Goal: Task Accomplishment & Management: Manage account settings

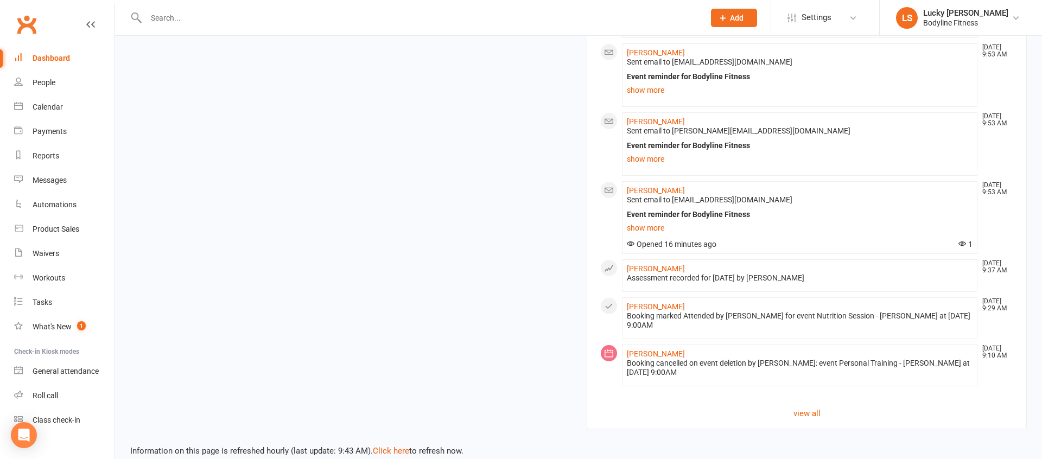
scroll to position [1231, 0]
click at [393, 445] on link "Click here" at bounding box center [391, 450] width 36 height 10
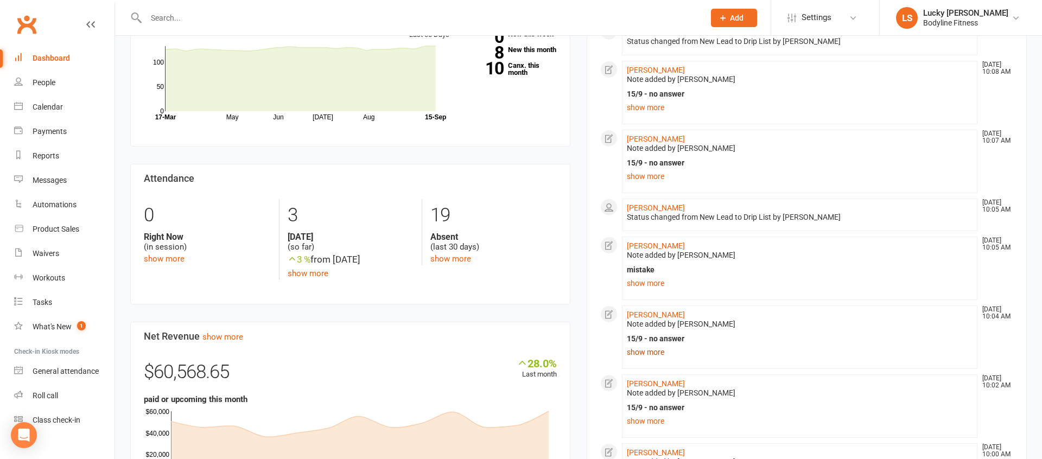
scroll to position [424, 0]
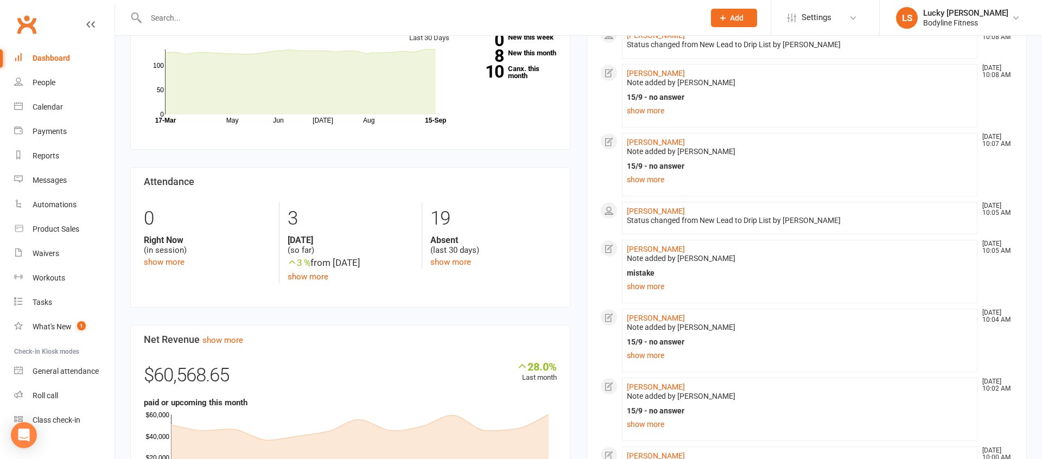
click at [649, 279] on link "show more" at bounding box center [800, 286] width 346 height 15
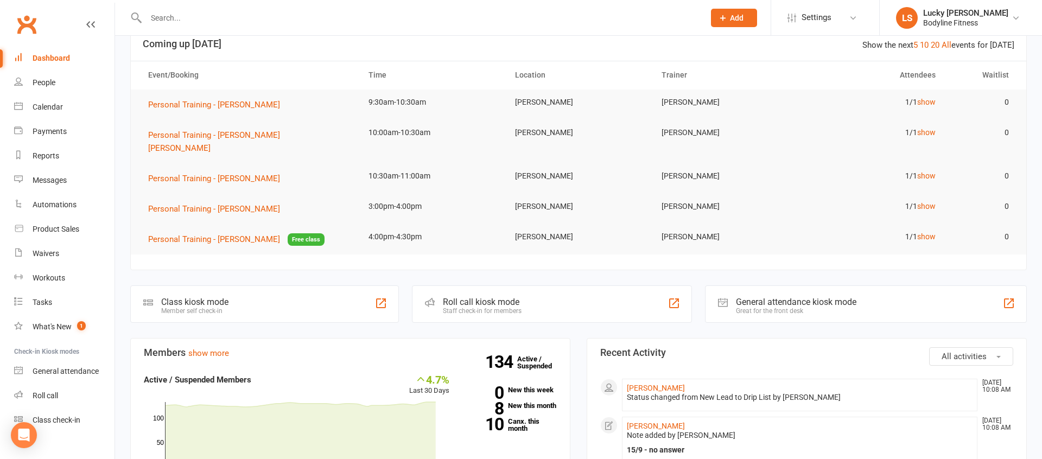
scroll to position [0, 0]
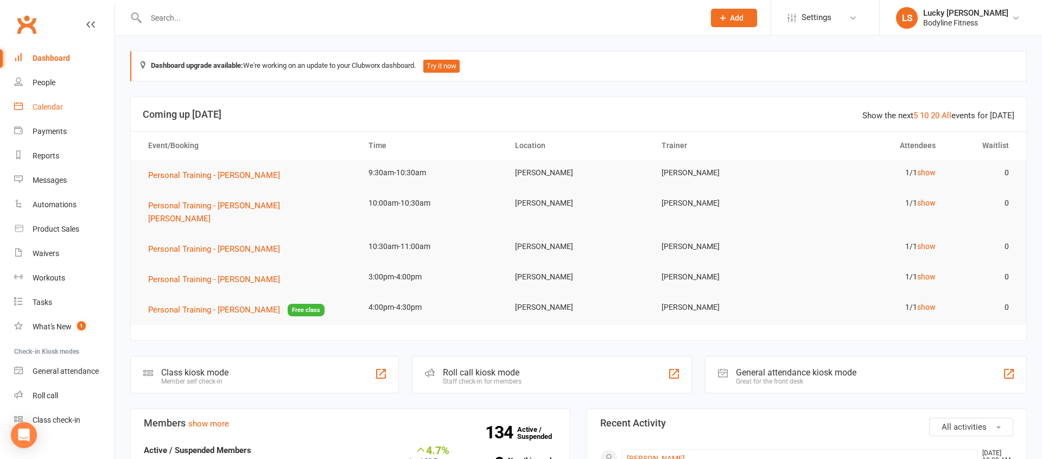
click at [45, 106] on div "Calendar" at bounding box center [48, 107] width 30 height 9
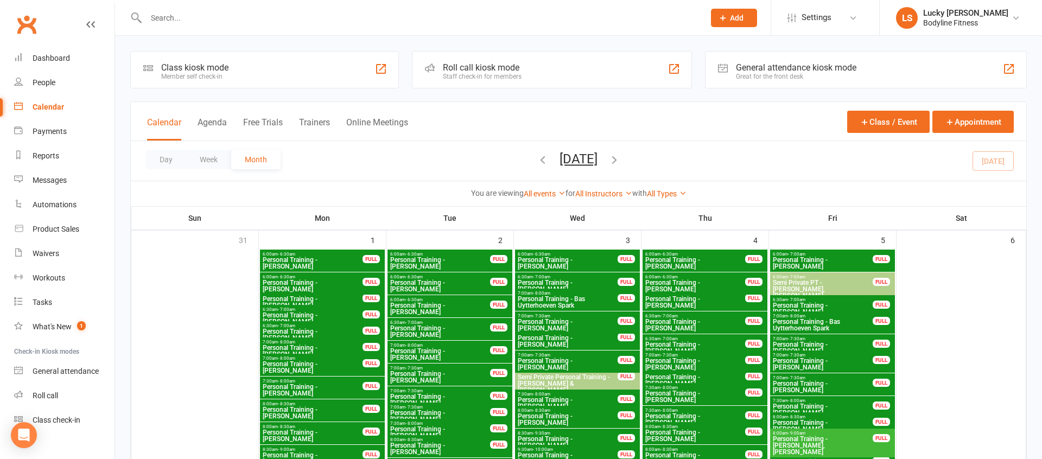
click at [205, 22] on input "text" at bounding box center [420, 17] width 554 height 15
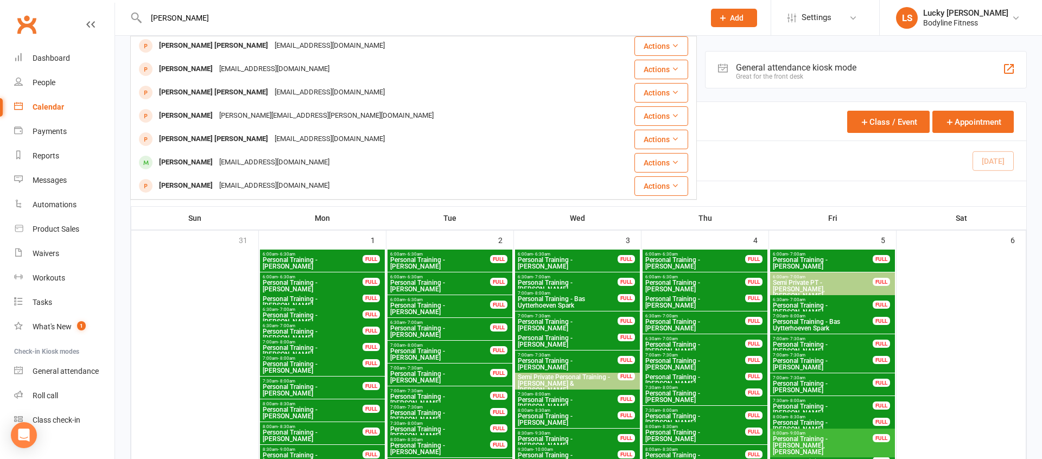
scroll to position [304, 0]
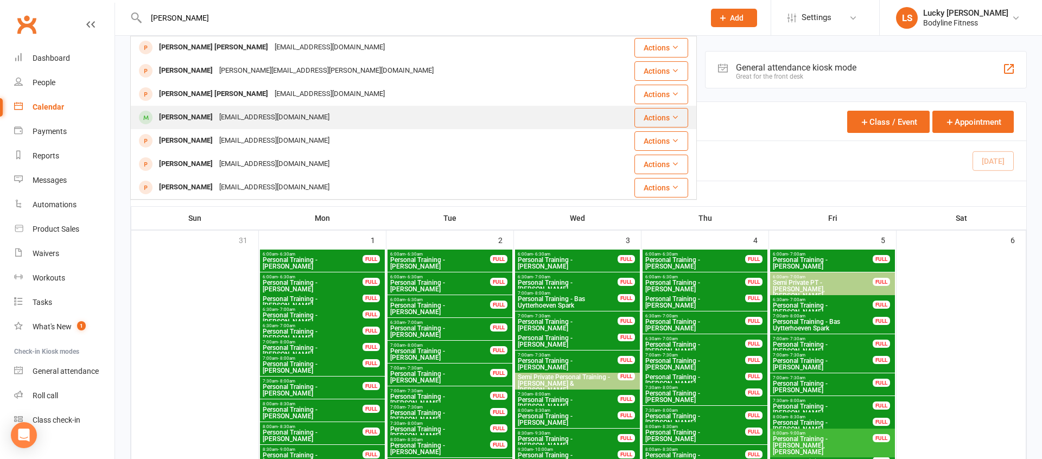
type input "[PERSON_NAME]"
click at [210, 118] on div "[PERSON_NAME]" at bounding box center [186, 118] width 60 height 16
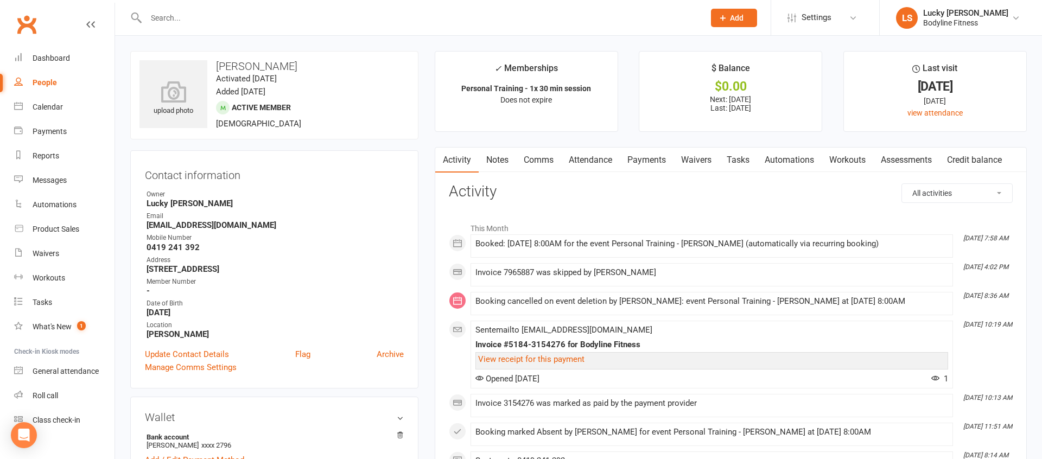
click at [660, 158] on link "Payments" at bounding box center [647, 160] width 54 height 25
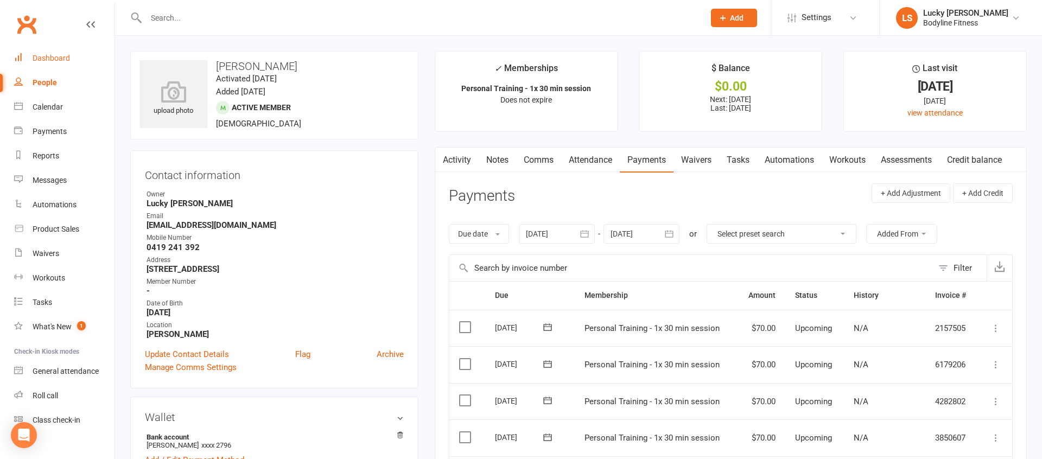
click at [49, 48] on link "Dashboard" at bounding box center [64, 58] width 100 height 24
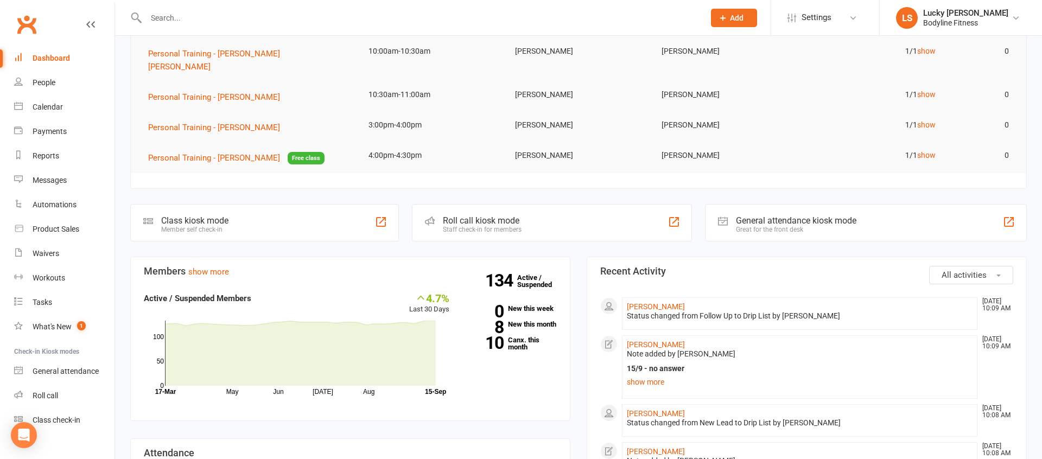
scroll to position [151, 0]
click at [671, 304] on link "[PERSON_NAME]" at bounding box center [656, 308] width 58 height 9
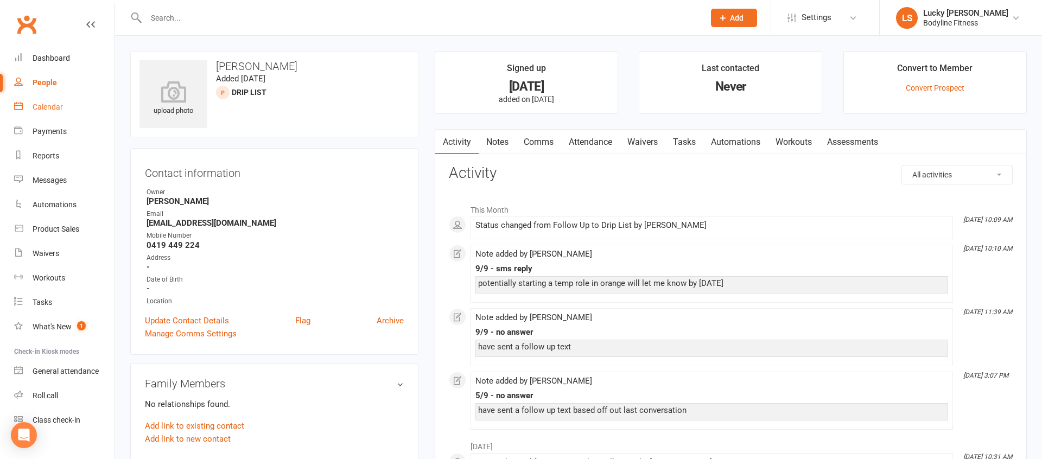
click at [48, 110] on div "Calendar" at bounding box center [48, 107] width 30 height 9
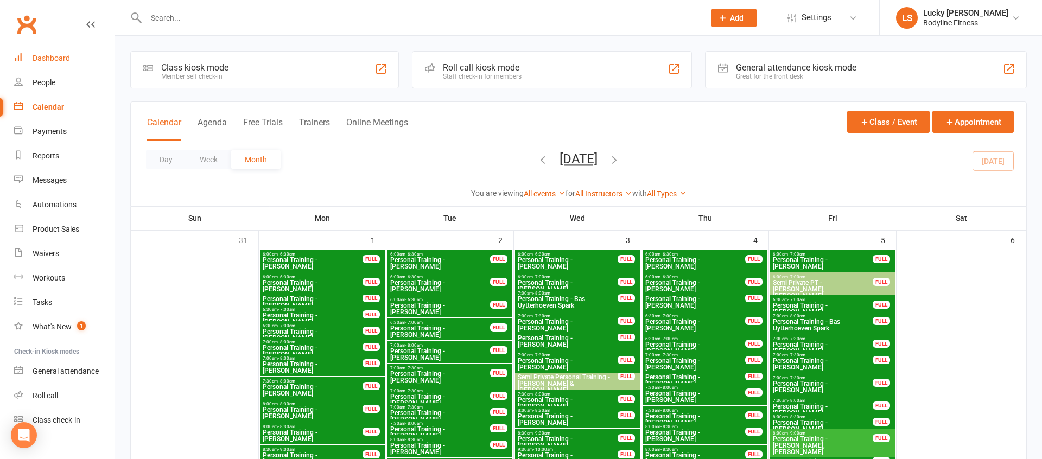
click at [49, 54] on div "Dashboard" at bounding box center [51, 58] width 37 height 9
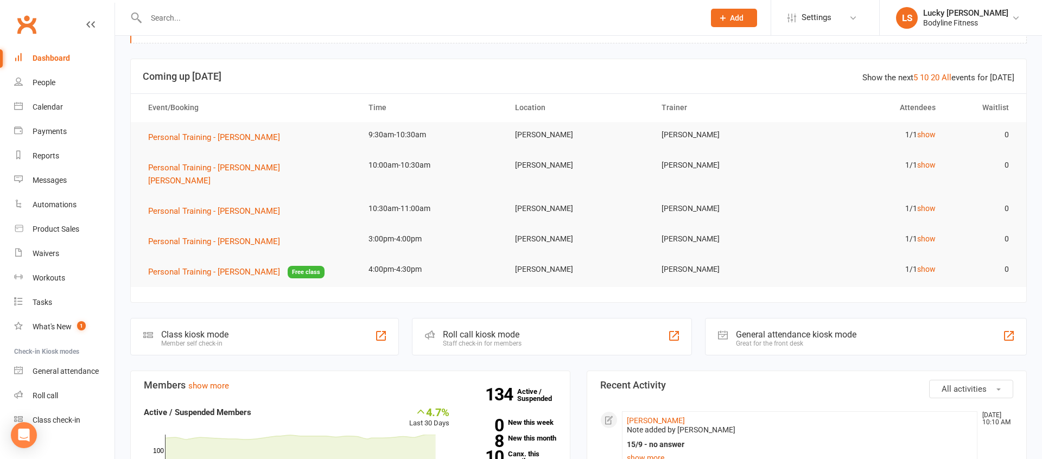
scroll to position [81, 0]
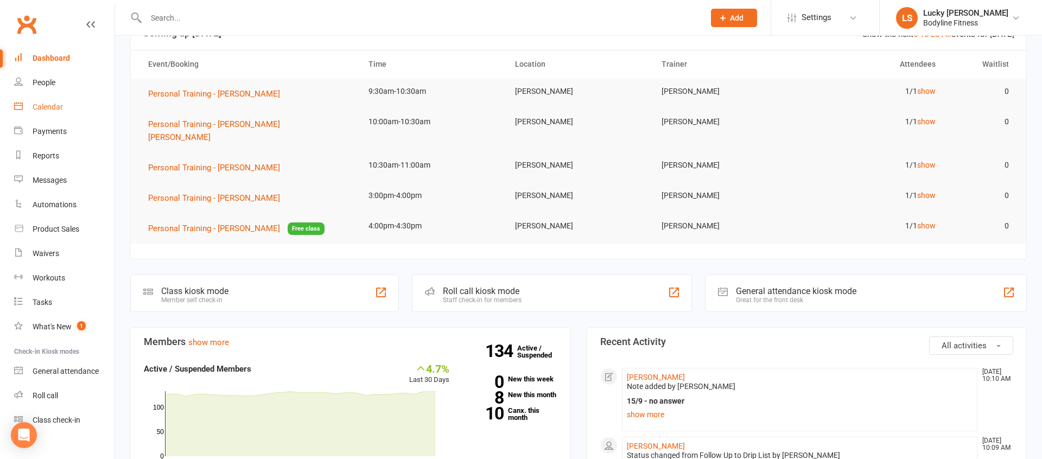
click at [47, 109] on div "Calendar" at bounding box center [48, 107] width 30 height 9
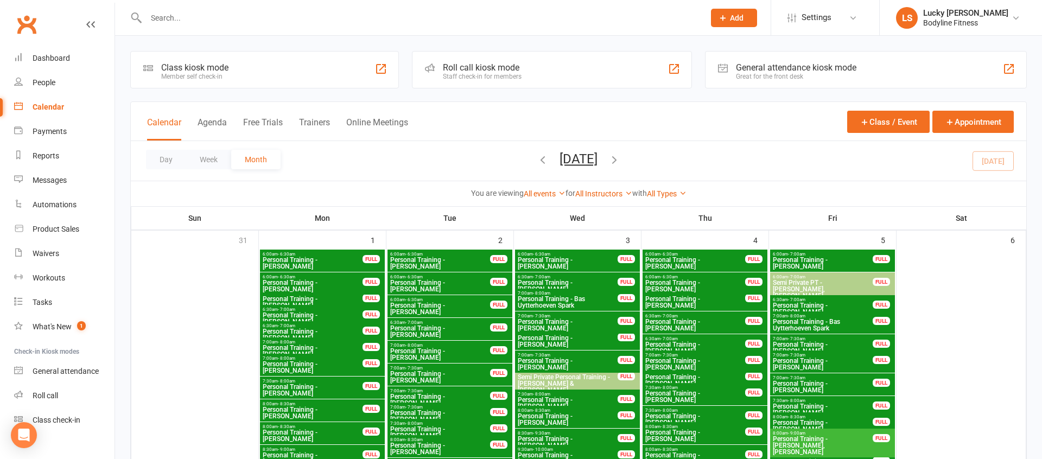
click at [210, 162] on button "Week" at bounding box center [208, 160] width 45 height 20
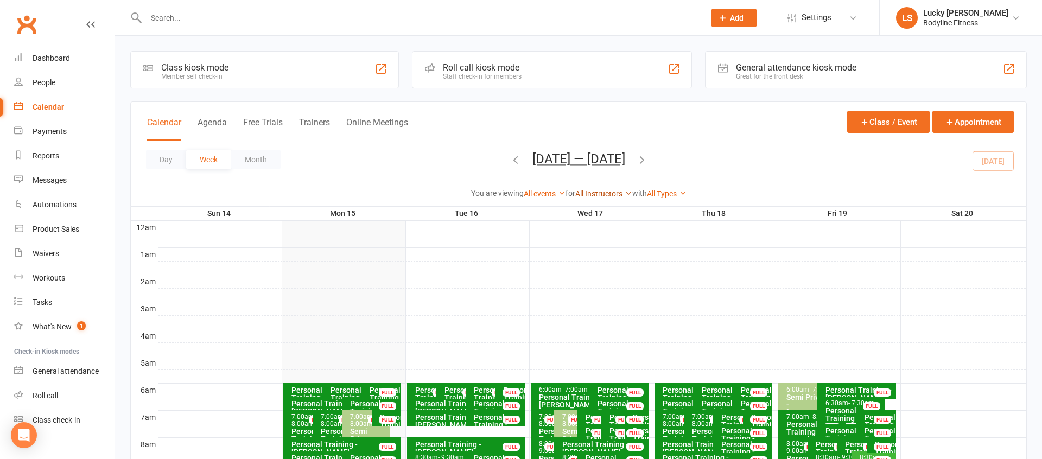
click at [616, 195] on link "All Instructors" at bounding box center [604, 193] width 57 height 9
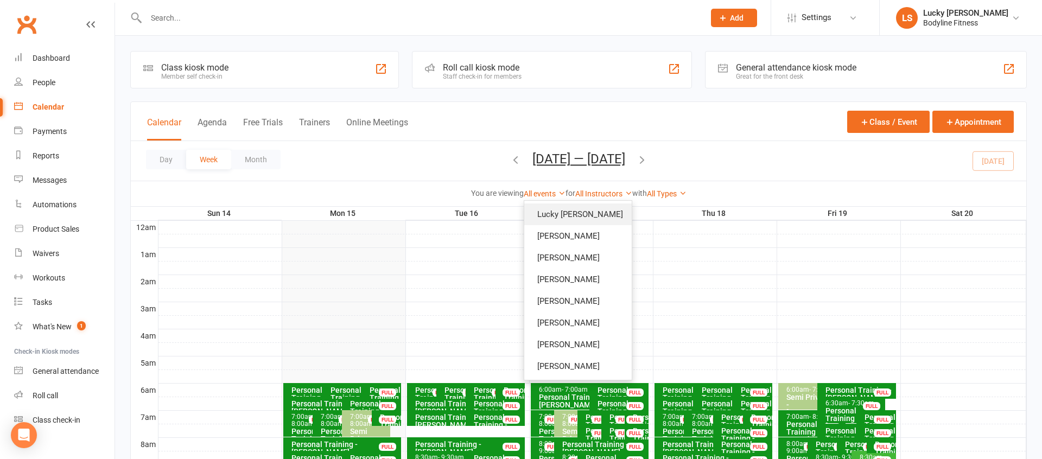
click at [611, 209] on link "Lucky [PERSON_NAME]" at bounding box center [579, 215] width 108 height 22
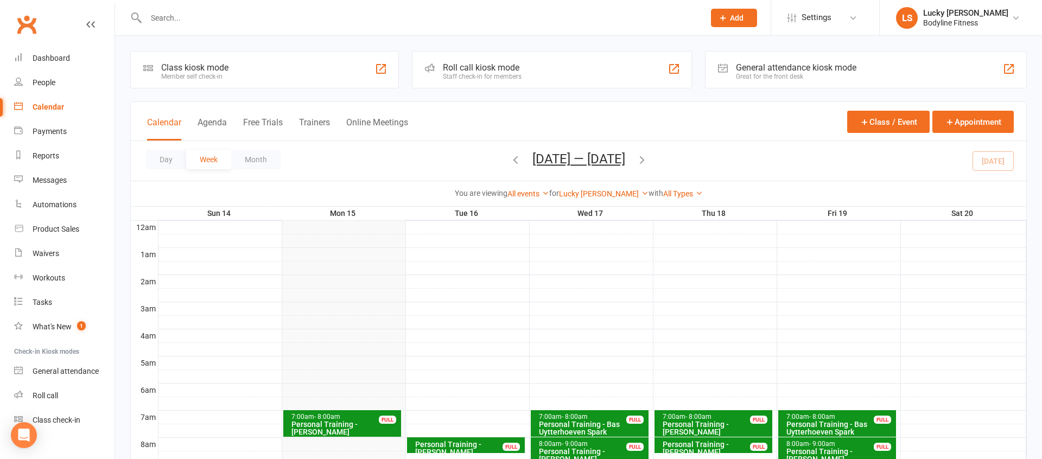
click at [513, 157] on icon "button" at bounding box center [516, 160] width 12 height 12
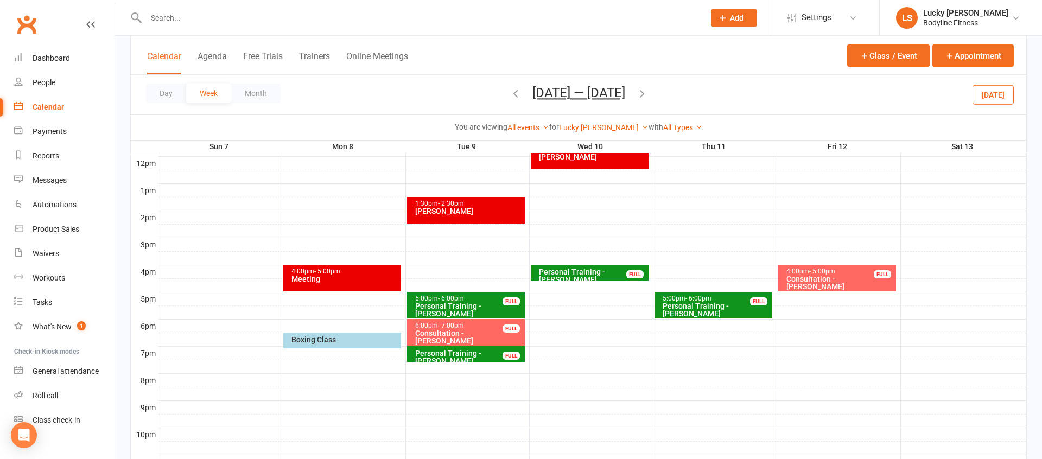
scroll to position [394, 0]
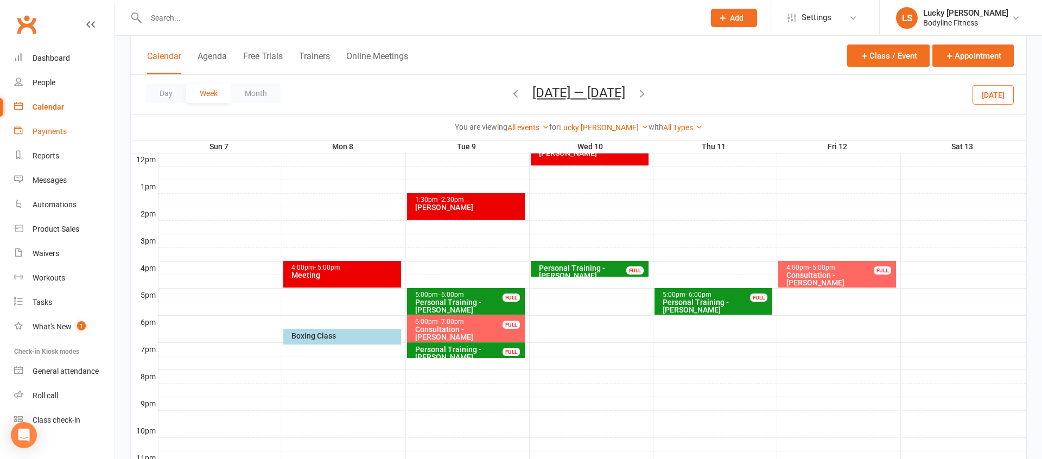
click at [43, 130] on div "Payments" at bounding box center [50, 131] width 34 height 9
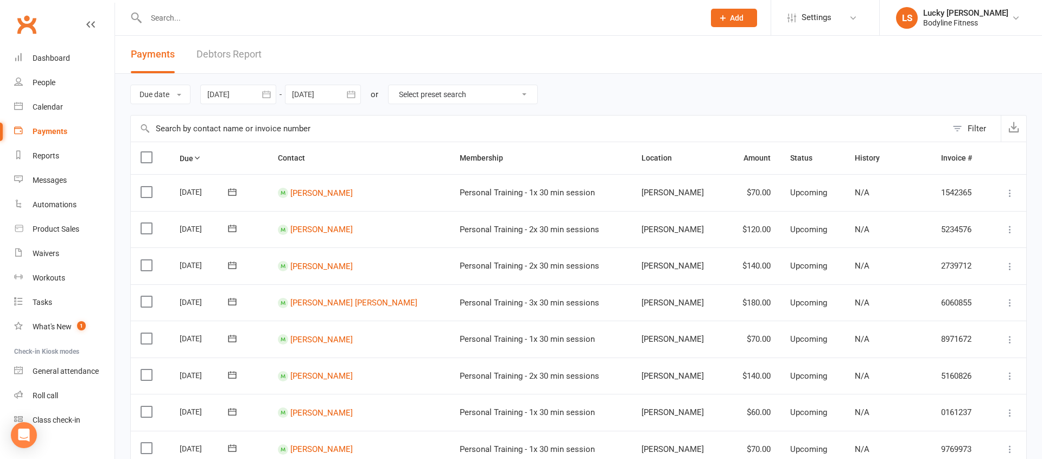
click at [232, 97] on div at bounding box center [238, 95] width 76 height 20
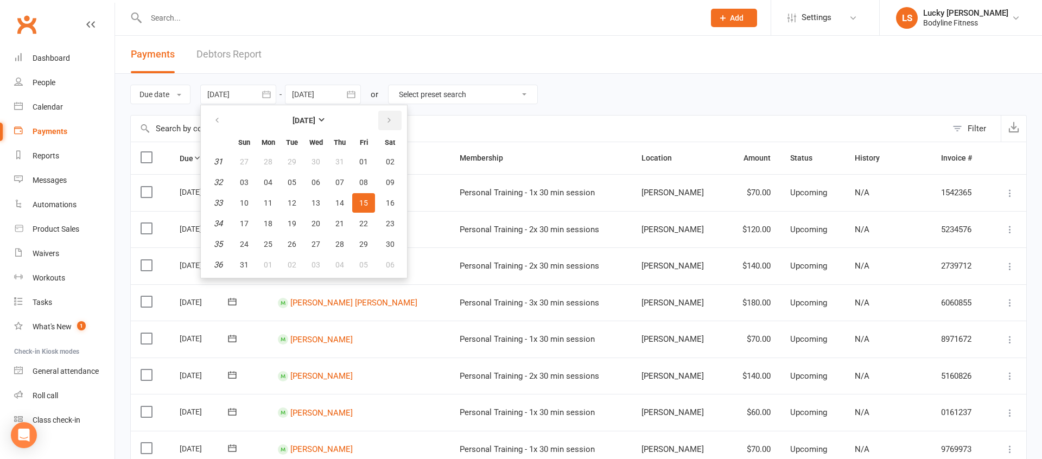
click at [389, 123] on icon "button" at bounding box center [390, 120] width 8 height 9
click at [269, 180] on span "08" at bounding box center [268, 182] width 9 height 9
type input "[DATE]"
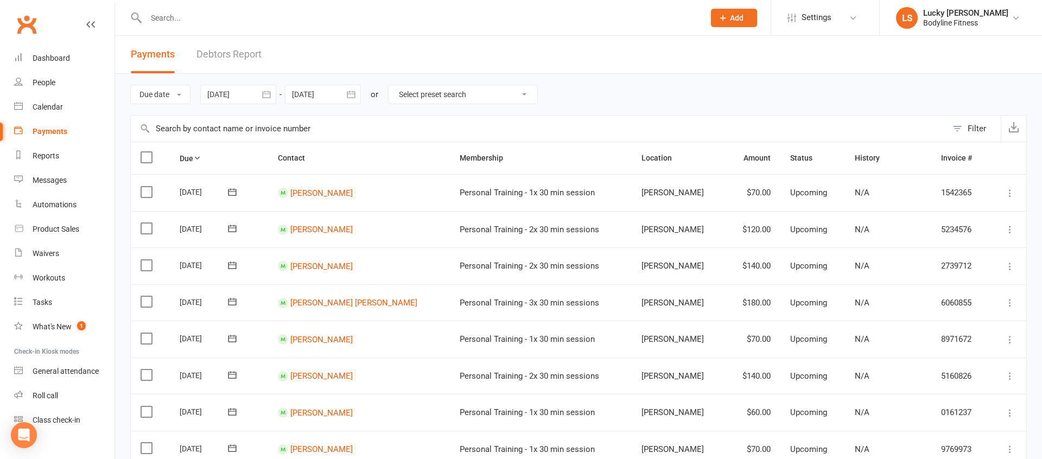
click at [320, 97] on div at bounding box center [323, 95] width 76 height 20
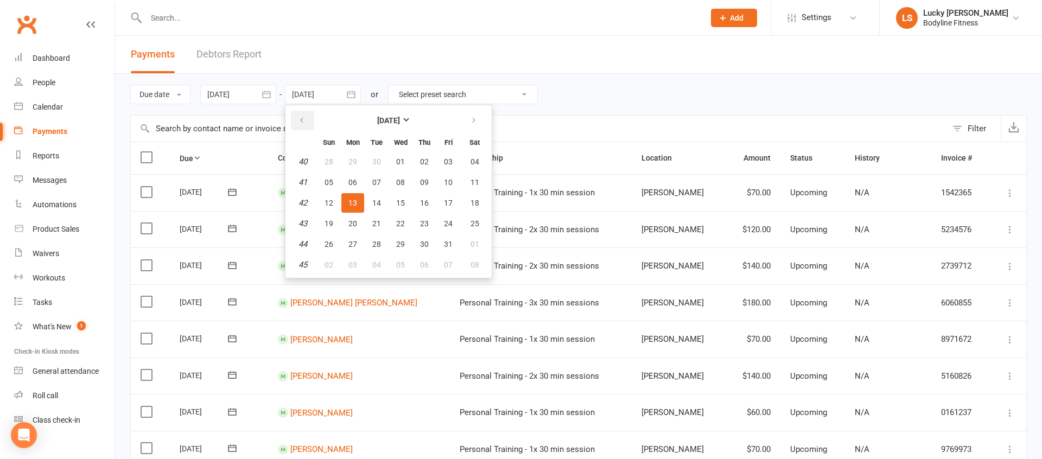
click at [311, 122] on button "button" at bounding box center [302, 121] width 23 height 20
click at [331, 198] on button "14" at bounding box center [329, 203] width 23 height 20
type input "[DATE]"
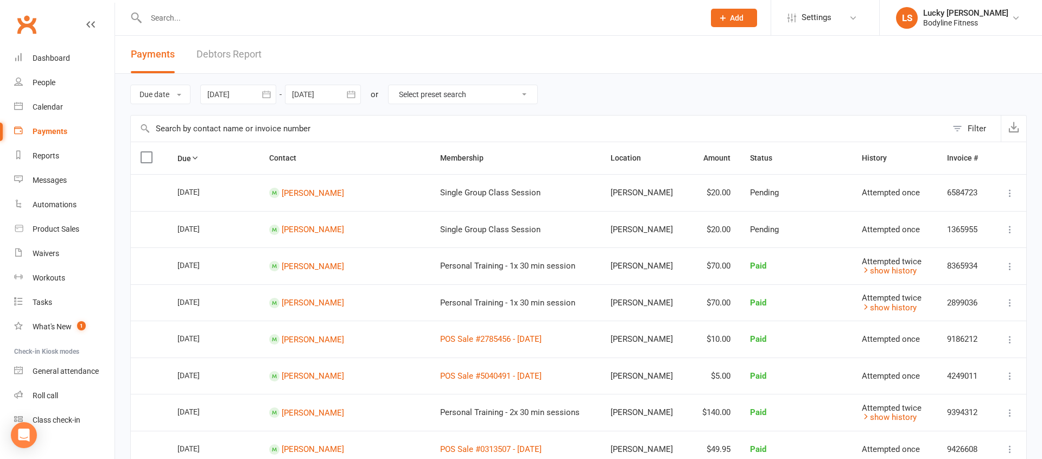
click at [964, 128] on button "Filter" at bounding box center [974, 129] width 54 height 26
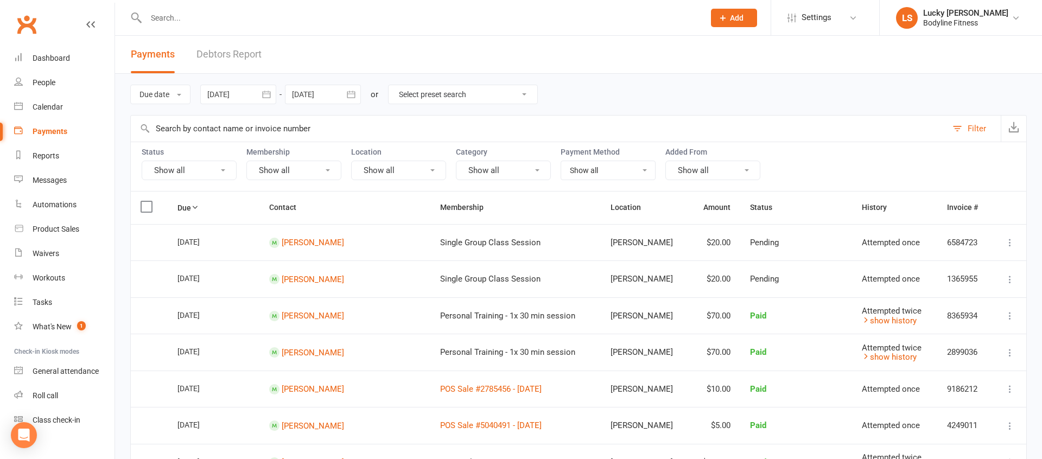
click at [186, 168] on button "Show all" at bounding box center [189, 171] width 95 height 20
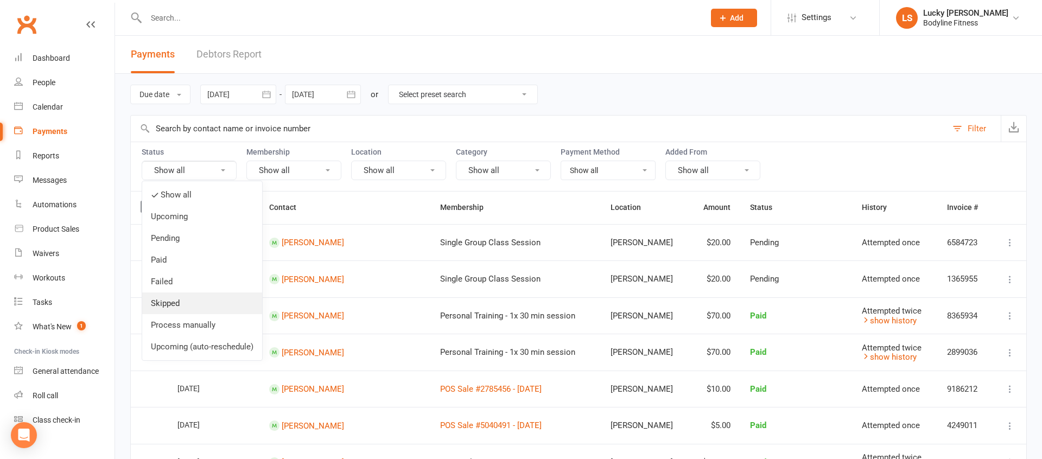
click at [181, 308] on link "Skipped" at bounding box center [202, 304] width 120 height 22
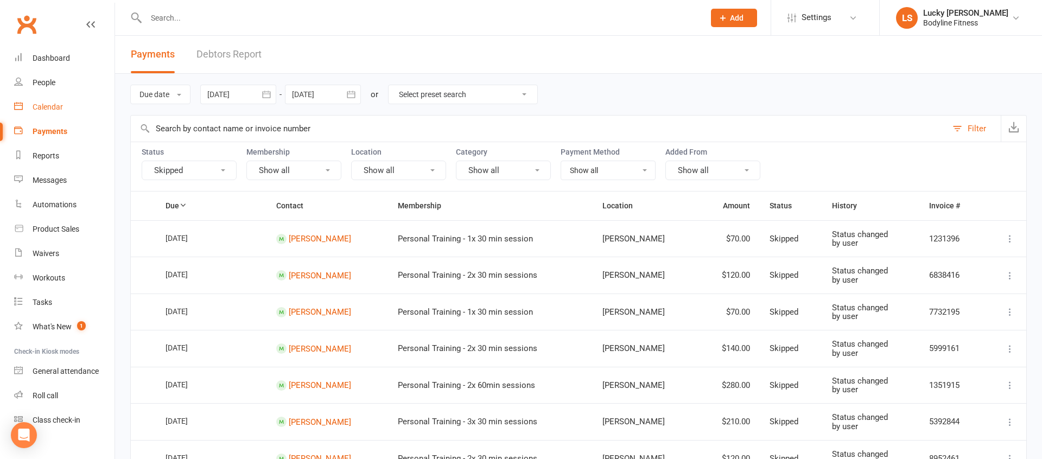
click at [55, 106] on div "Calendar" at bounding box center [48, 107] width 30 height 9
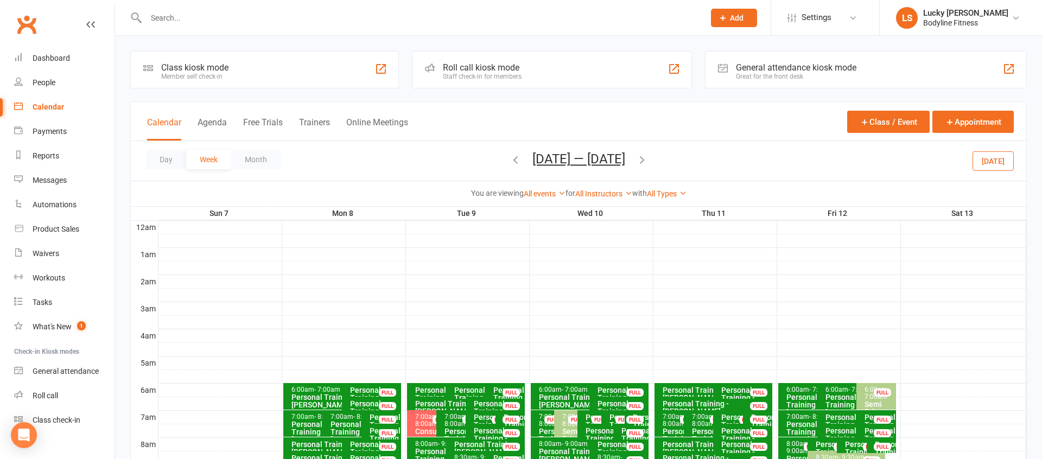
click at [592, 187] on div "You are viewing All events All events Empty events Full events Non-empty events…" at bounding box center [579, 193] width 884 height 12
click at [594, 194] on link "All Instructors" at bounding box center [604, 193] width 57 height 9
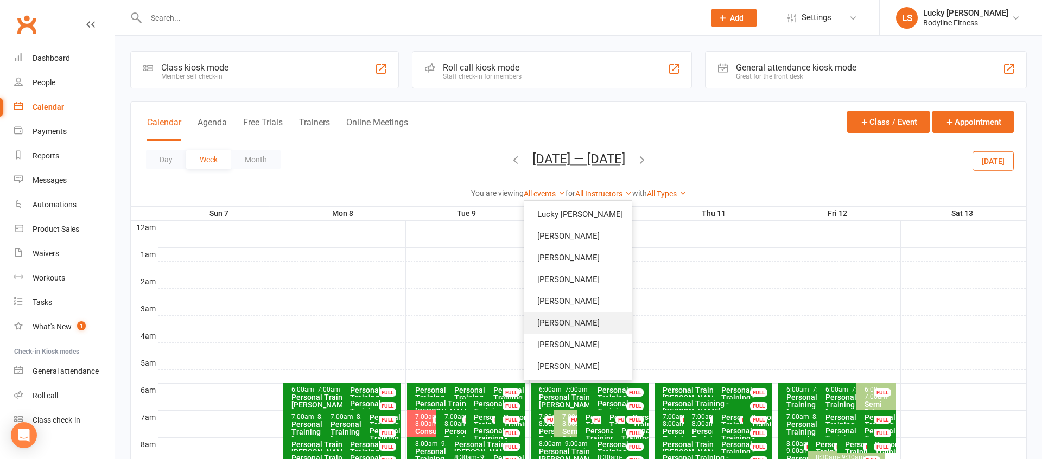
click at [582, 323] on link "[PERSON_NAME]" at bounding box center [579, 323] width 108 height 22
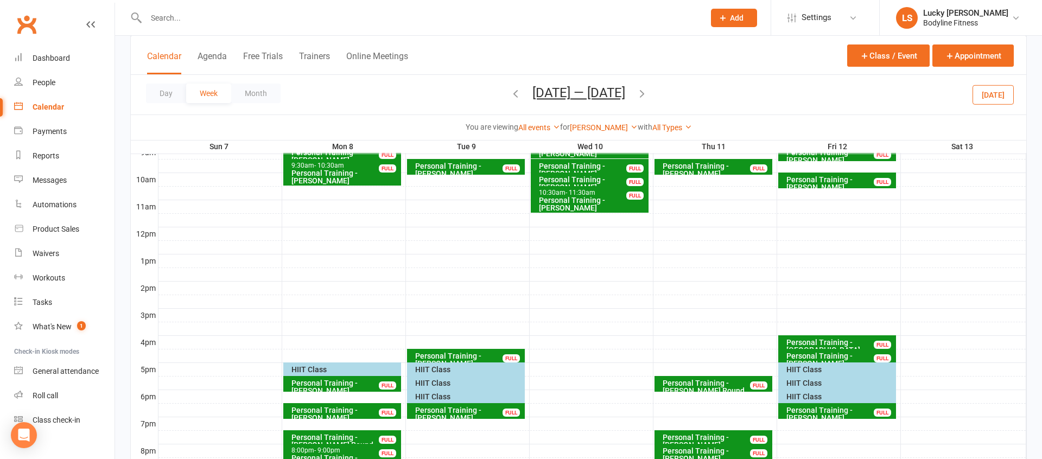
scroll to position [282, 0]
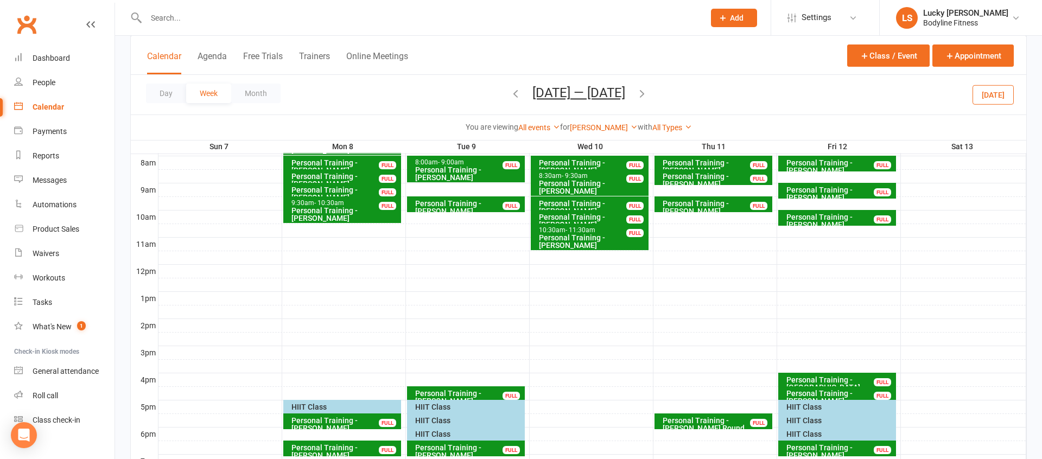
click at [993, 88] on button "[DATE]" at bounding box center [993, 95] width 41 height 20
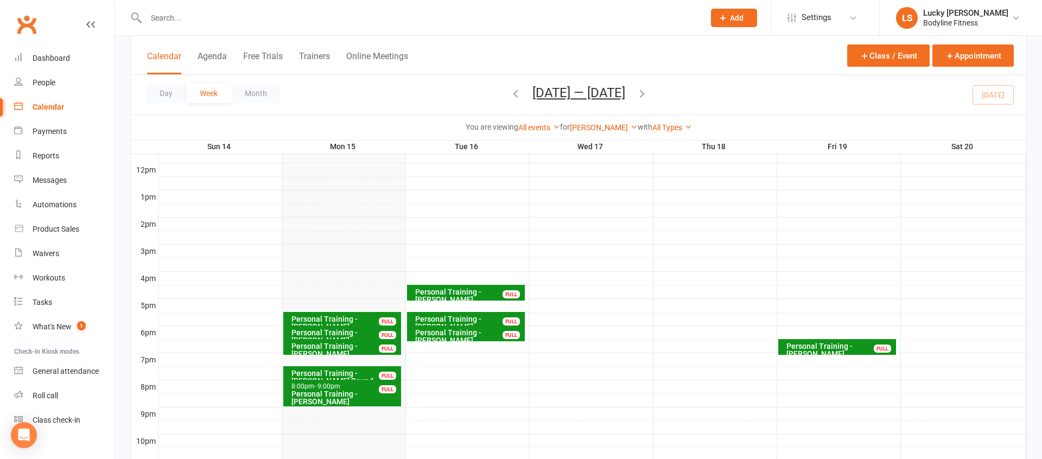
scroll to position [386, 0]
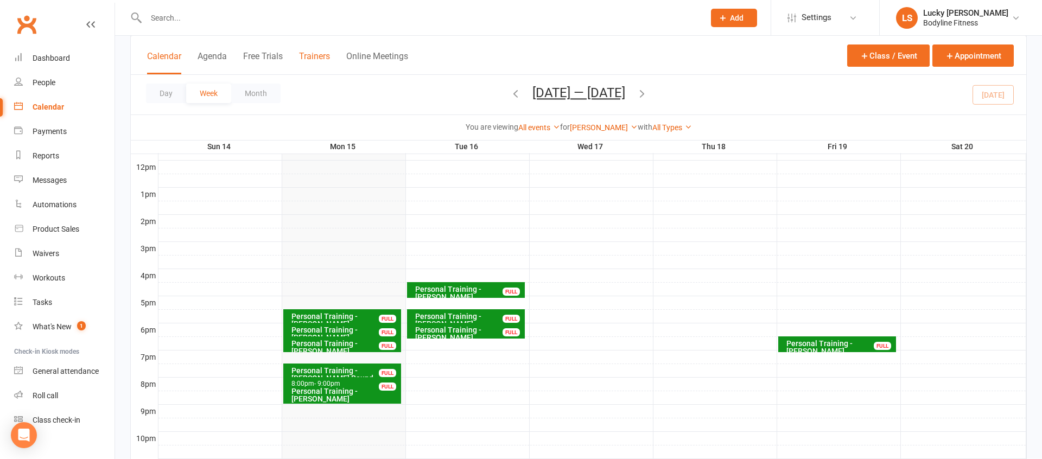
click at [313, 59] on button "Trainers" at bounding box center [314, 62] width 31 height 23
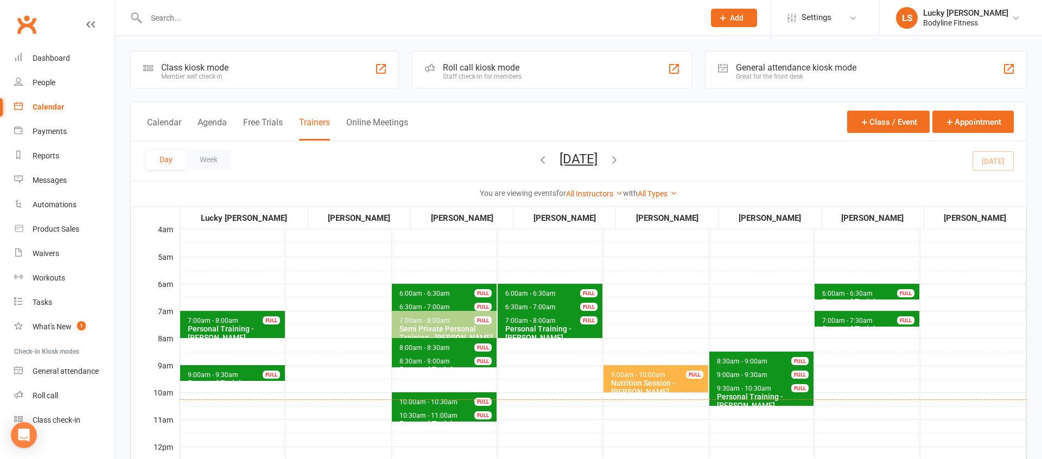
click at [570, 156] on button "[DATE]" at bounding box center [579, 158] width 38 height 15
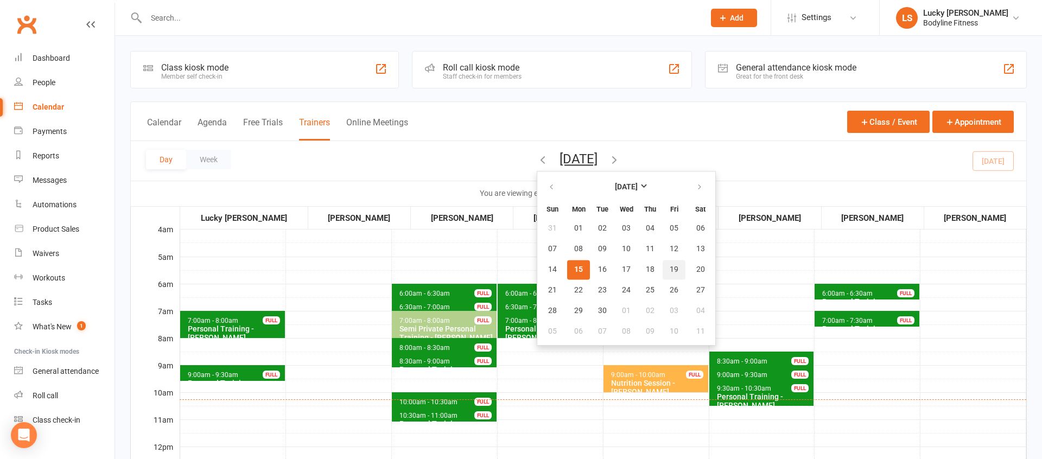
click at [663, 270] on button "19" at bounding box center [674, 270] width 23 height 20
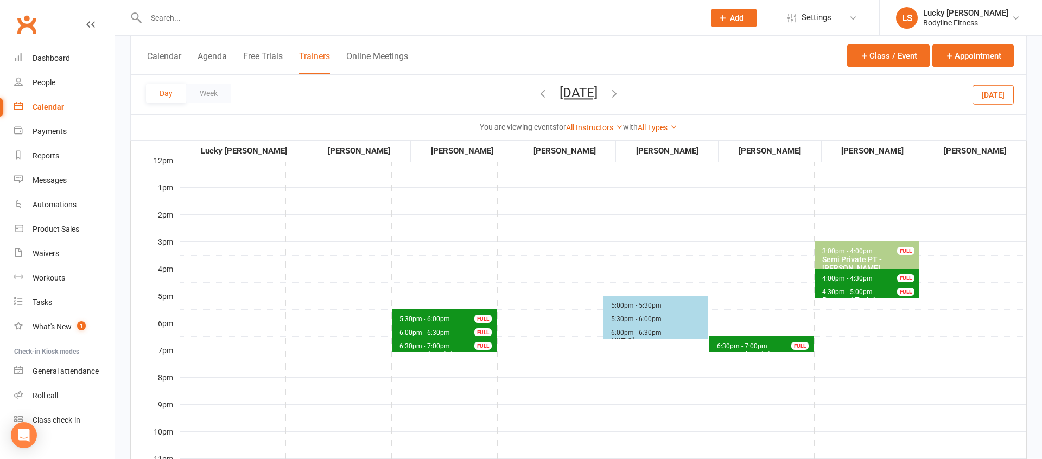
scroll to position [285, 0]
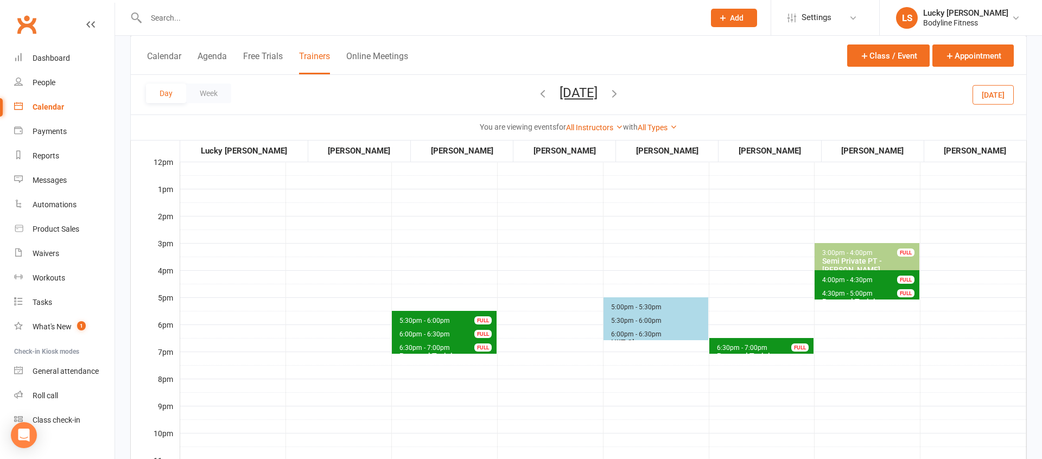
click at [735, 347] on span "6:30pm - 7:00pm" at bounding box center [743, 348] width 52 height 8
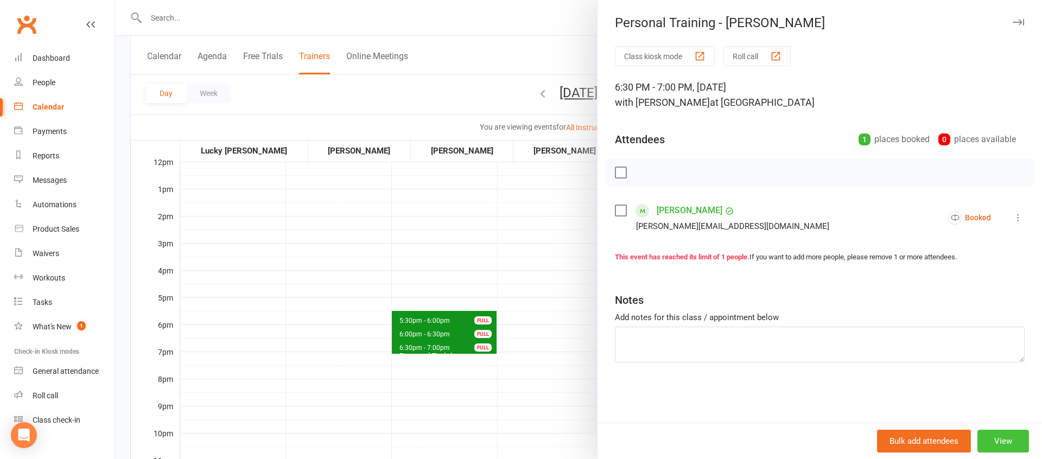
click at [1003, 444] on button "View" at bounding box center [1004, 441] width 52 height 23
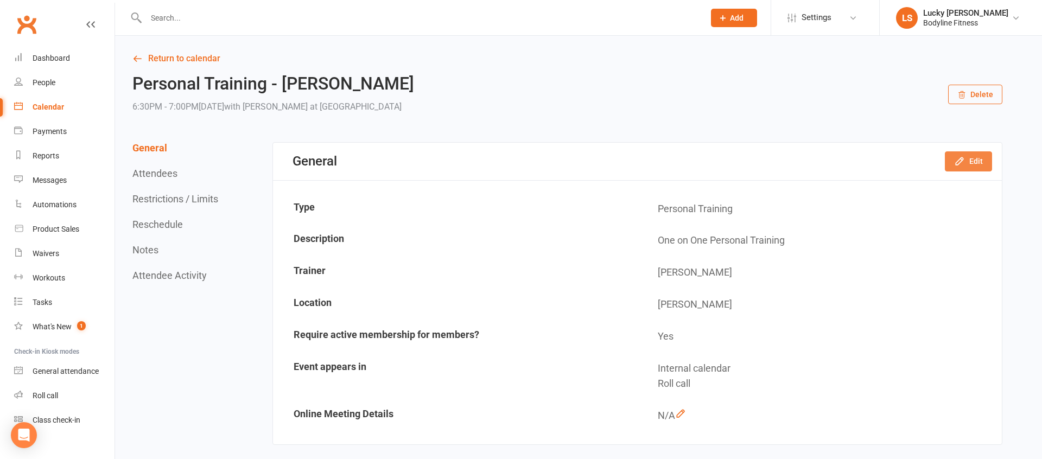
click at [966, 161] on button "Edit" at bounding box center [968, 161] width 47 height 20
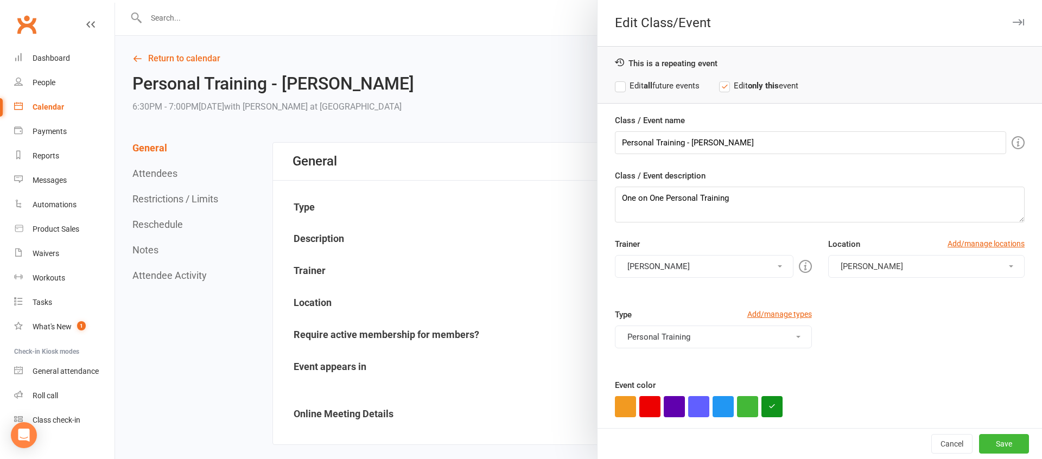
click at [653, 264] on button "[PERSON_NAME]" at bounding box center [704, 266] width 178 height 23
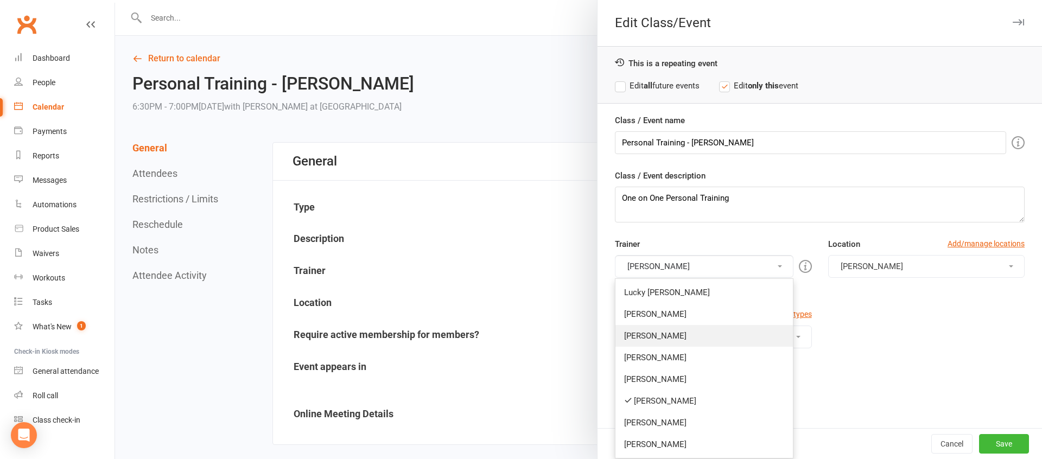
click at [655, 327] on link "[PERSON_NAME]" at bounding box center [704, 336] width 177 height 22
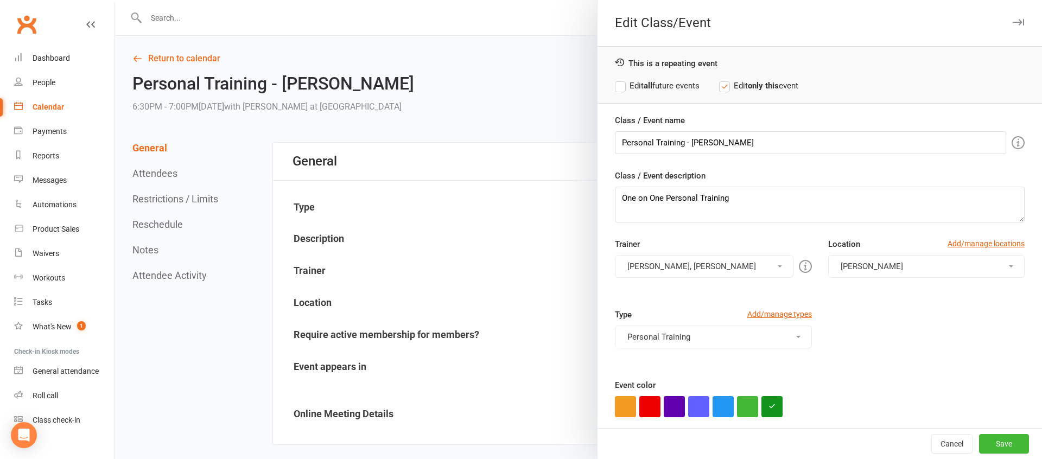
click at [661, 274] on button "[PERSON_NAME], [PERSON_NAME]" at bounding box center [704, 266] width 178 height 23
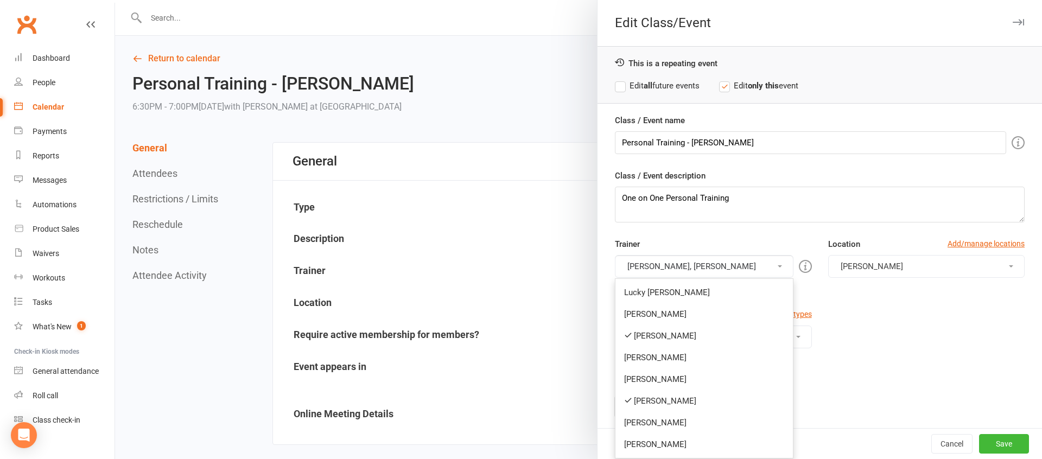
click at [635, 400] on link "[PERSON_NAME]" at bounding box center [704, 401] width 177 height 22
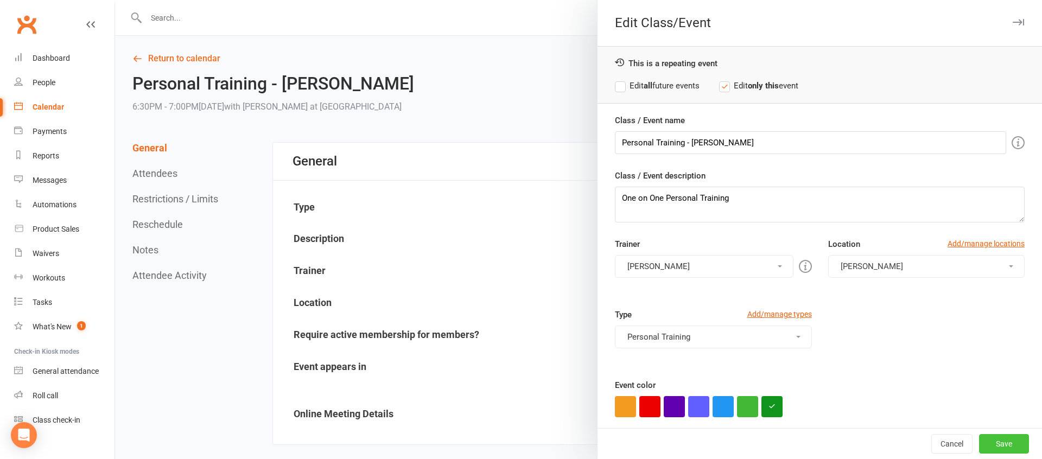
click at [1000, 442] on button "Save" at bounding box center [1005, 444] width 50 height 20
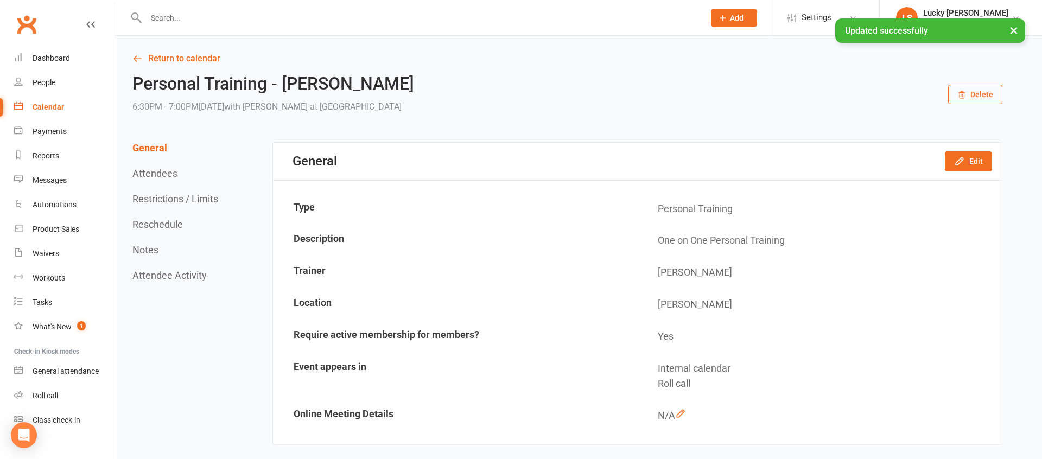
click at [181, 224] on button "Reschedule" at bounding box center [157, 224] width 50 height 11
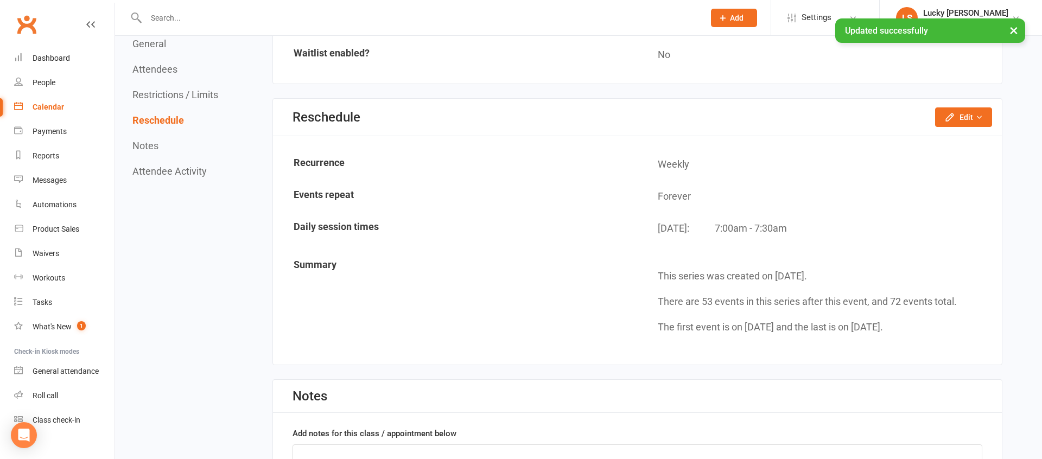
scroll to position [796, 0]
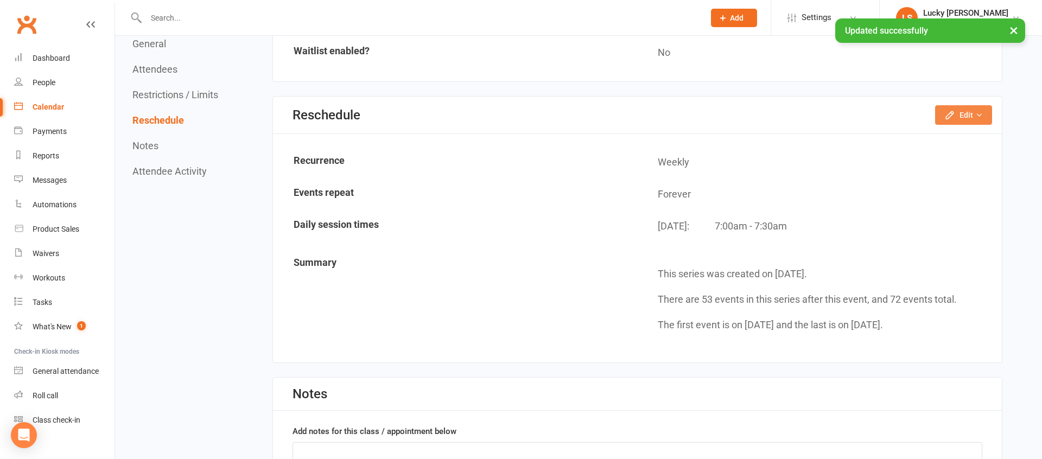
click at [958, 117] on button "Edit" at bounding box center [964, 115] width 57 height 20
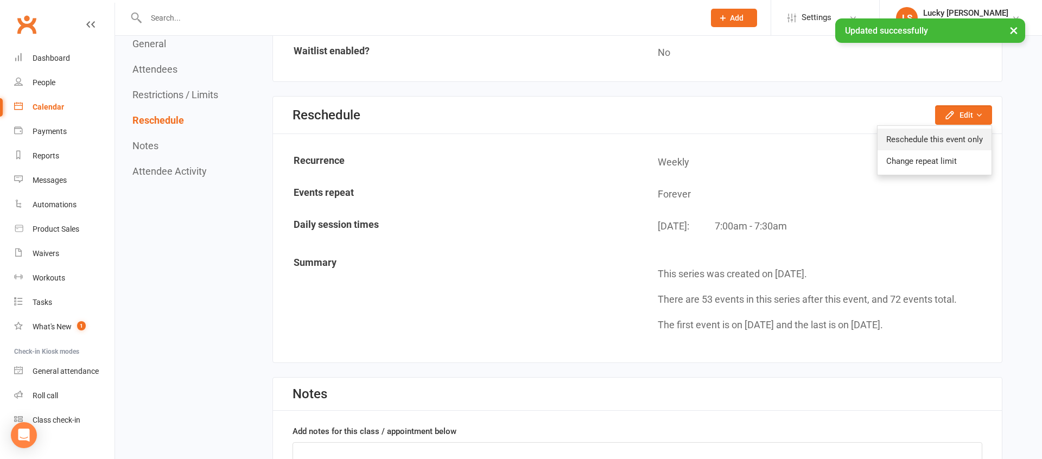
click at [943, 136] on link "Reschedule this event only" at bounding box center [935, 140] width 114 height 22
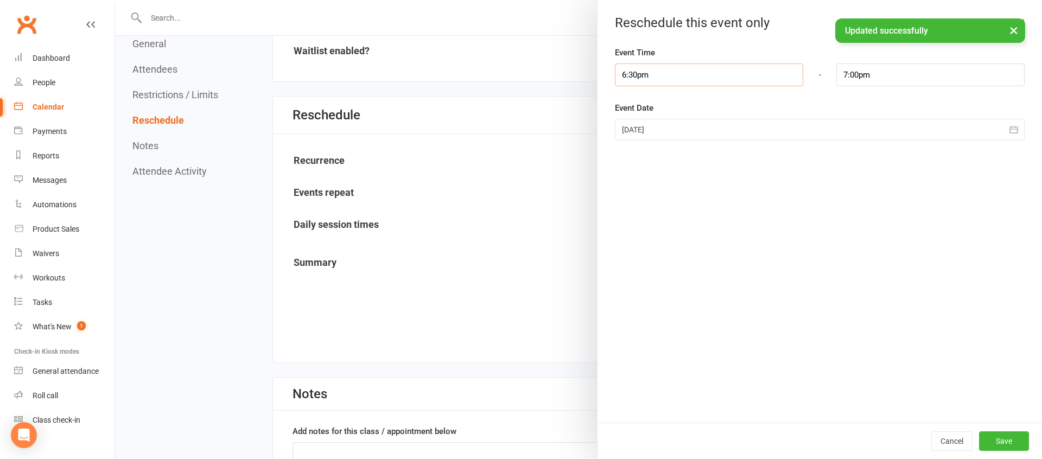
click at [690, 78] on input "6:30pm" at bounding box center [709, 75] width 188 height 23
type input "7:00pm"
type input "7:30pm"
click at [640, 140] on li "7:00pm" at bounding box center [642, 144] width 52 height 16
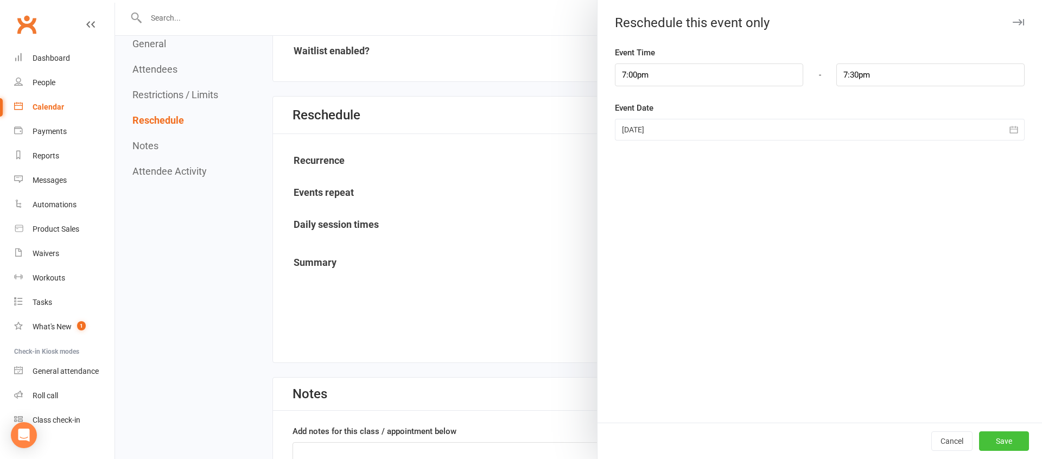
click at [1006, 441] on button "Save" at bounding box center [1005, 442] width 50 height 20
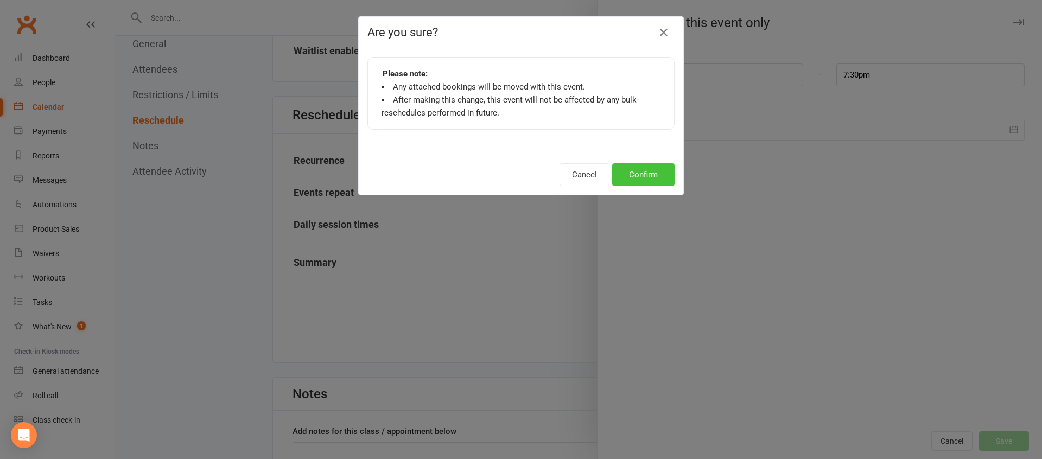
click at [629, 179] on button "Confirm" at bounding box center [643, 174] width 62 height 23
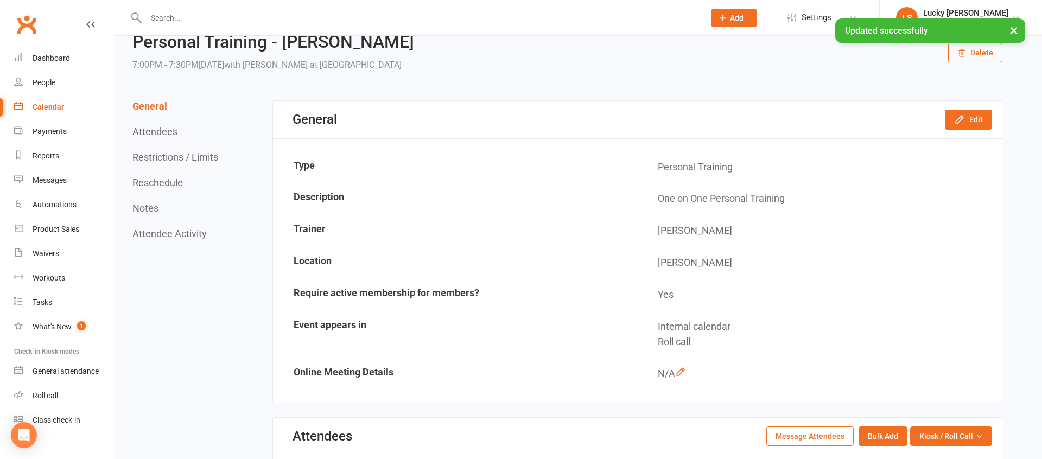
scroll to position [0, 0]
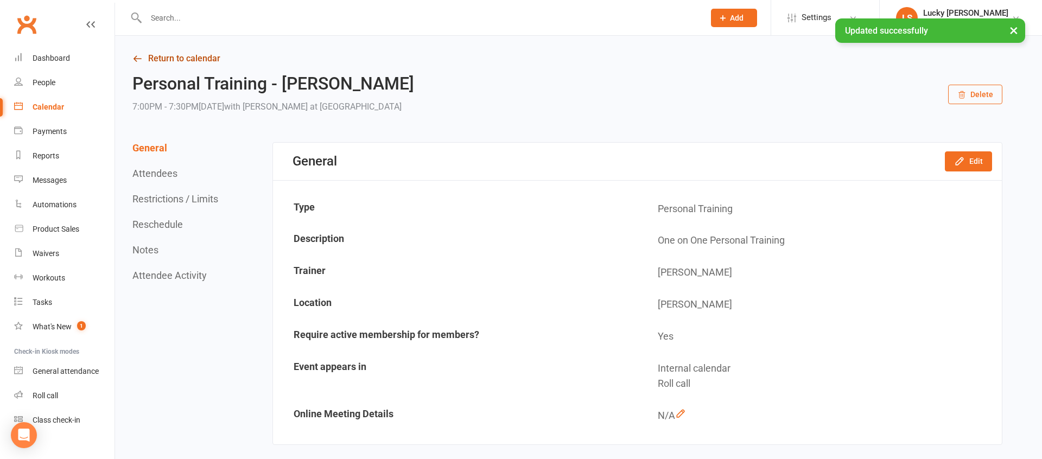
click at [203, 62] on link "Return to calendar" at bounding box center [567, 58] width 870 height 15
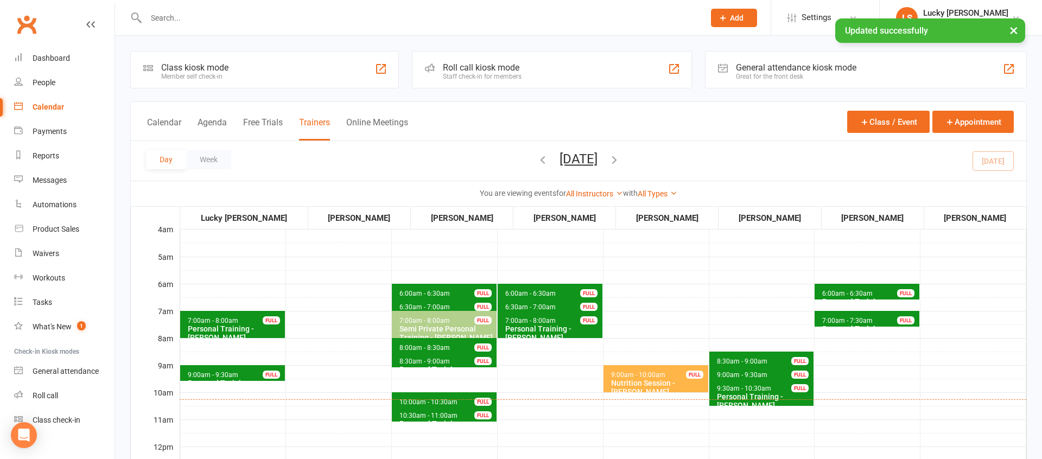
click at [598, 162] on button "[DATE]" at bounding box center [579, 158] width 38 height 15
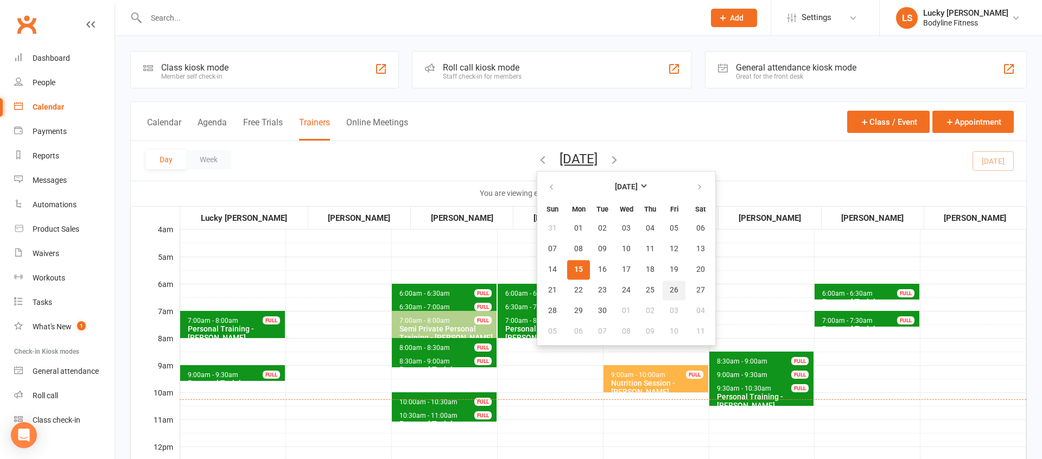
click at [670, 290] on span "26" at bounding box center [674, 290] width 9 height 9
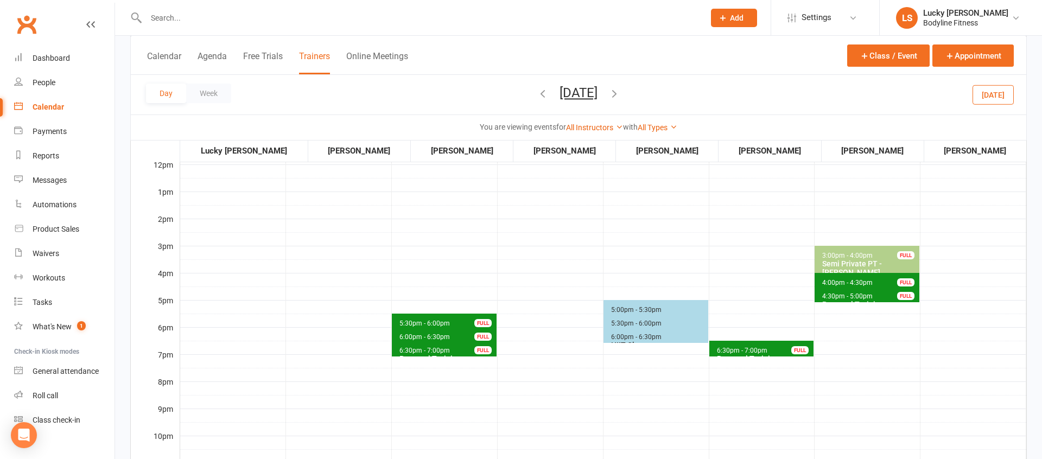
scroll to position [330, 0]
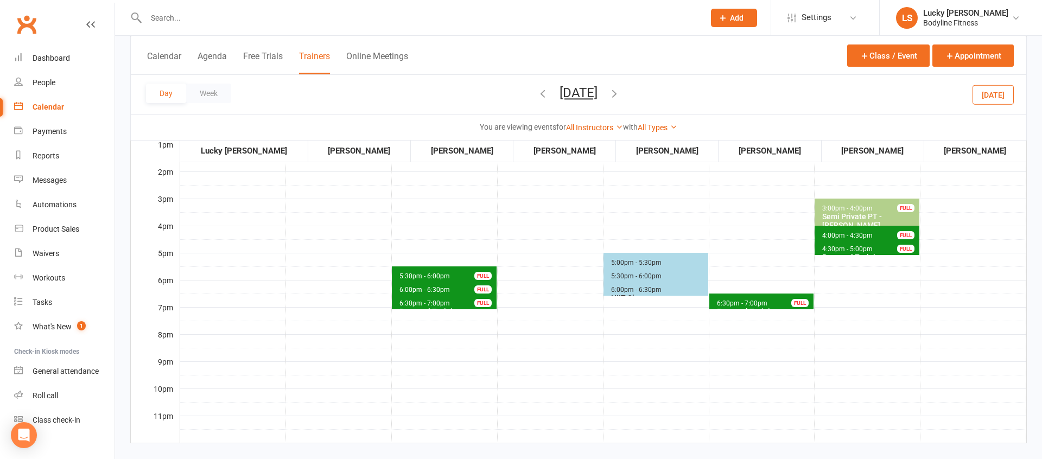
click at [725, 302] on span "6:30pm - 7:00pm" at bounding box center [743, 304] width 52 height 8
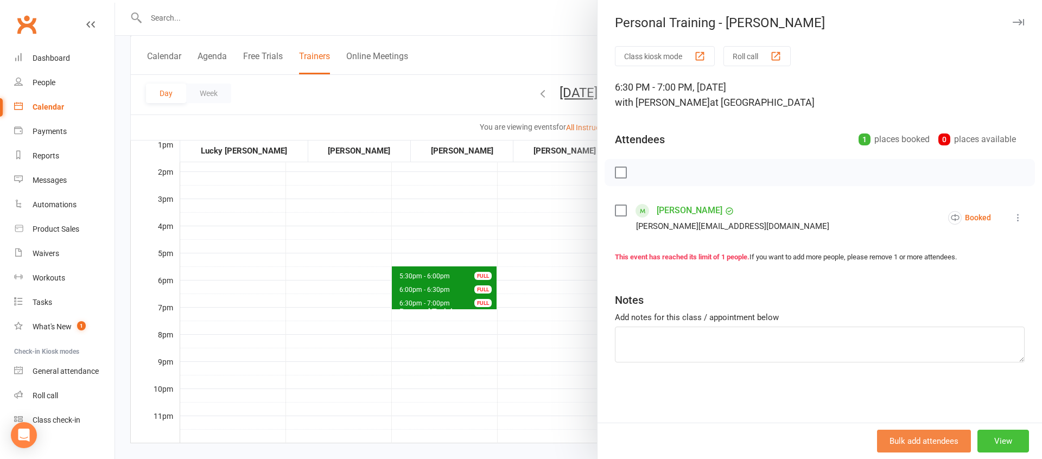
click at [1006, 439] on button "View" at bounding box center [1004, 441] width 52 height 23
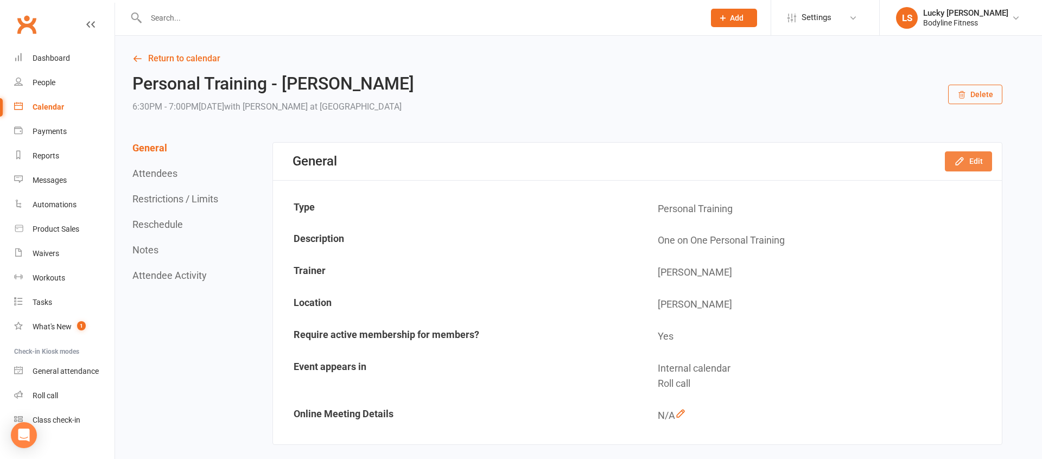
click at [974, 154] on button "Edit" at bounding box center [968, 161] width 47 height 20
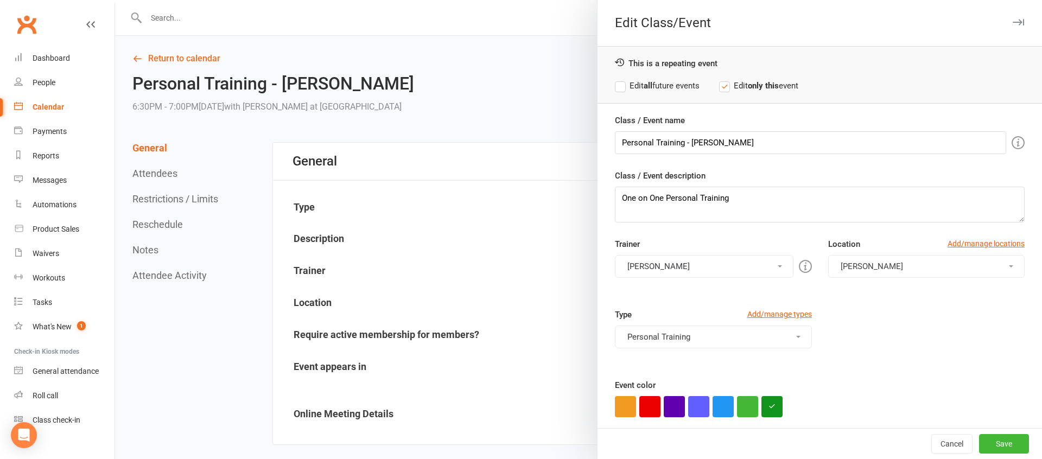
click at [675, 268] on button "[PERSON_NAME]" at bounding box center [704, 266] width 178 height 23
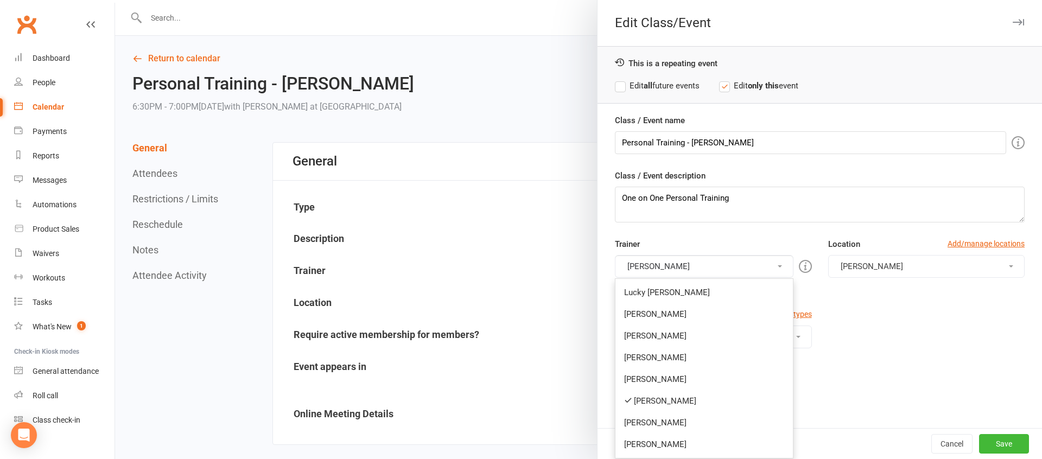
drag, startPoint x: 656, startPoint y: 337, endPoint x: 662, endPoint y: 305, distance: 32.6
click at [656, 337] on link "[PERSON_NAME]" at bounding box center [704, 336] width 177 height 22
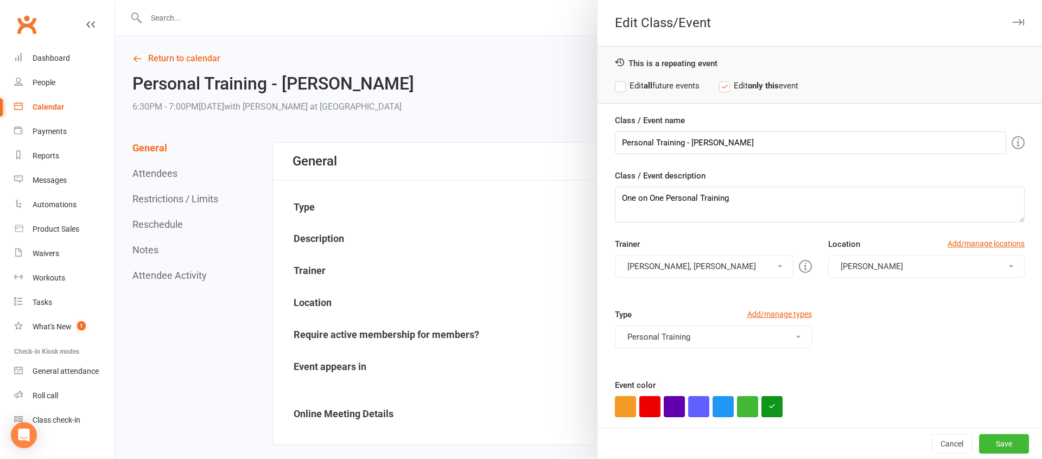
click at [654, 269] on button "[PERSON_NAME], [PERSON_NAME]" at bounding box center [704, 266] width 178 height 23
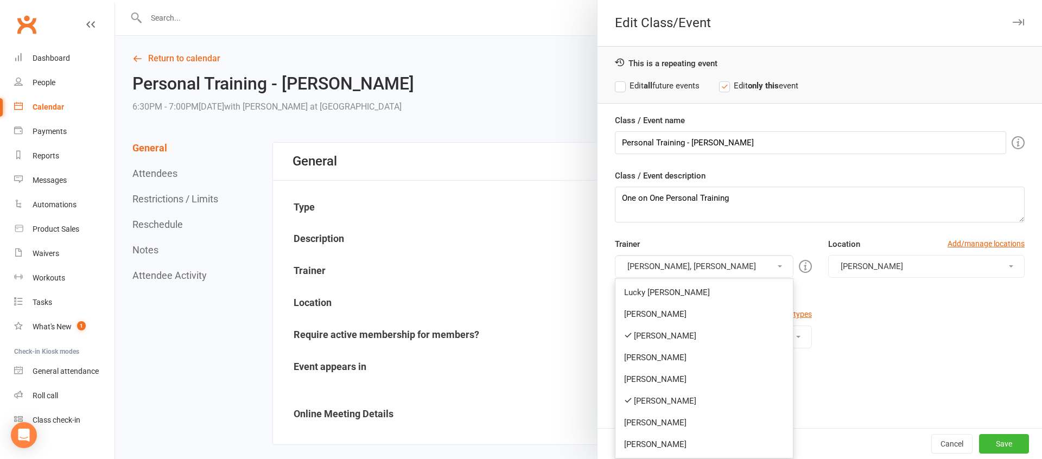
click at [655, 399] on link "[PERSON_NAME]" at bounding box center [704, 401] width 177 height 22
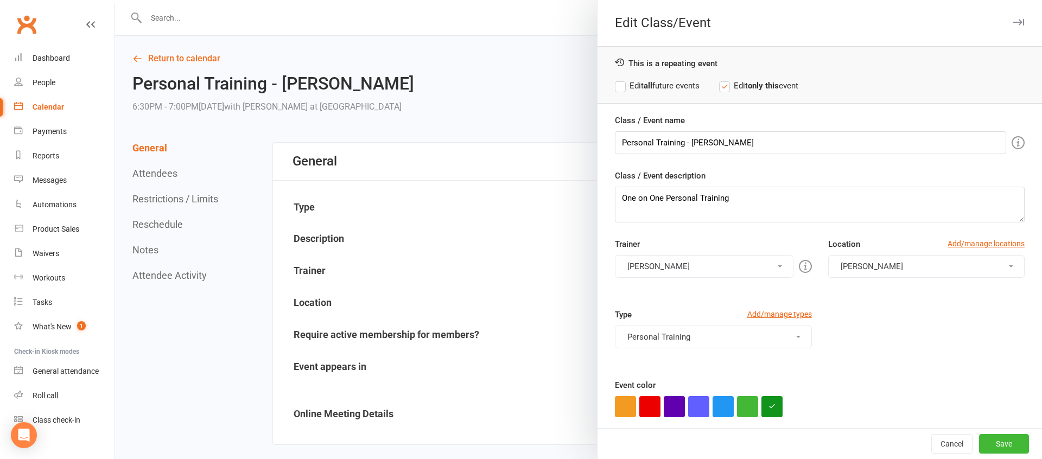
scroll to position [60, 0]
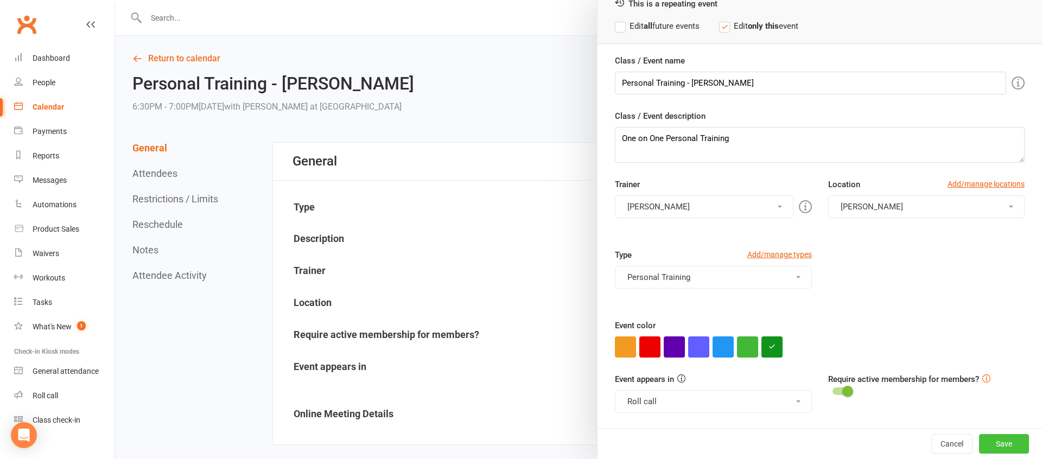
click at [1005, 442] on button "Save" at bounding box center [1005, 444] width 50 height 20
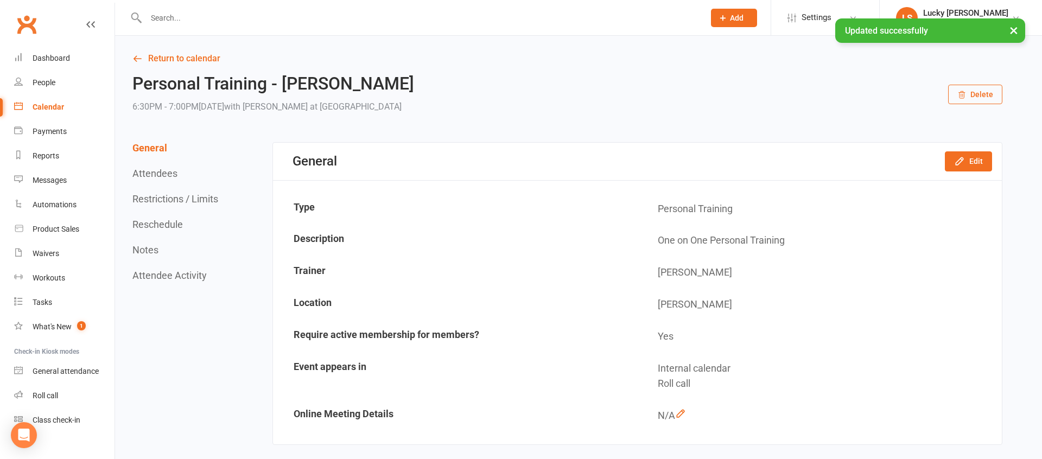
click at [160, 227] on button "Reschedule" at bounding box center [157, 224] width 50 height 11
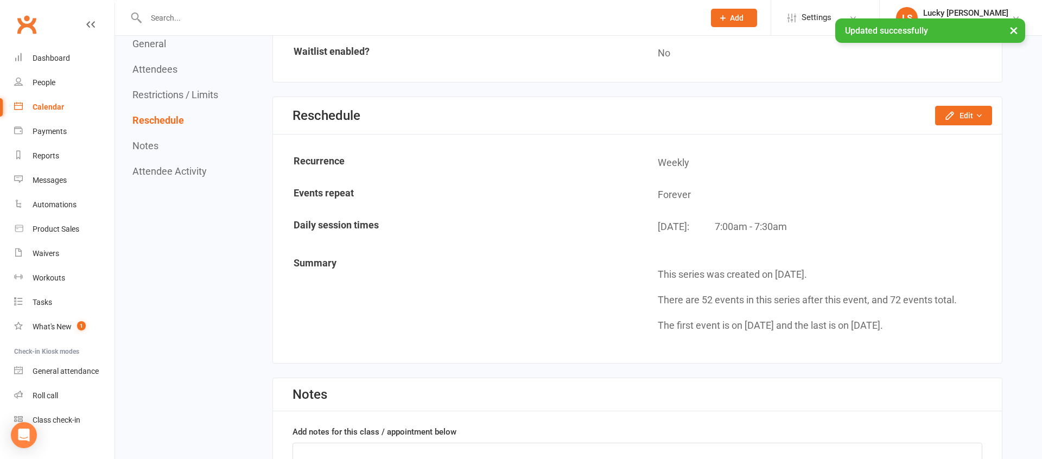
scroll to position [796, 0]
click at [951, 119] on icon "button" at bounding box center [950, 115] width 11 height 11
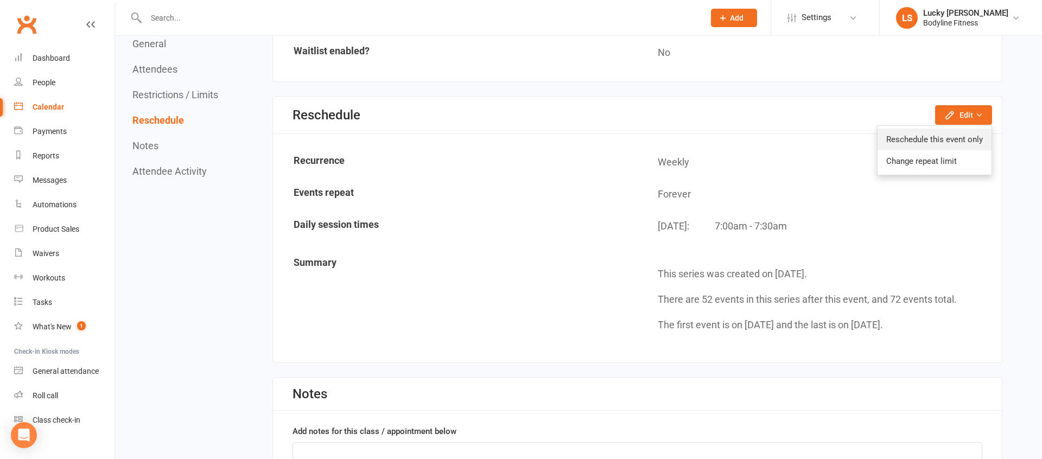
click at [923, 139] on link "Reschedule this event only" at bounding box center [935, 140] width 114 height 22
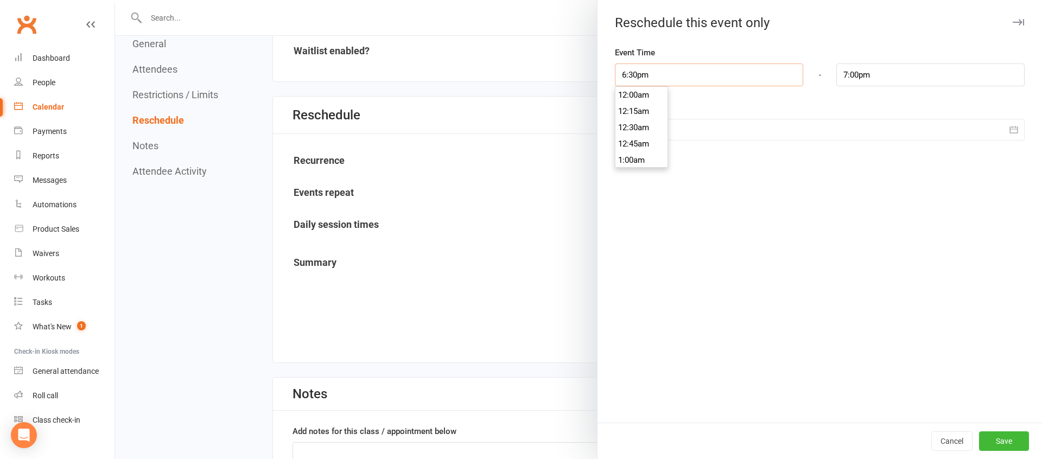
click at [636, 75] on input "6:30pm" at bounding box center [709, 75] width 188 height 23
type input "7:00pm"
type input "7:30pm"
click at [637, 142] on li "7:00pm" at bounding box center [642, 144] width 52 height 16
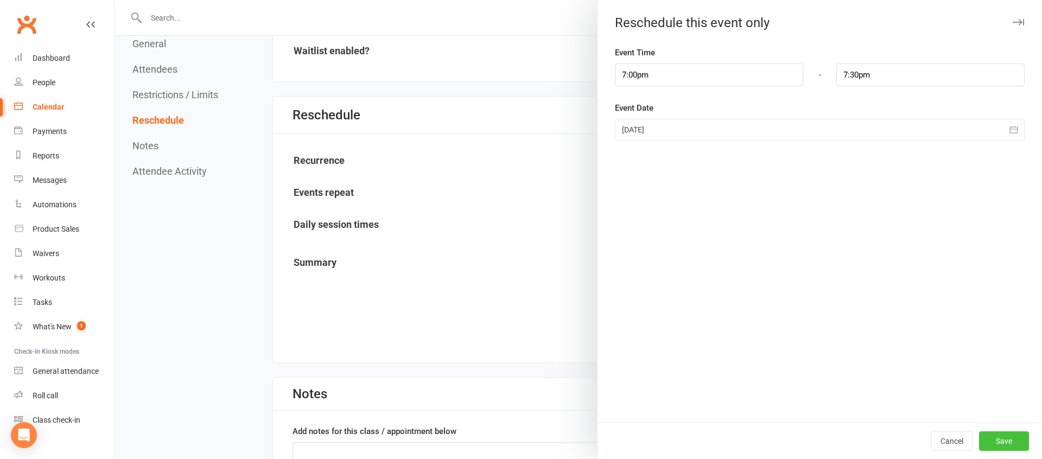
click at [1001, 443] on button "Save" at bounding box center [1005, 442] width 50 height 20
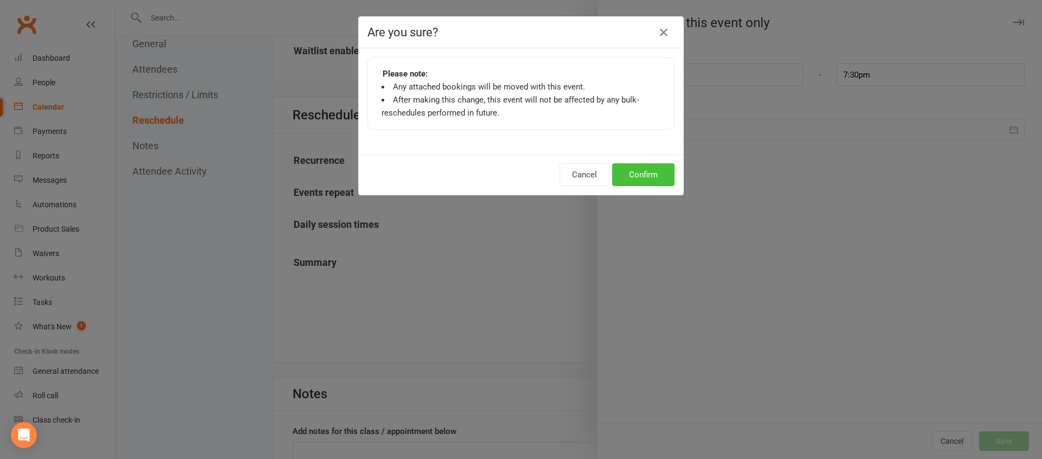
click at [636, 168] on button "Confirm" at bounding box center [643, 174] width 62 height 23
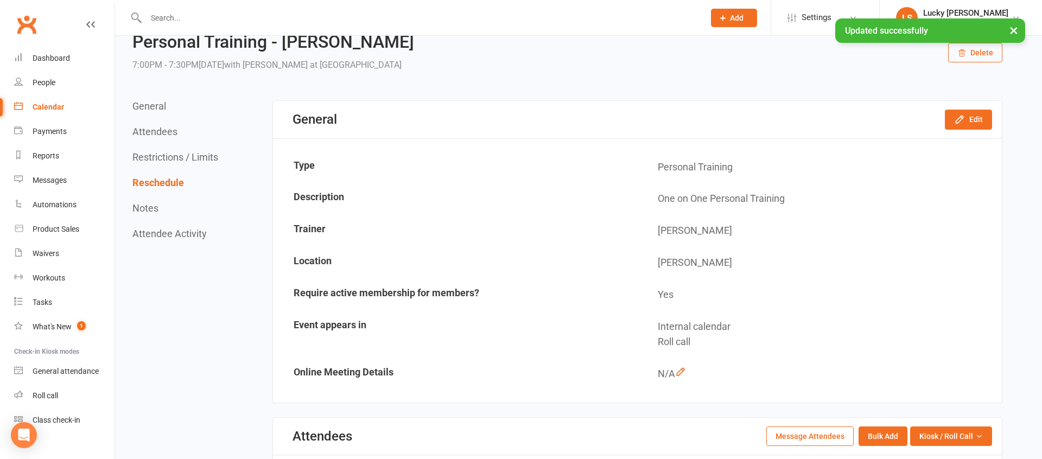
scroll to position [0, 0]
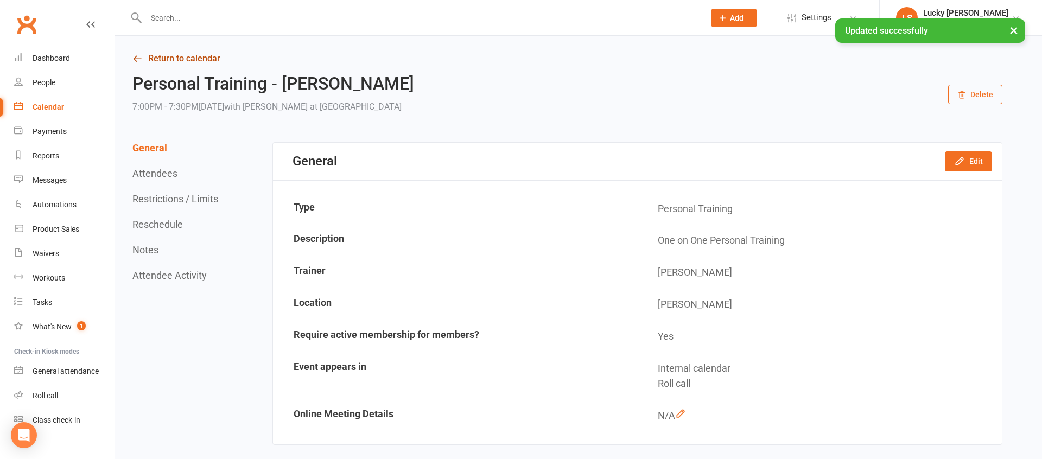
click at [203, 65] on link "Return to calendar" at bounding box center [567, 58] width 870 height 15
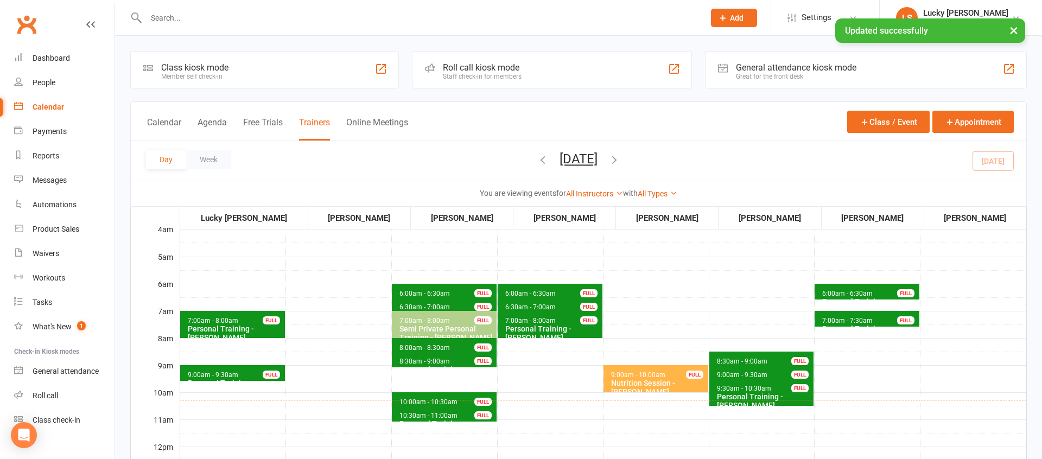
click at [592, 155] on button "[DATE]" at bounding box center [579, 158] width 38 height 15
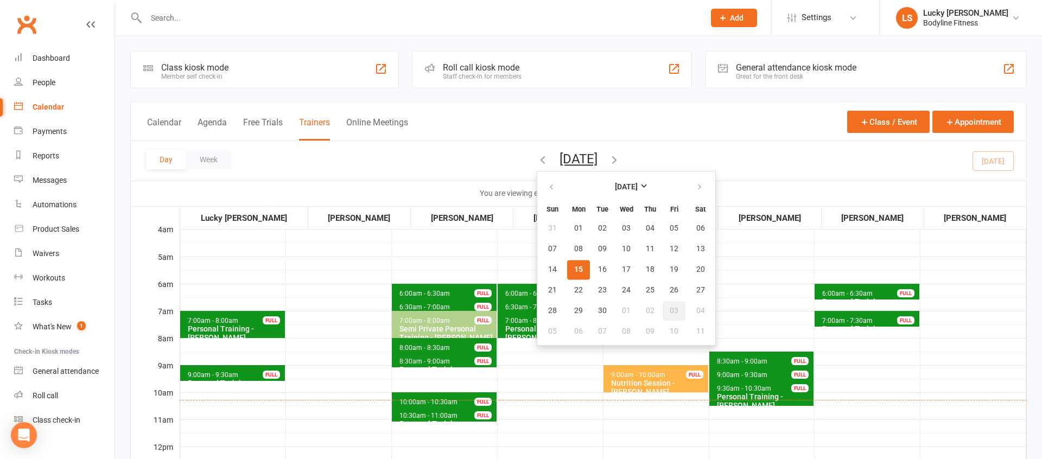
click at [670, 307] on span "03" at bounding box center [674, 311] width 9 height 9
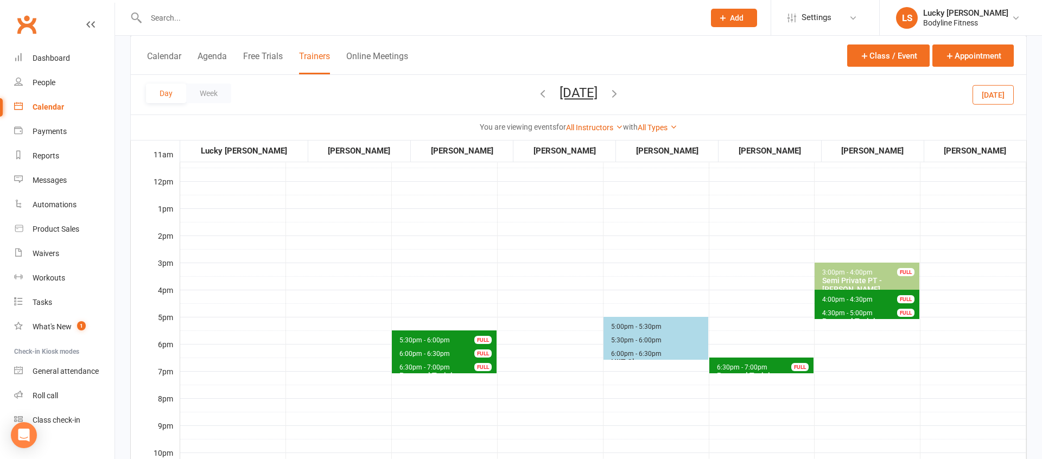
scroll to position [321, 0]
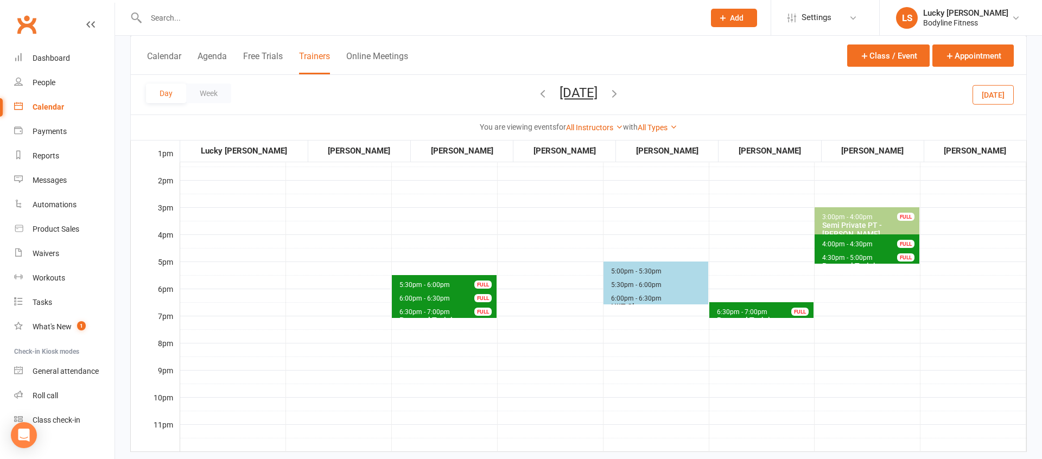
click at [757, 311] on span "6:30pm - 7:00pm" at bounding box center [743, 312] width 52 height 8
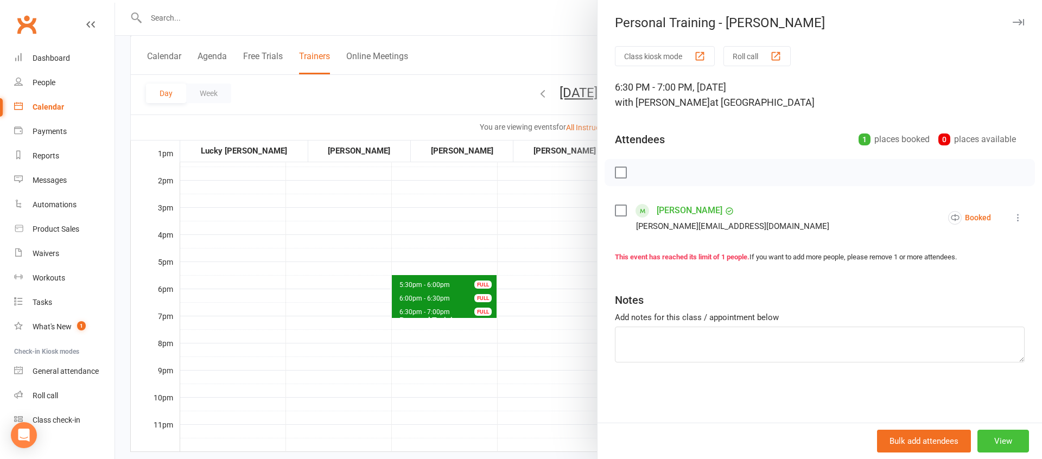
click at [1002, 440] on button "View" at bounding box center [1004, 441] width 52 height 23
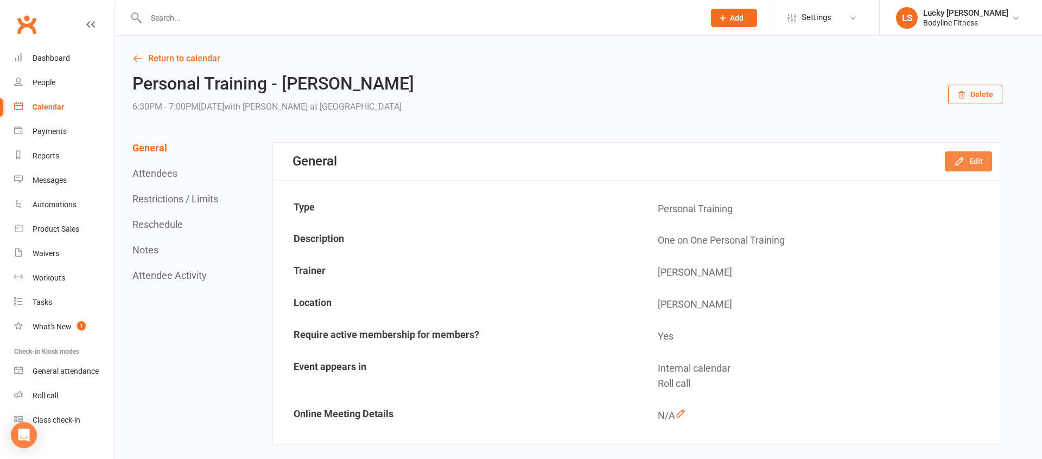
click at [970, 155] on button "Edit" at bounding box center [968, 161] width 47 height 20
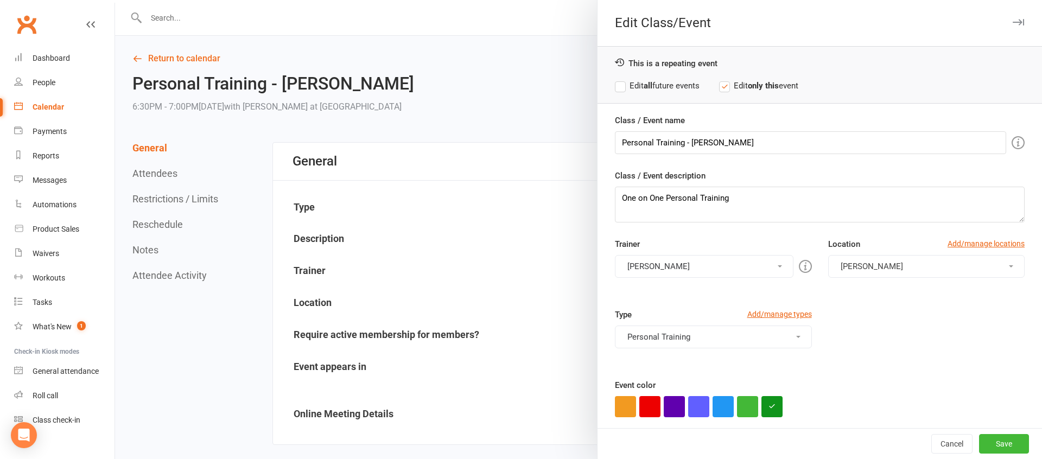
click at [650, 269] on button "[PERSON_NAME]" at bounding box center [704, 266] width 178 height 23
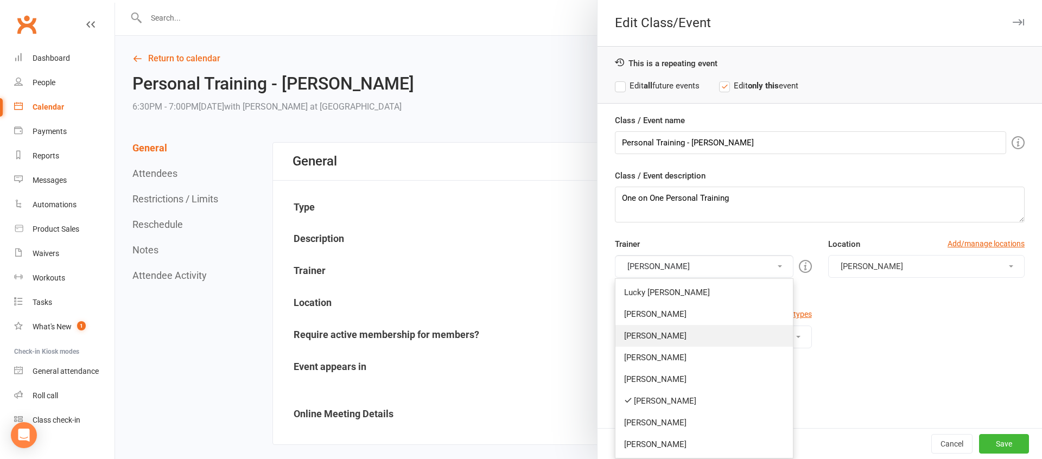
click at [656, 332] on link "[PERSON_NAME]" at bounding box center [704, 336] width 177 height 22
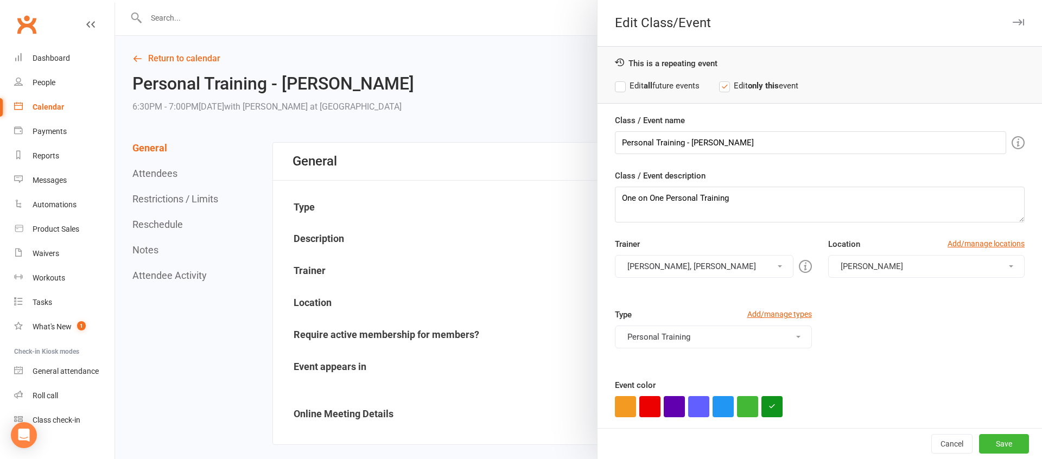
click at [656, 263] on button "[PERSON_NAME], [PERSON_NAME]" at bounding box center [704, 266] width 178 height 23
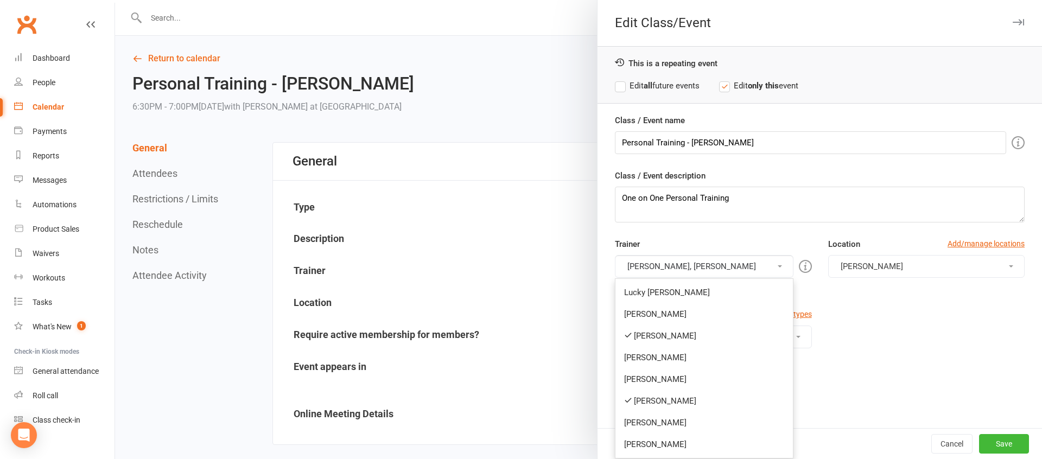
click at [662, 399] on link "[PERSON_NAME]" at bounding box center [704, 401] width 177 height 22
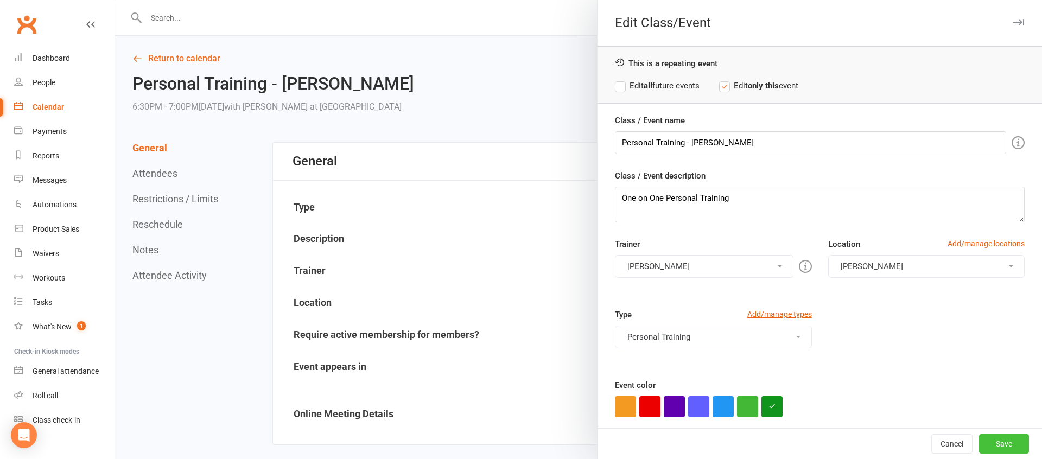
click at [1008, 443] on button "Save" at bounding box center [1005, 444] width 50 height 20
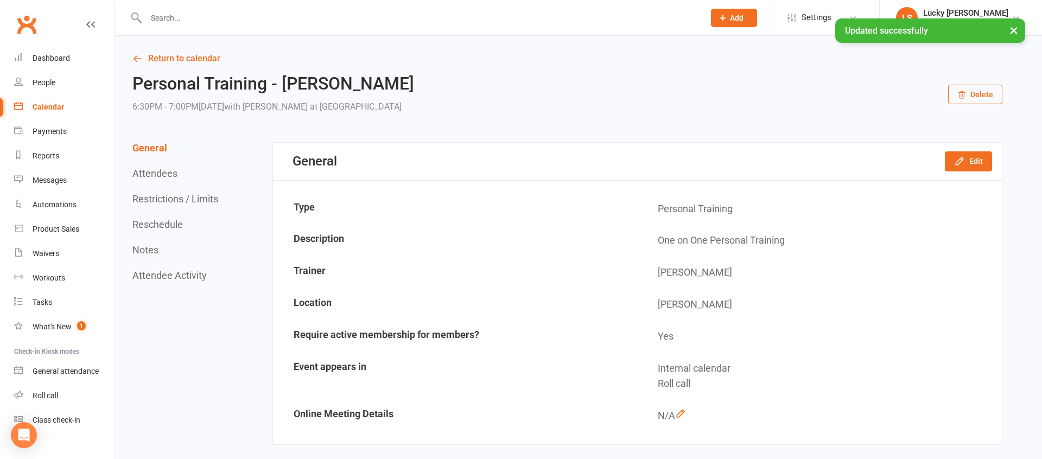
click at [161, 228] on button "Reschedule" at bounding box center [157, 224] width 50 height 11
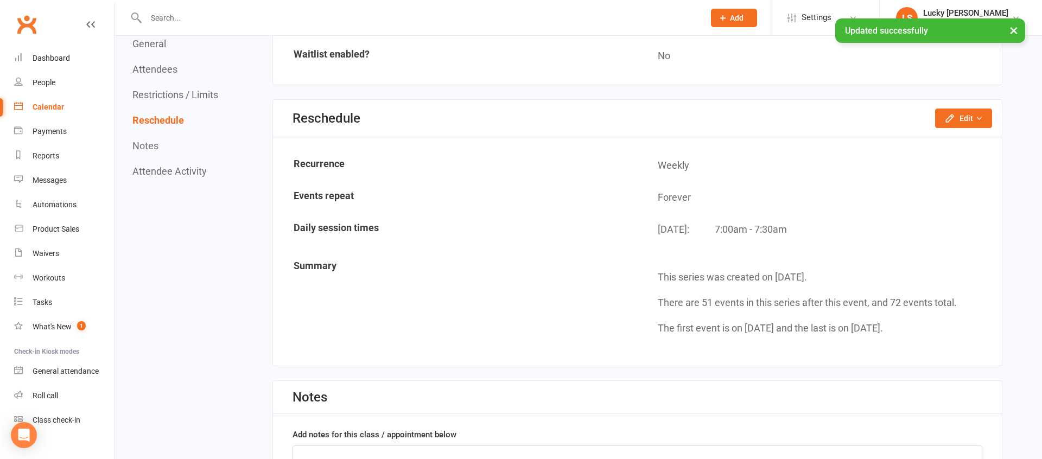
scroll to position [796, 0]
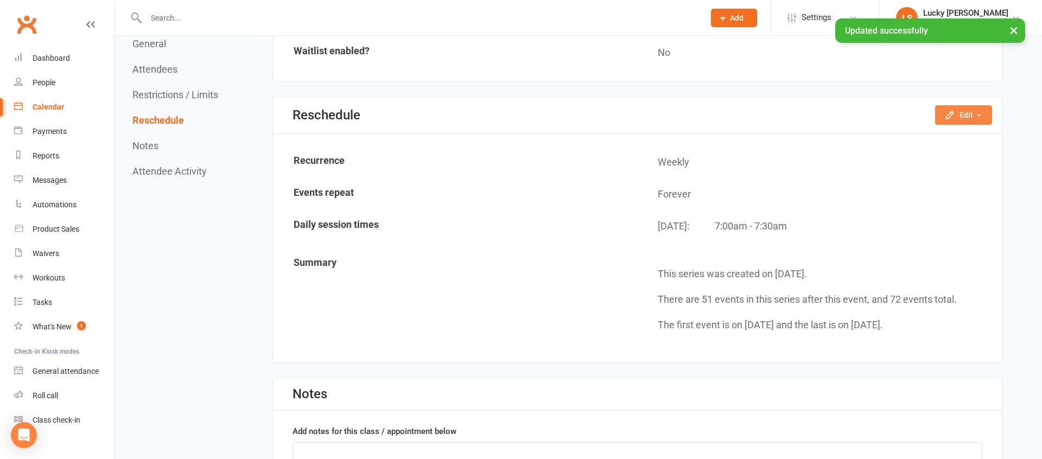
click at [961, 115] on button "Edit" at bounding box center [964, 115] width 57 height 20
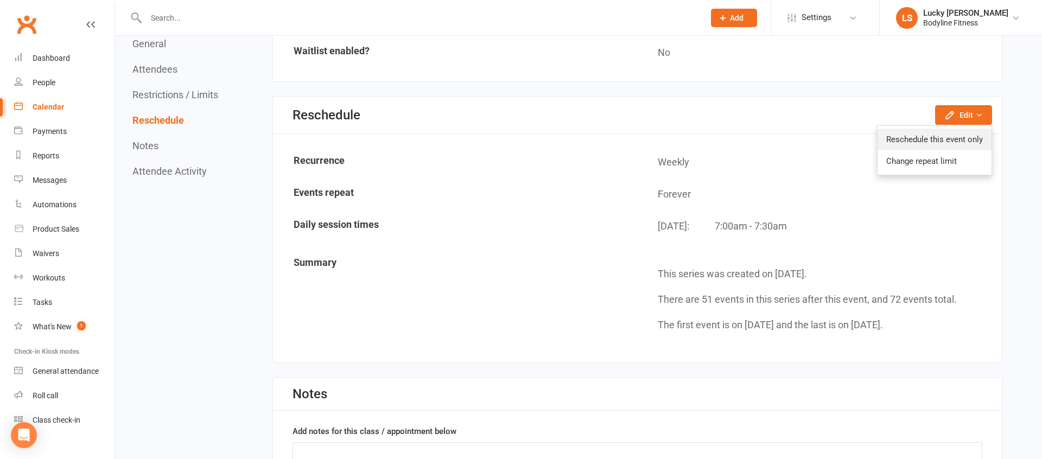
click at [947, 143] on link "Reschedule this event only" at bounding box center [935, 140] width 114 height 22
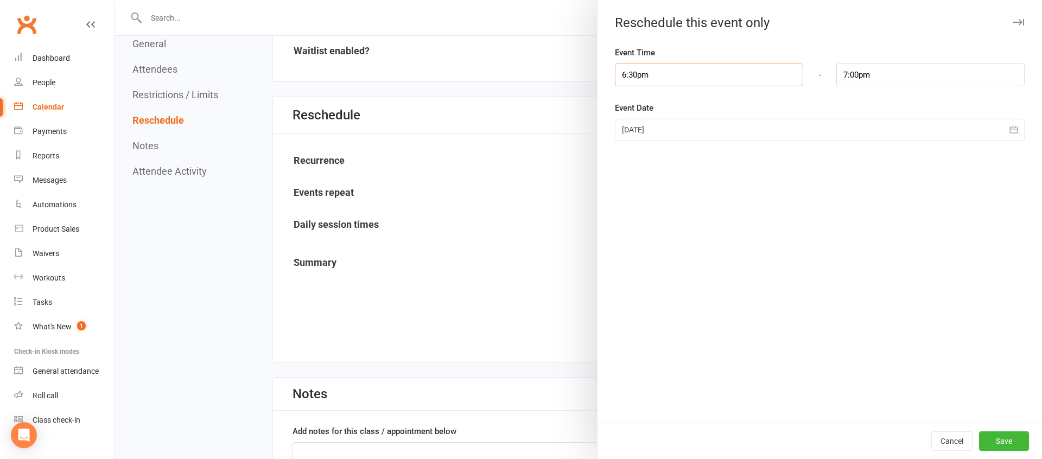
click at [679, 81] on input "6:30pm" at bounding box center [709, 75] width 188 height 23
type input "7:00pm"
type input "7:30pm"
click at [631, 142] on li "7:00pm" at bounding box center [642, 144] width 52 height 16
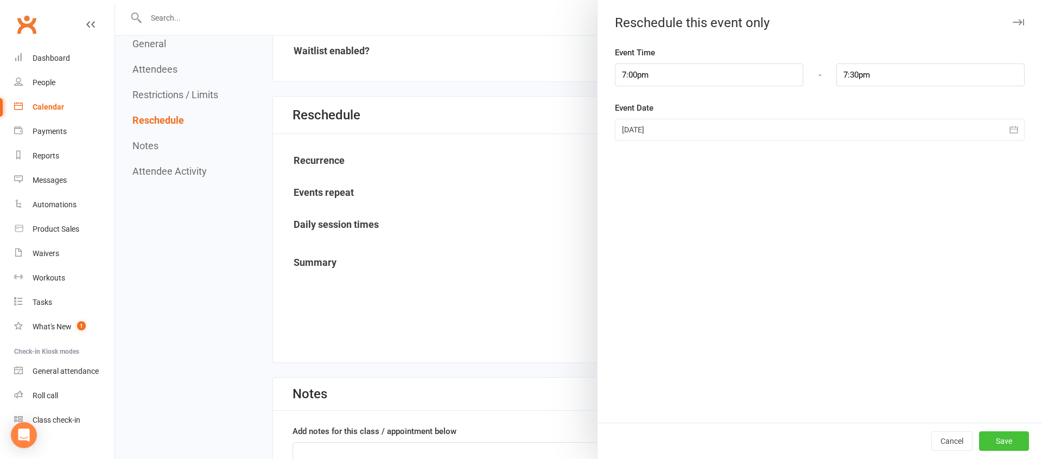
click at [999, 437] on button "Save" at bounding box center [1005, 442] width 50 height 20
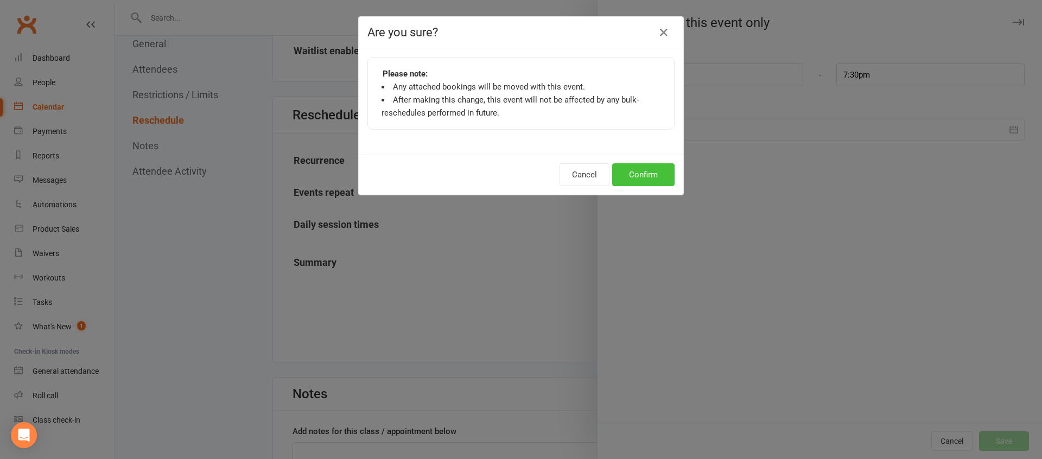
click at [634, 173] on button "Confirm" at bounding box center [643, 174] width 62 height 23
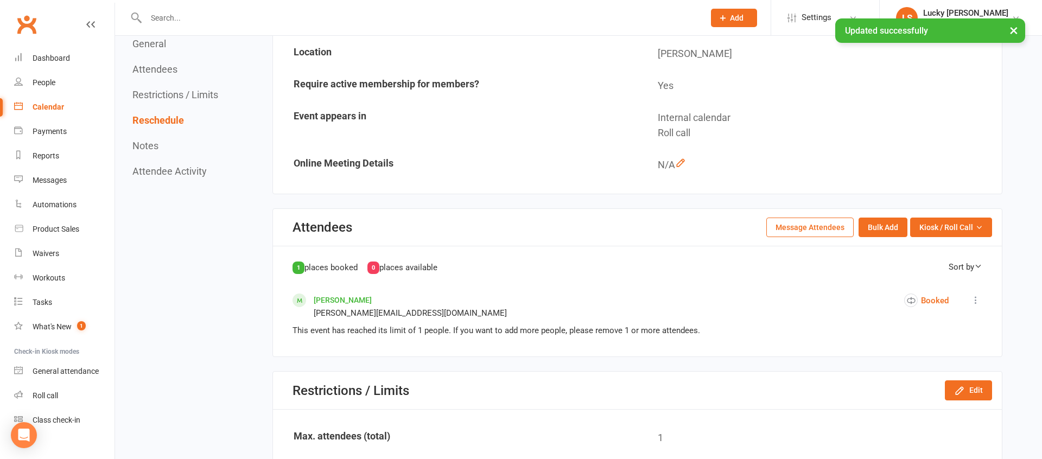
scroll to position [0, 0]
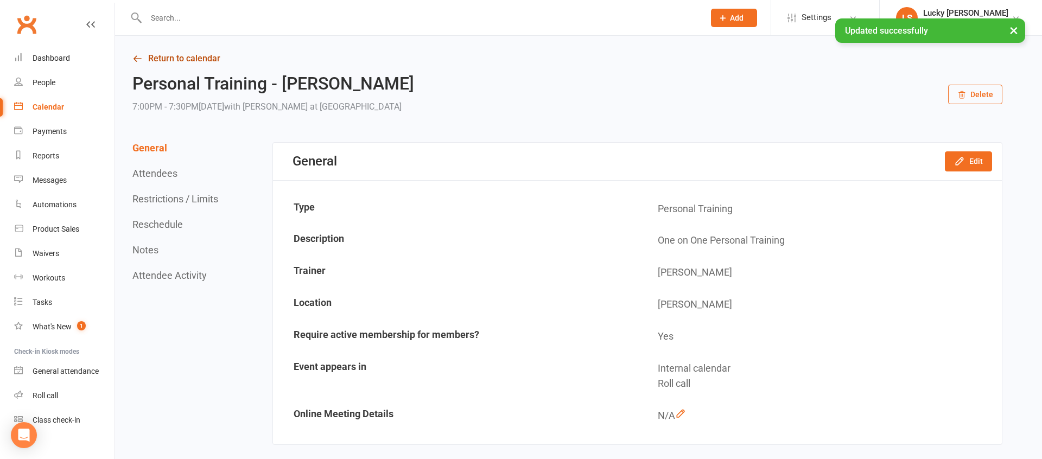
click at [171, 60] on link "Return to calendar" at bounding box center [567, 58] width 870 height 15
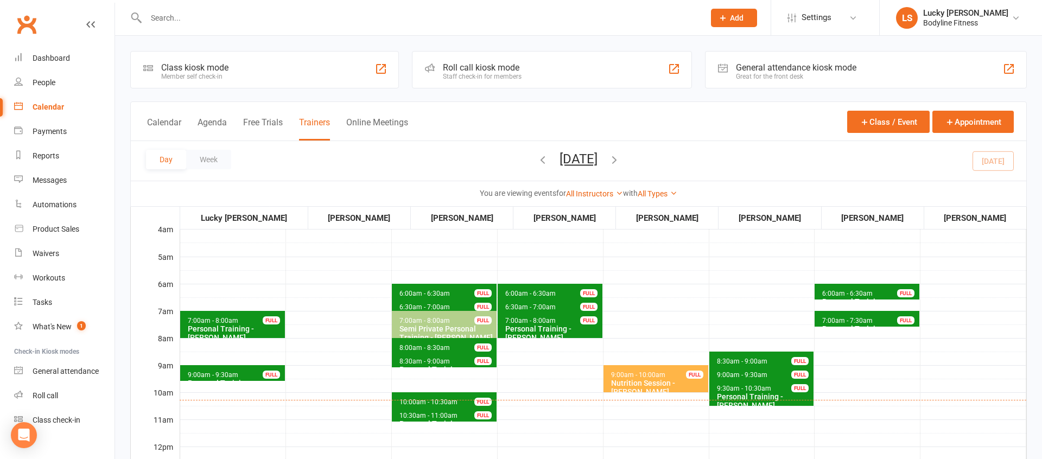
click at [598, 163] on button "[DATE]" at bounding box center [579, 158] width 38 height 15
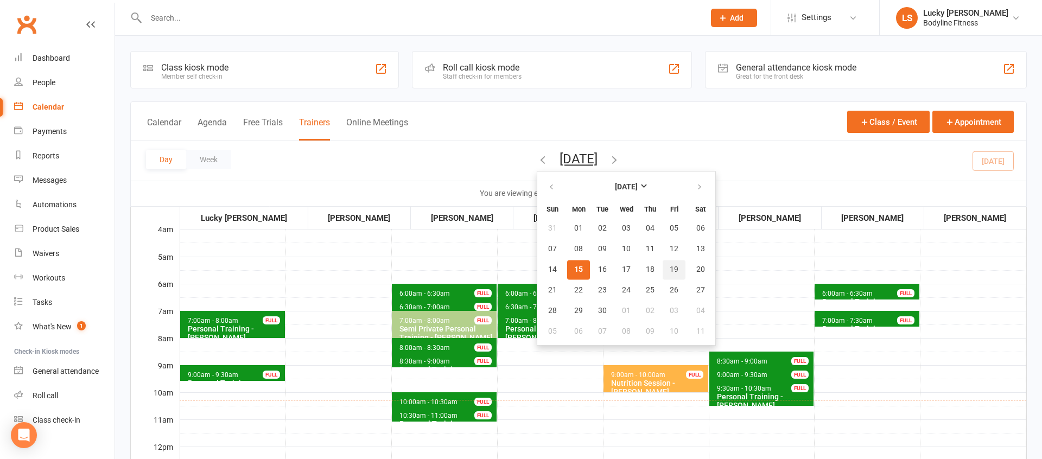
click at [670, 270] on span "19" at bounding box center [674, 270] width 9 height 9
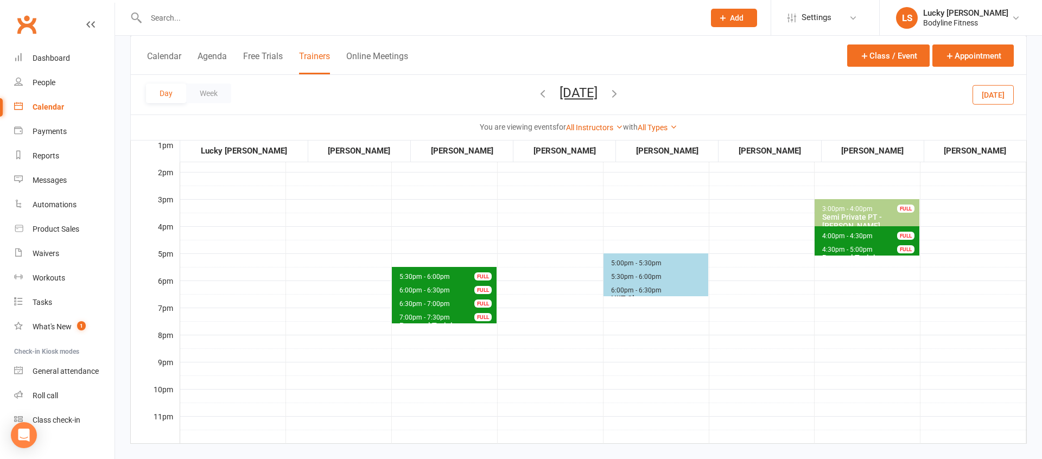
scroll to position [330, 0]
click at [606, 102] on span "[DATE] [DATE] Sun Mon Tue Wed Thu Fri Sat 31 01 02 03 04 05 06 07 08 09 10 11 1…" at bounding box center [579, 94] width 60 height 19
click at [598, 94] on button "[DATE]" at bounding box center [579, 92] width 38 height 15
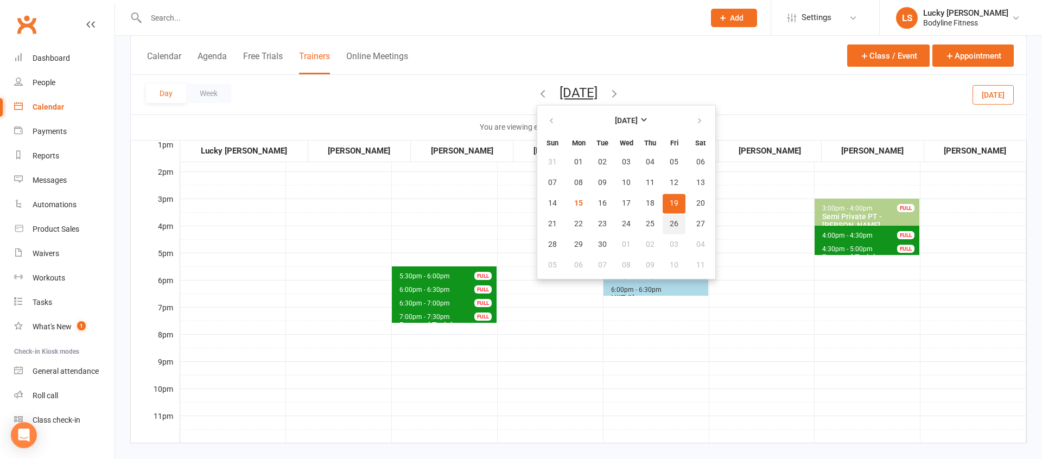
click at [670, 220] on span "26" at bounding box center [674, 224] width 9 height 9
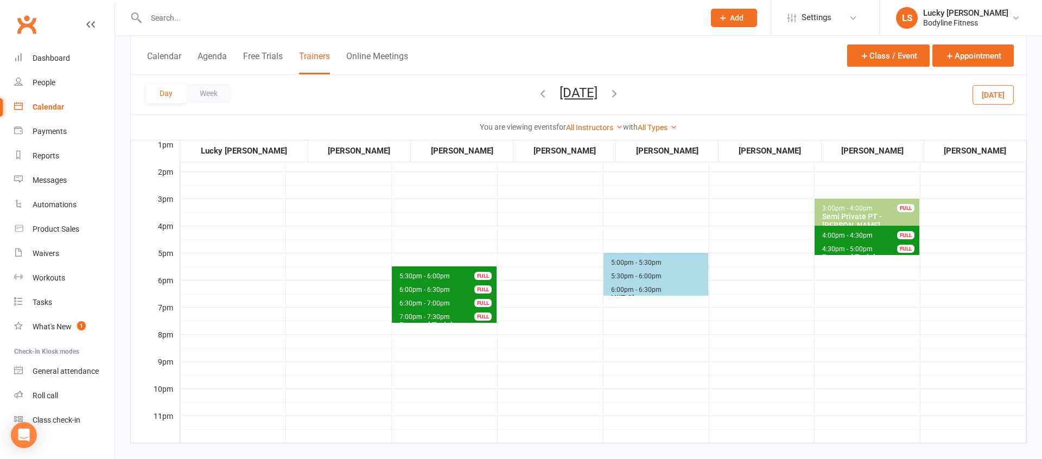
click at [598, 99] on button "[DATE]" at bounding box center [579, 92] width 38 height 15
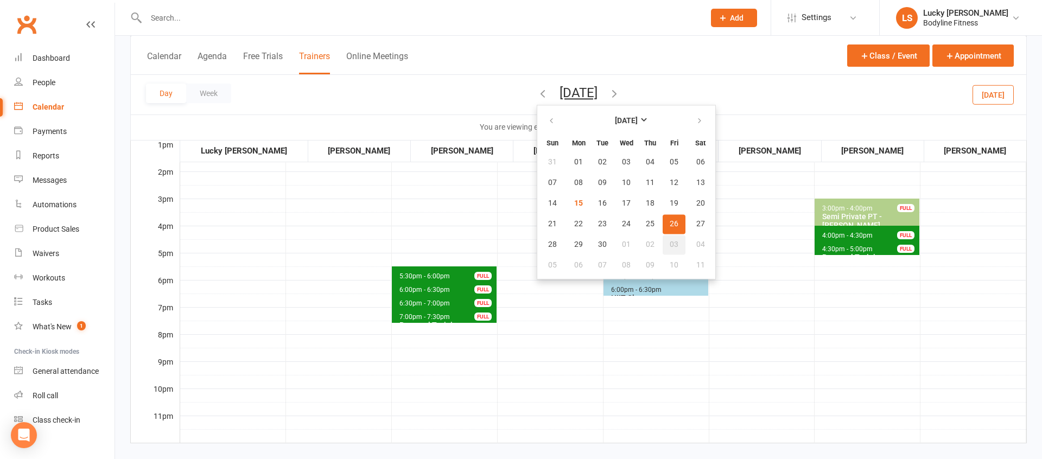
click at [670, 244] on span "03" at bounding box center [674, 245] width 9 height 9
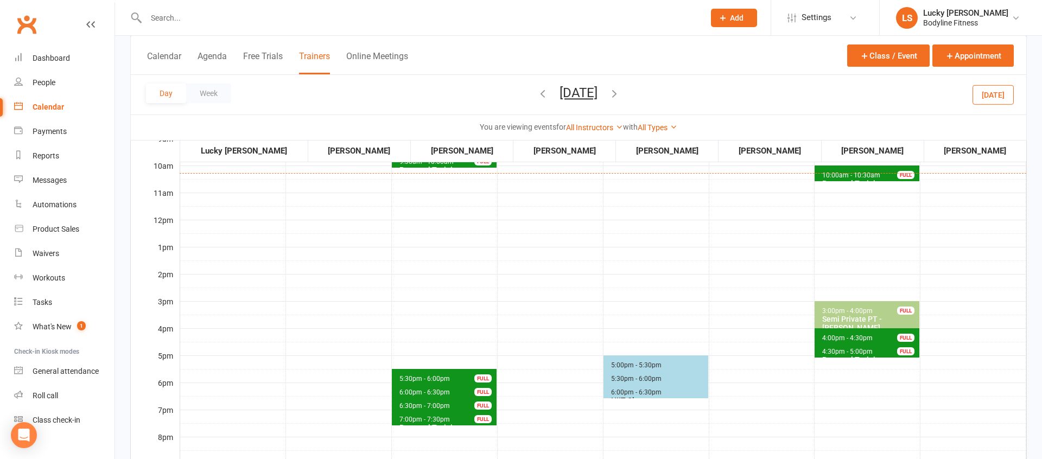
click at [667, 318] on td "5:00pm - 5:30pm HIIT Class 5:30pm - 6:00pm HIIT Class 6:00pm - 6:30pm HIIT Class" at bounding box center [656, 273] width 106 height 543
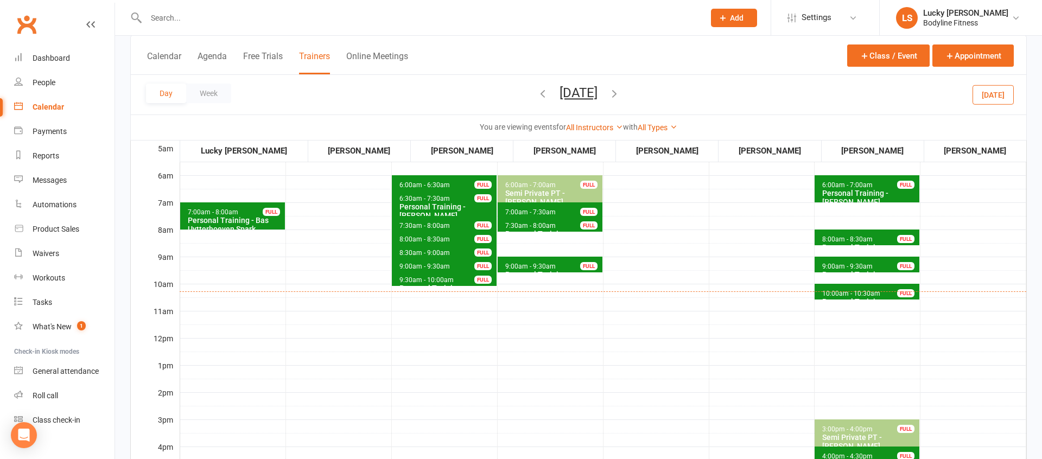
scroll to position [0, 0]
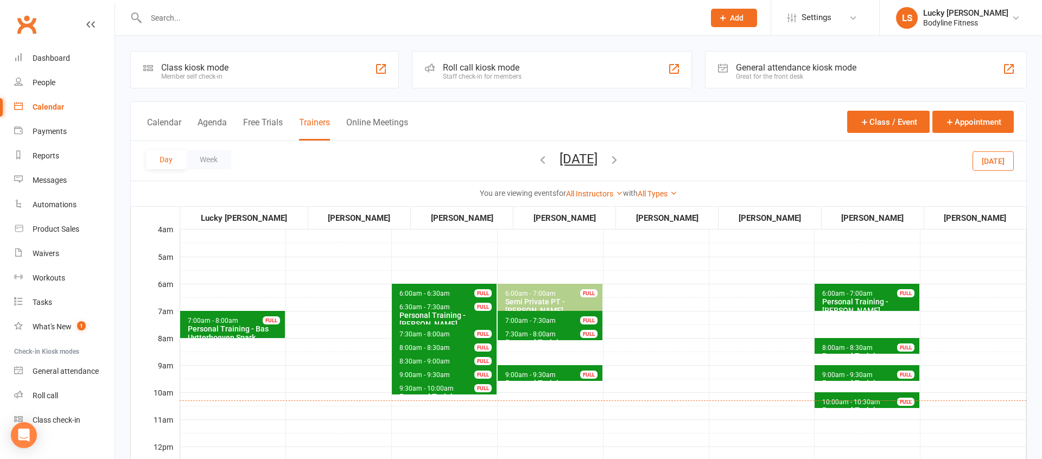
click at [983, 162] on button "[DATE]" at bounding box center [993, 161] width 41 height 20
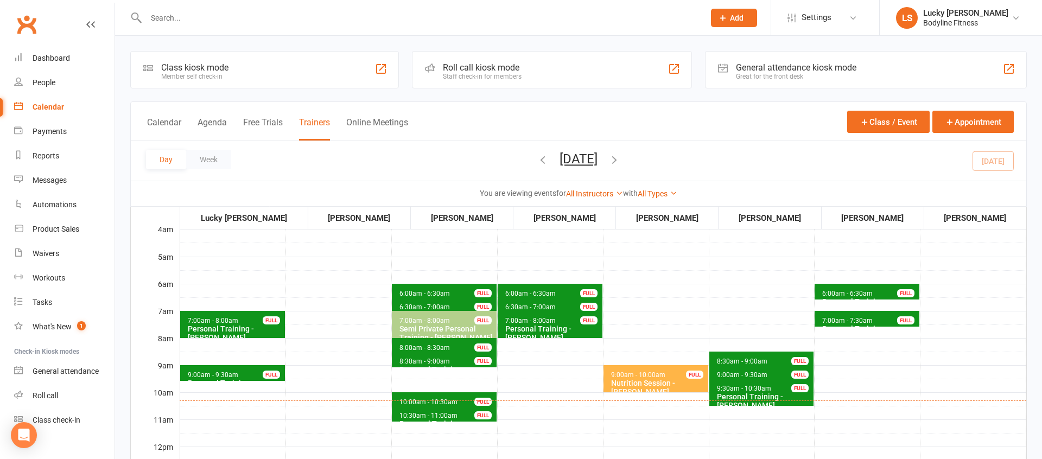
click at [568, 163] on button "[DATE]" at bounding box center [579, 158] width 38 height 15
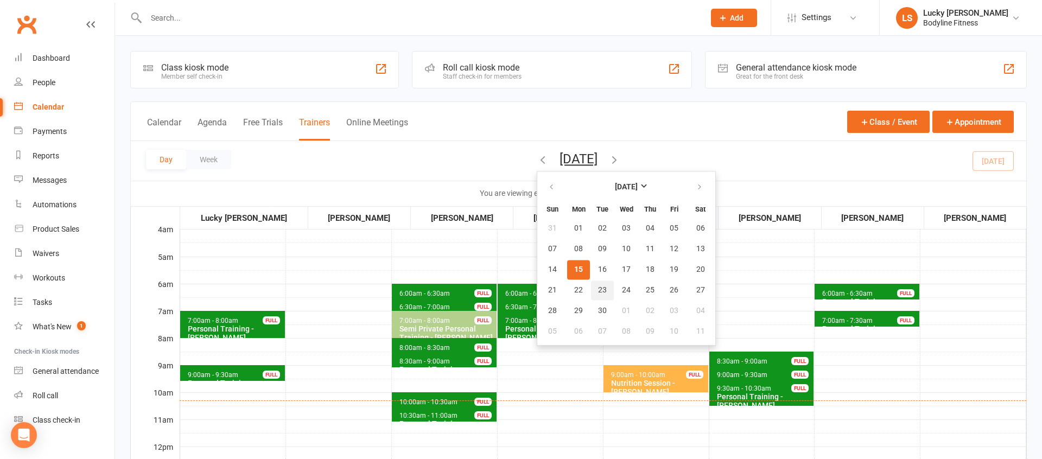
click at [591, 289] on button "23" at bounding box center [602, 291] width 23 height 20
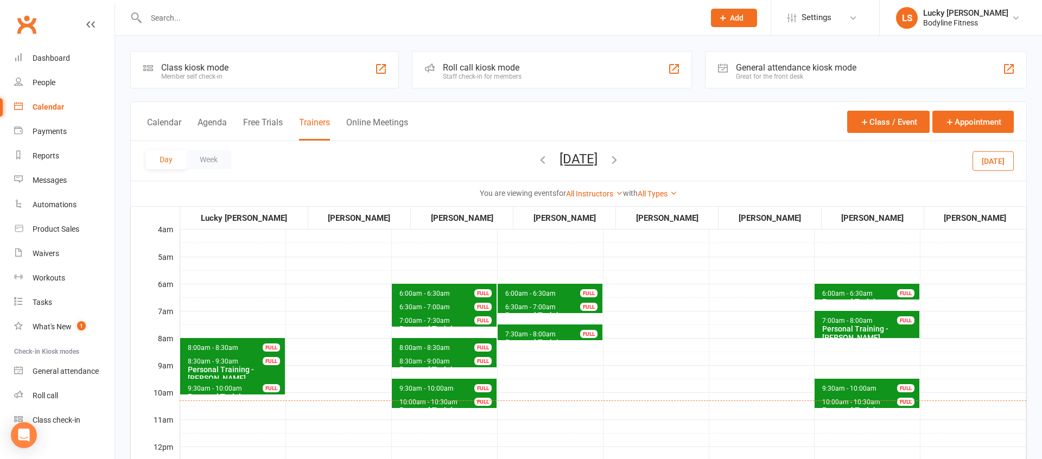
click at [527, 304] on span "6:30am - 7:00am" at bounding box center [531, 308] width 52 height 8
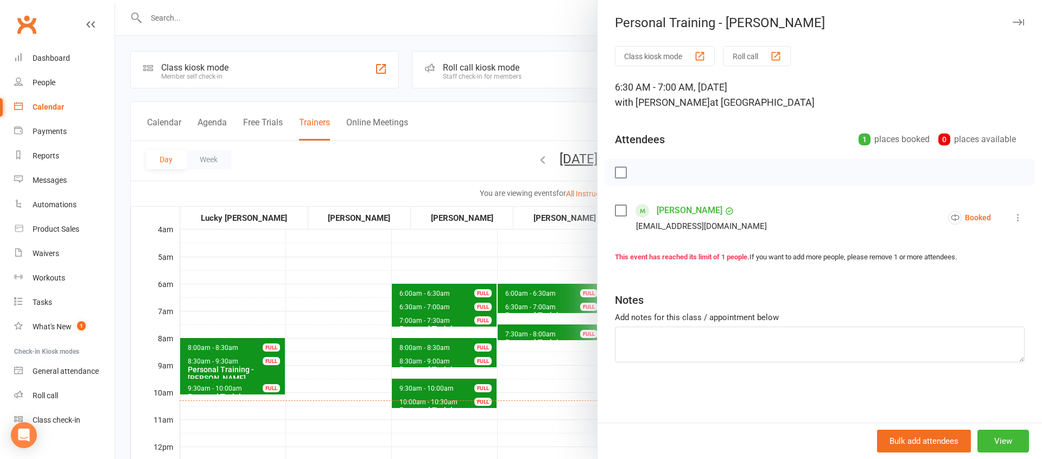
drag, startPoint x: 526, startPoint y: 319, endPoint x: 532, endPoint y: 311, distance: 10.1
click at [526, 319] on div at bounding box center [578, 229] width 927 height 459
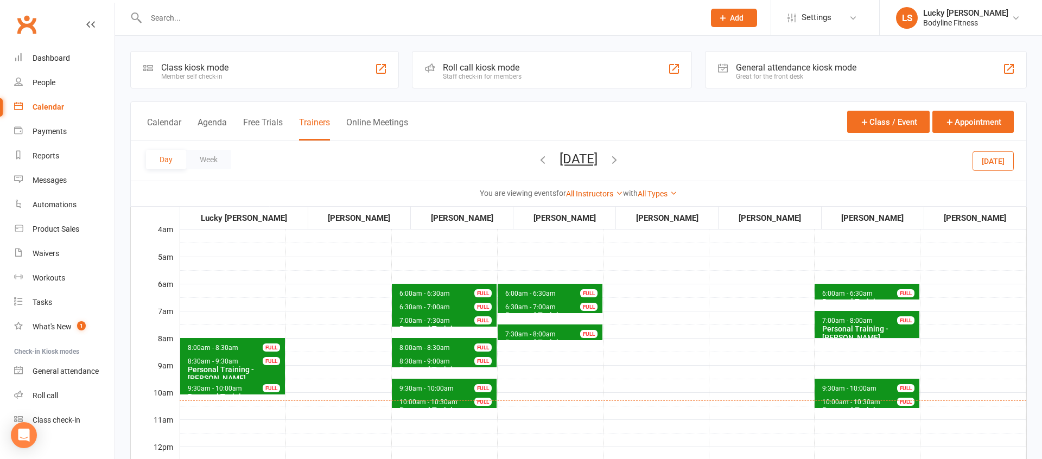
click at [579, 160] on button "[DATE]" at bounding box center [579, 158] width 38 height 15
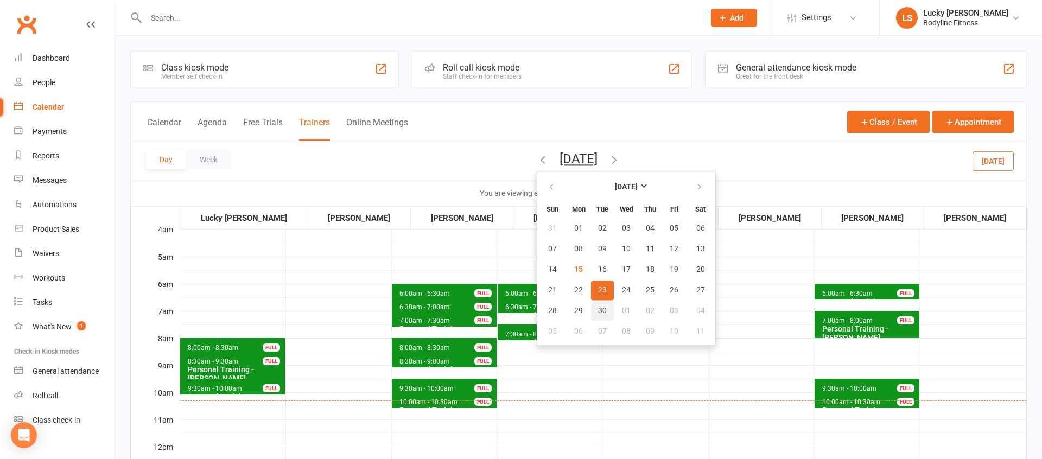
click at [598, 313] on span "30" at bounding box center [602, 311] width 9 height 9
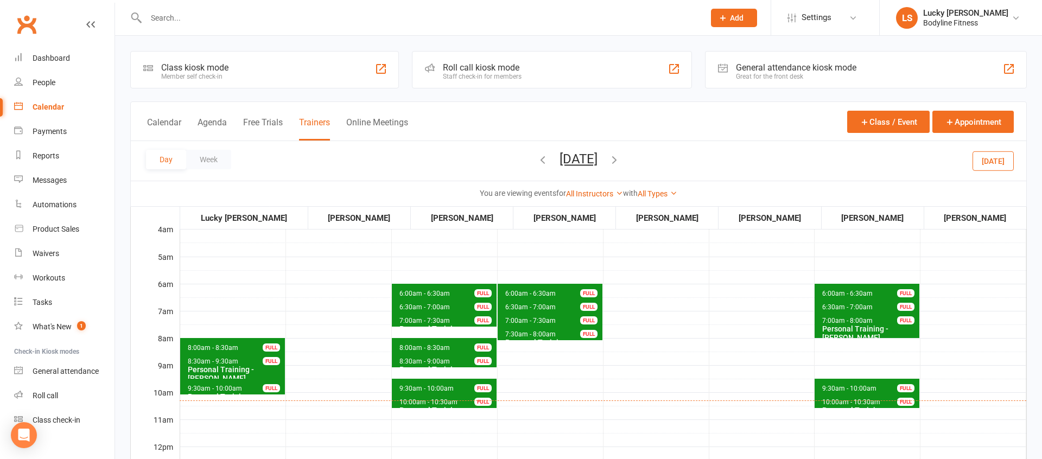
click at [576, 303] on span "6:30am - 7:00am Personal Training - [PERSON_NAME] FULL" at bounding box center [550, 306] width 105 height 16
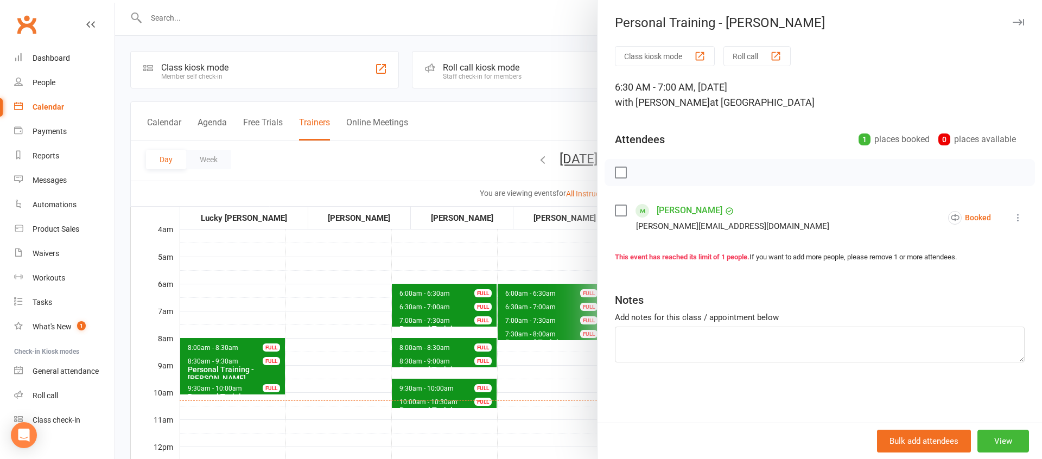
drag, startPoint x: 527, startPoint y: 260, endPoint x: 546, endPoint y: 261, distance: 19.6
click at [528, 260] on div at bounding box center [578, 229] width 927 height 459
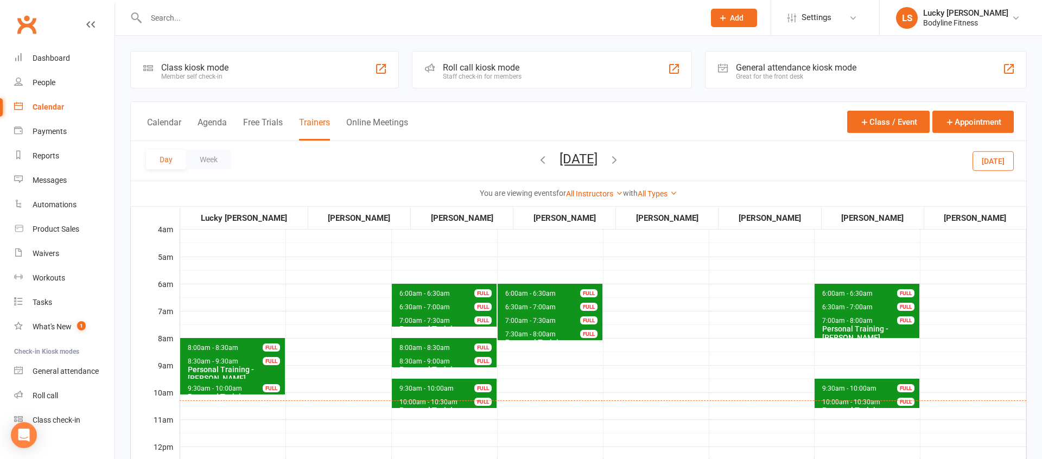
click at [827, 305] on span "6:30am - 7:00am" at bounding box center [848, 308] width 52 height 8
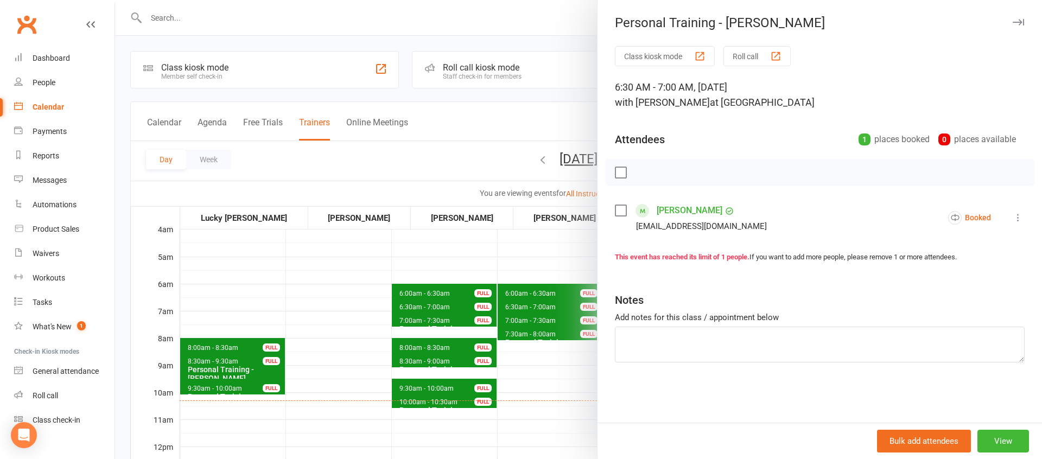
click at [534, 257] on div at bounding box center [578, 229] width 927 height 459
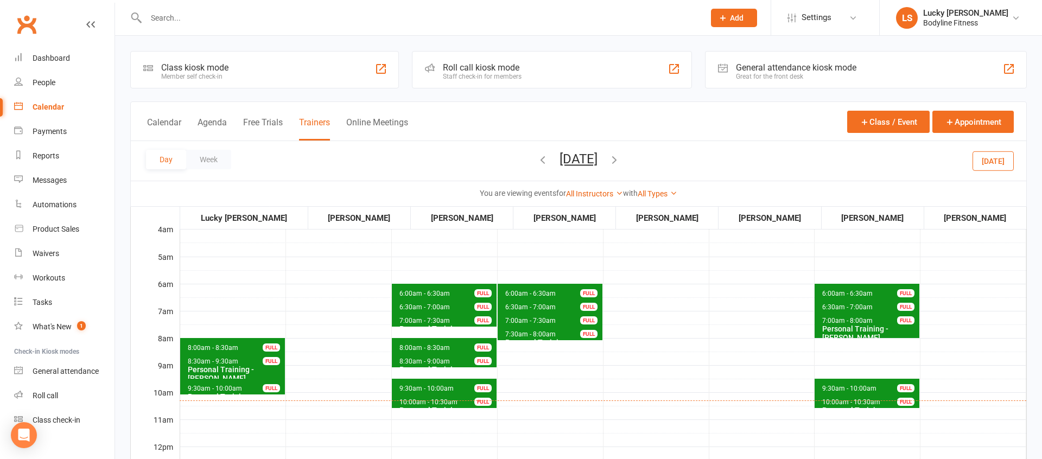
click at [591, 162] on button "[DATE]" at bounding box center [579, 158] width 38 height 15
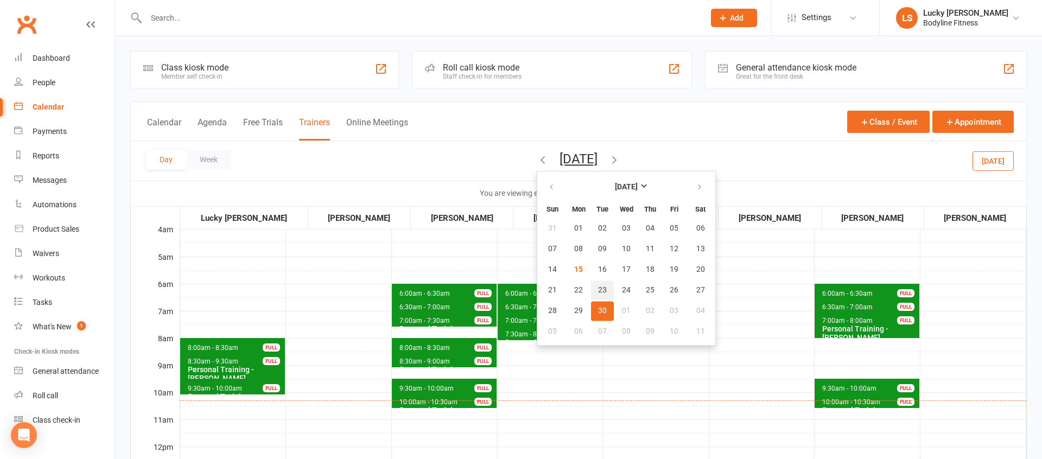
click at [591, 287] on button "23" at bounding box center [602, 291] width 23 height 20
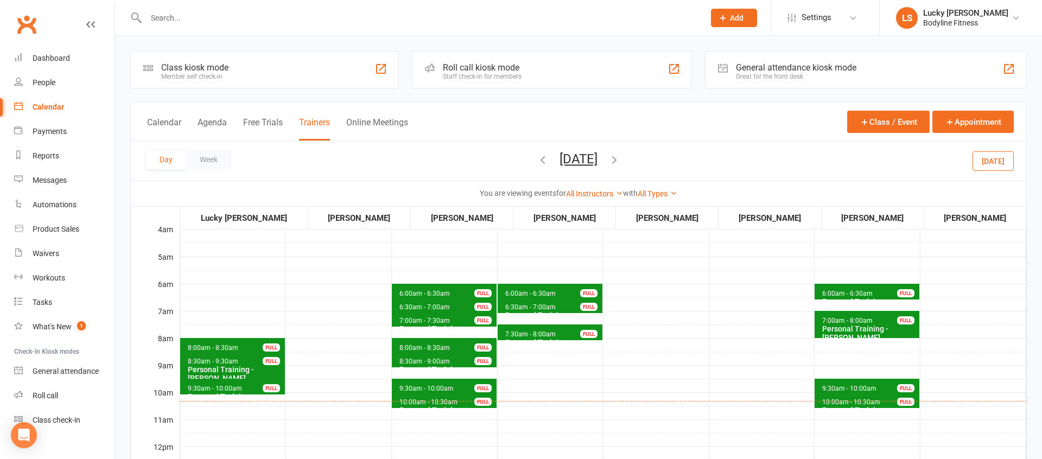
click at [598, 162] on button "[DATE]" at bounding box center [579, 158] width 38 height 15
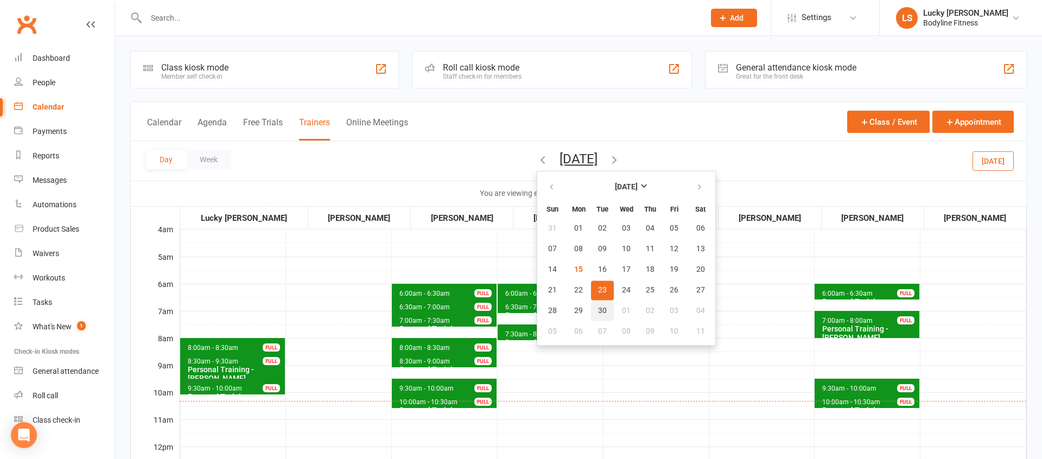
click at [598, 309] on span "30" at bounding box center [602, 311] width 9 height 9
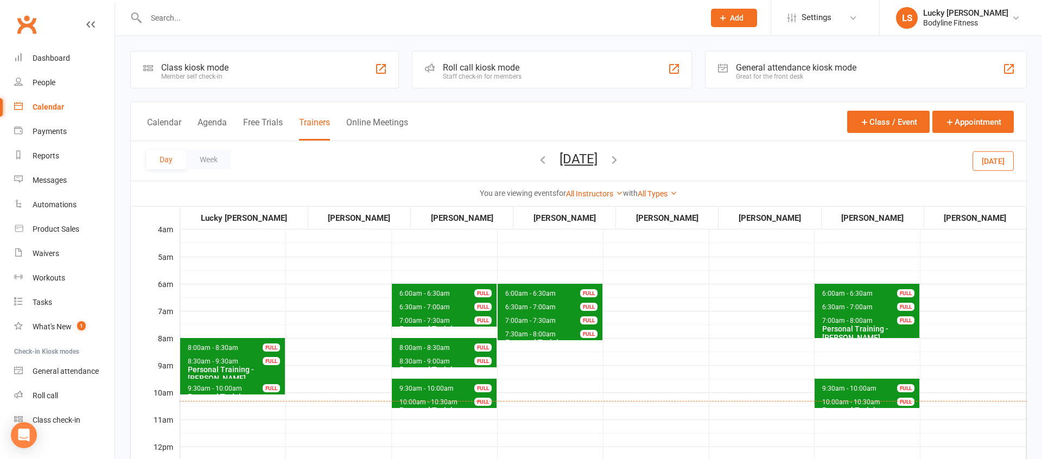
click at [598, 163] on button "[DATE]" at bounding box center [579, 158] width 38 height 15
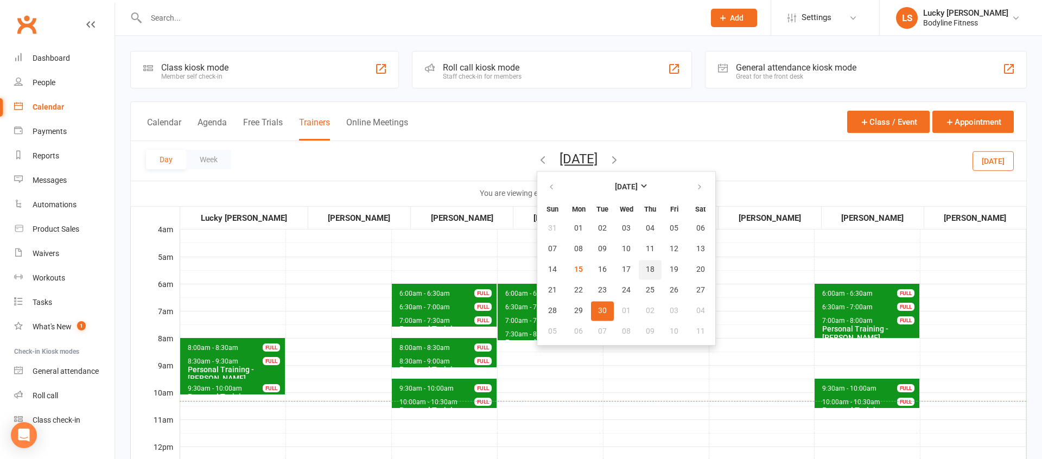
click at [646, 269] on span "18" at bounding box center [650, 270] width 9 height 9
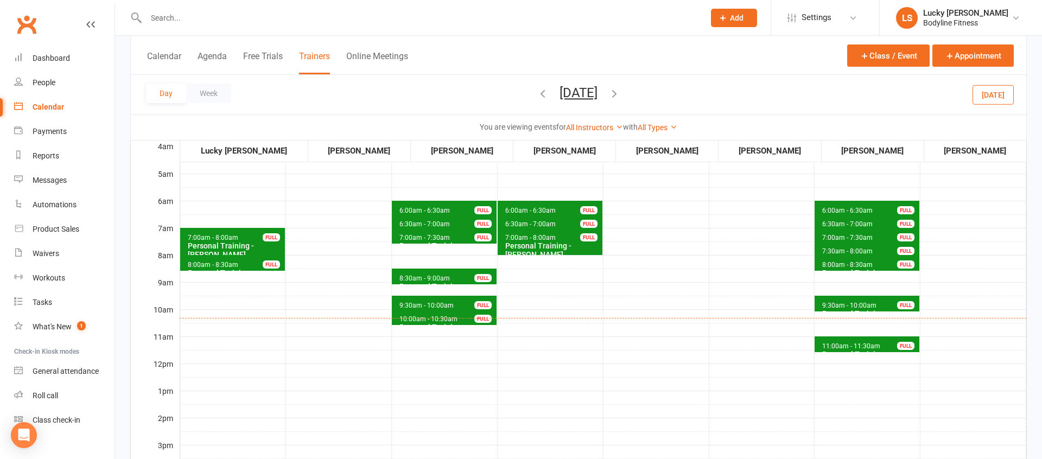
scroll to position [72, 0]
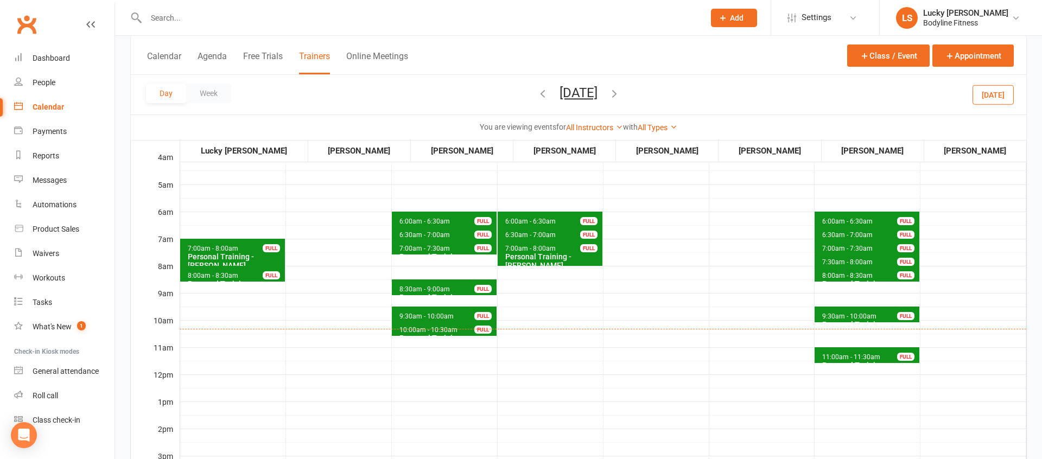
click at [621, 94] on icon "button" at bounding box center [615, 93] width 12 height 12
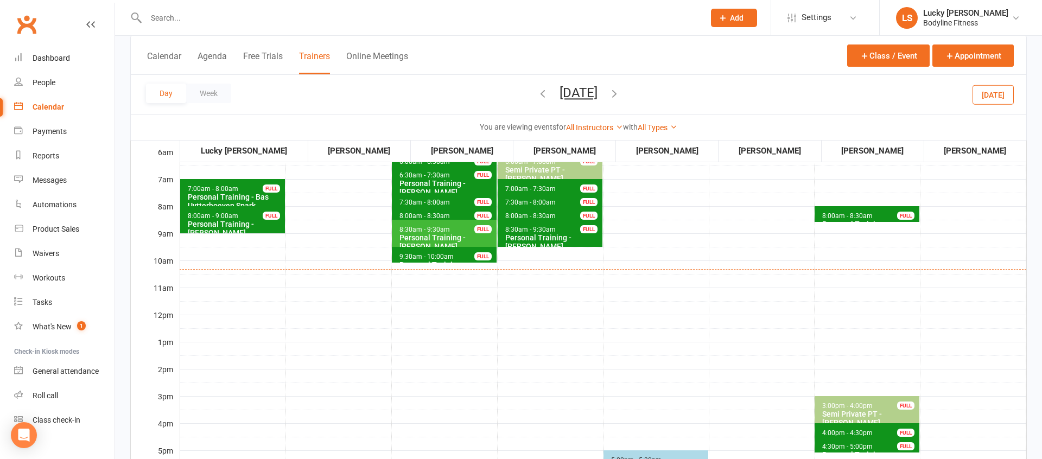
scroll to position [97, 0]
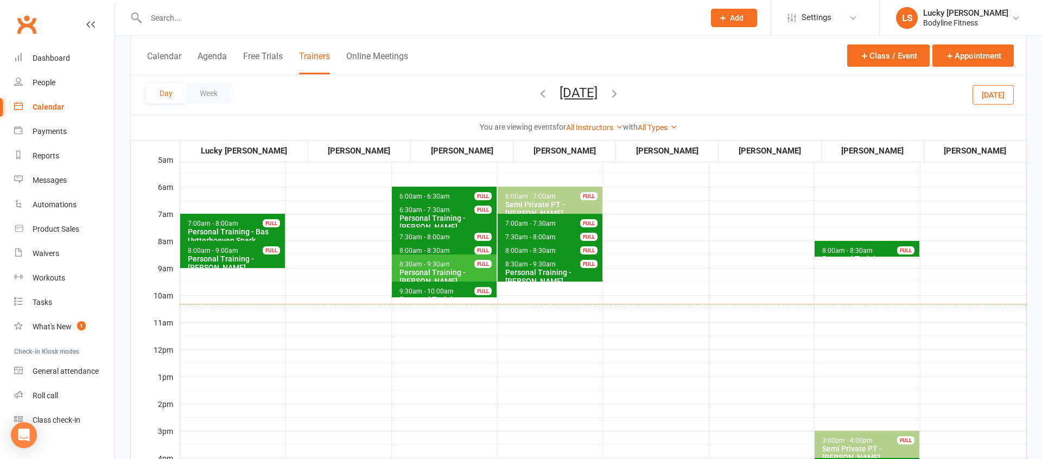
click at [836, 251] on span "8:00am - 8:30am" at bounding box center [848, 251] width 52 height 8
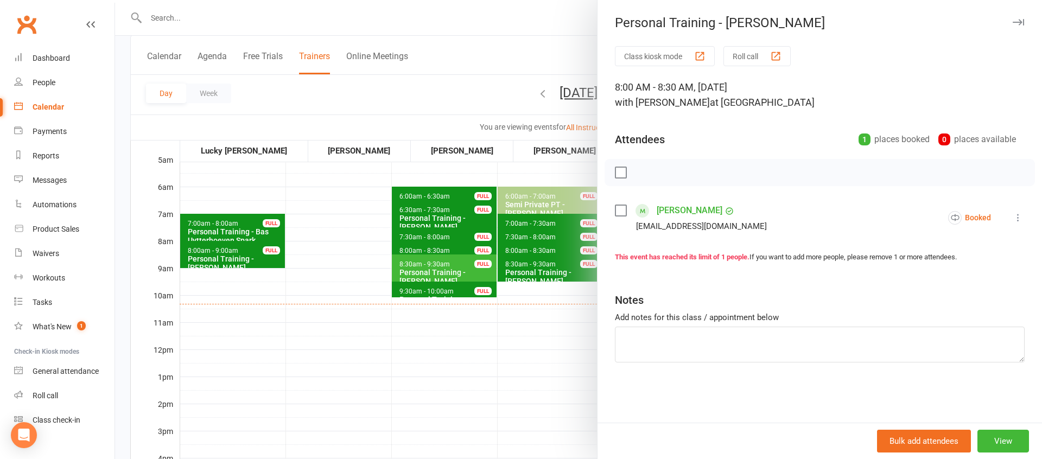
click at [553, 364] on div at bounding box center [578, 229] width 927 height 459
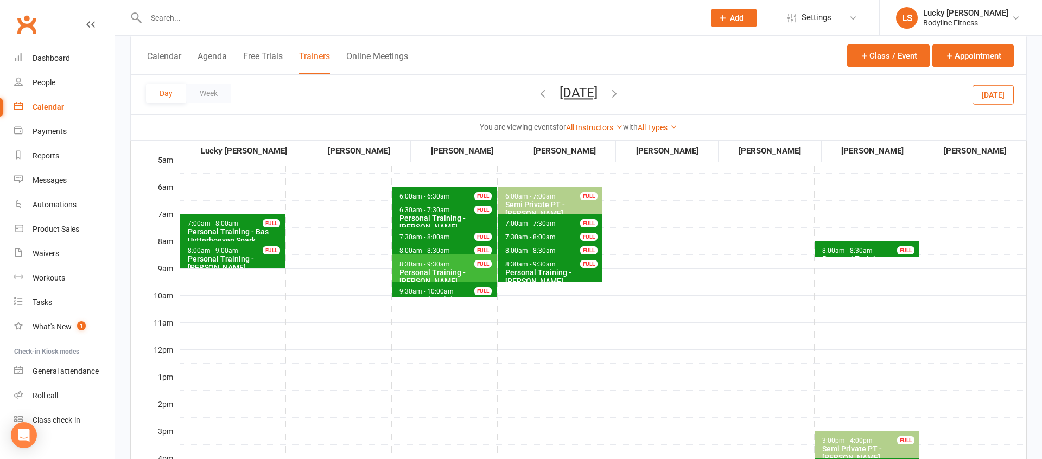
click at [598, 97] on button "[DATE]" at bounding box center [579, 92] width 38 height 15
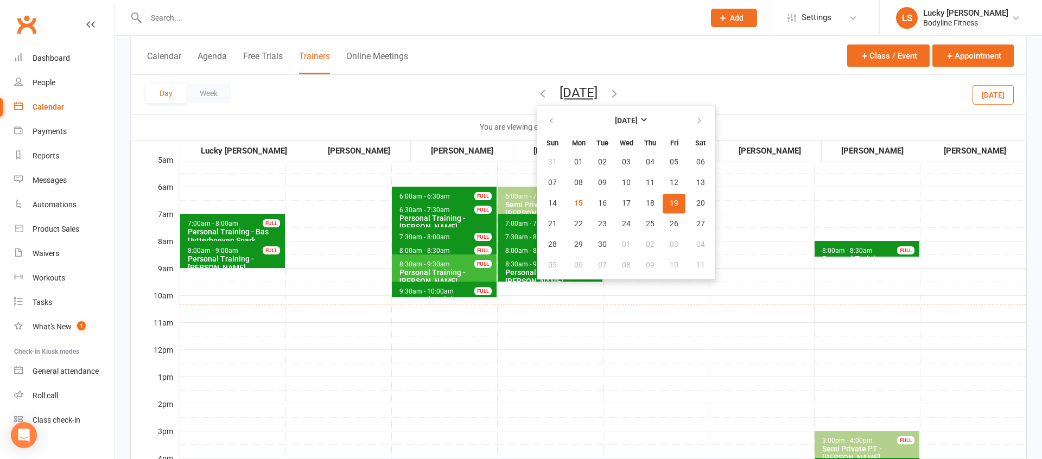
click at [735, 203] on td at bounding box center [762, 403] width 106 height 543
click at [670, 204] on span "19" at bounding box center [674, 203] width 9 height 9
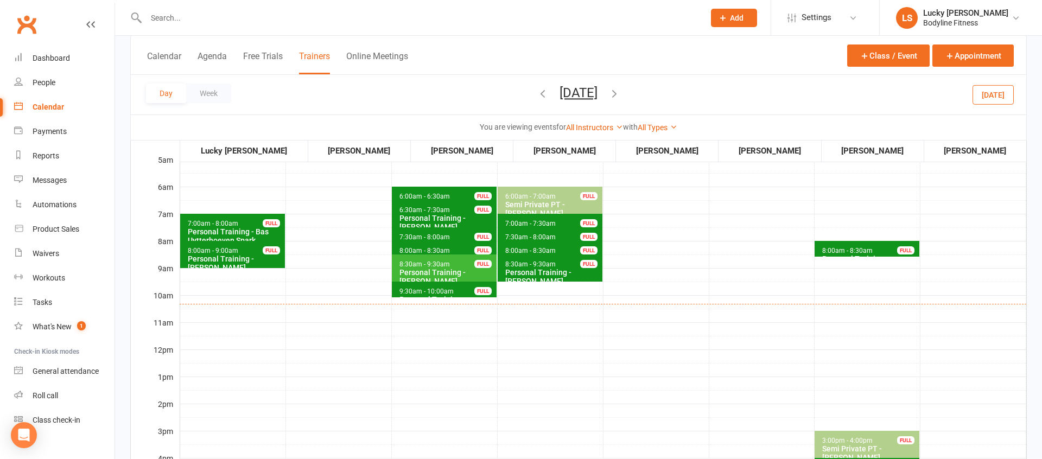
click at [856, 248] on span "8:00am - 8:30am" at bounding box center [848, 251] width 52 height 8
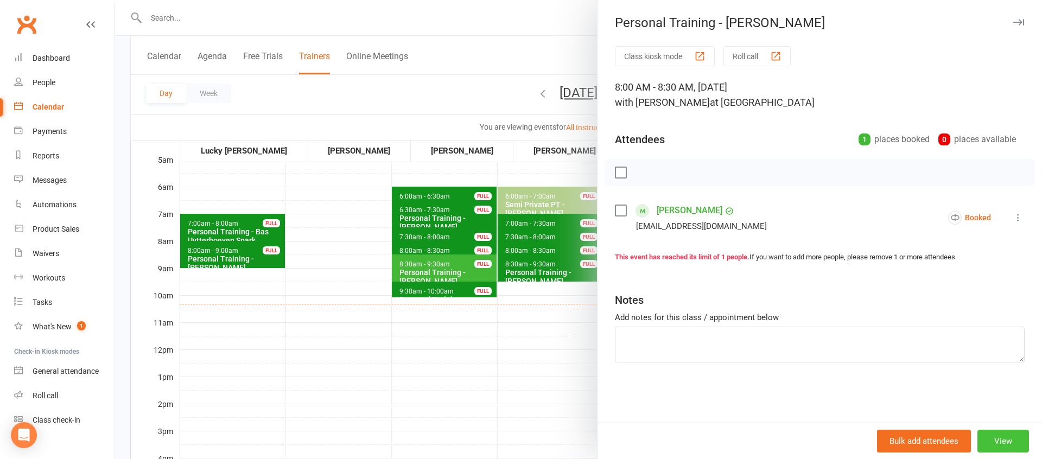
click at [1001, 443] on button "View" at bounding box center [1004, 441] width 52 height 23
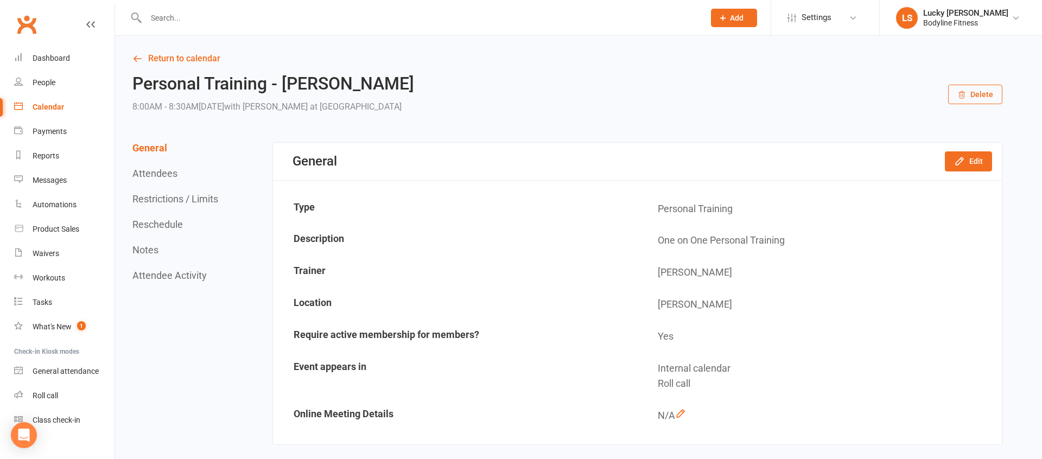
click at [972, 93] on button "Delete" at bounding box center [976, 95] width 54 height 20
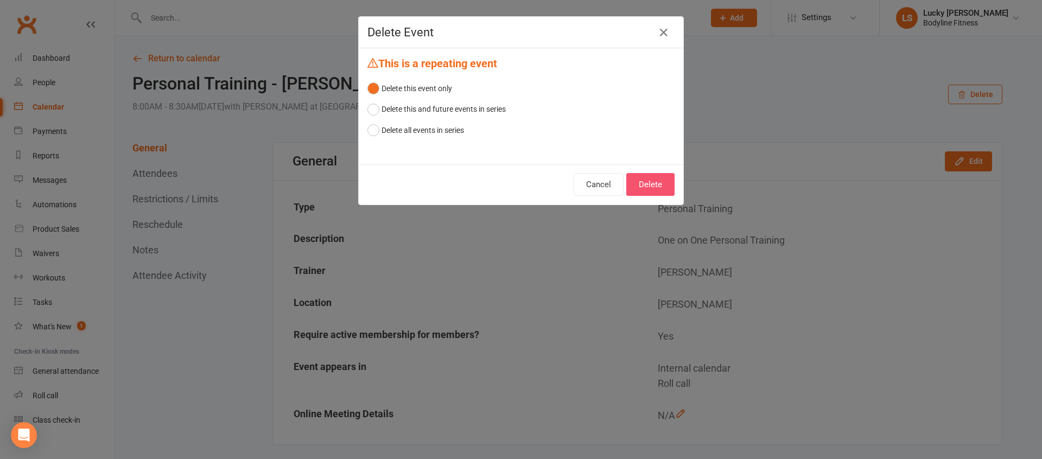
click at [662, 183] on button "Delete" at bounding box center [651, 184] width 48 height 23
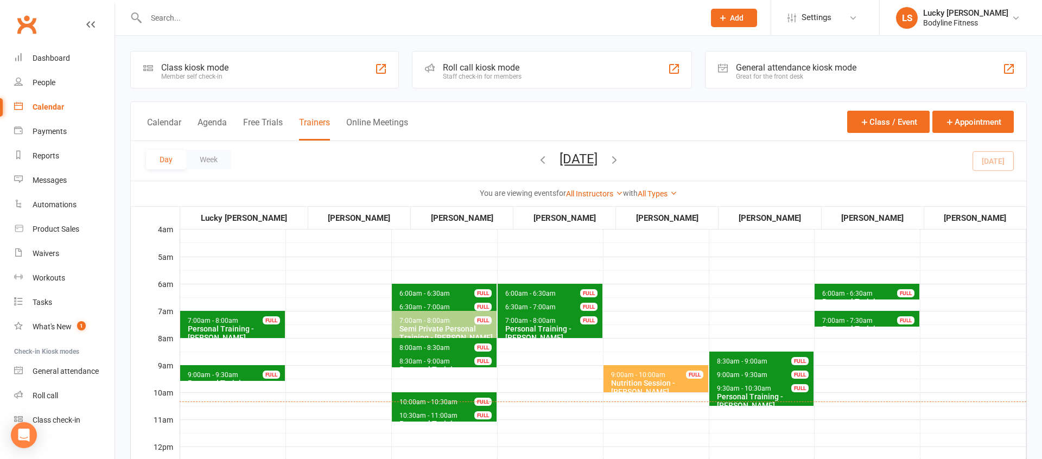
click at [592, 159] on button "[DATE]" at bounding box center [579, 158] width 38 height 15
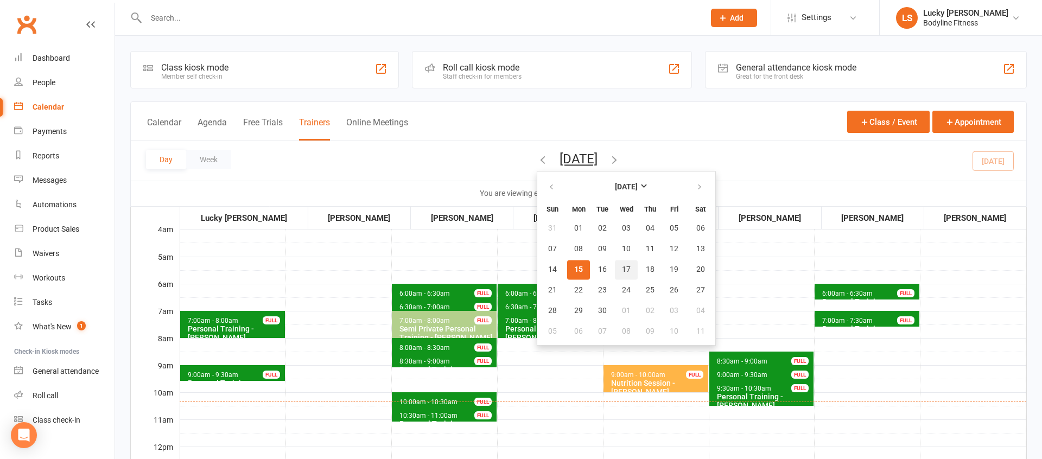
click at [622, 267] on span "17" at bounding box center [626, 270] width 9 height 9
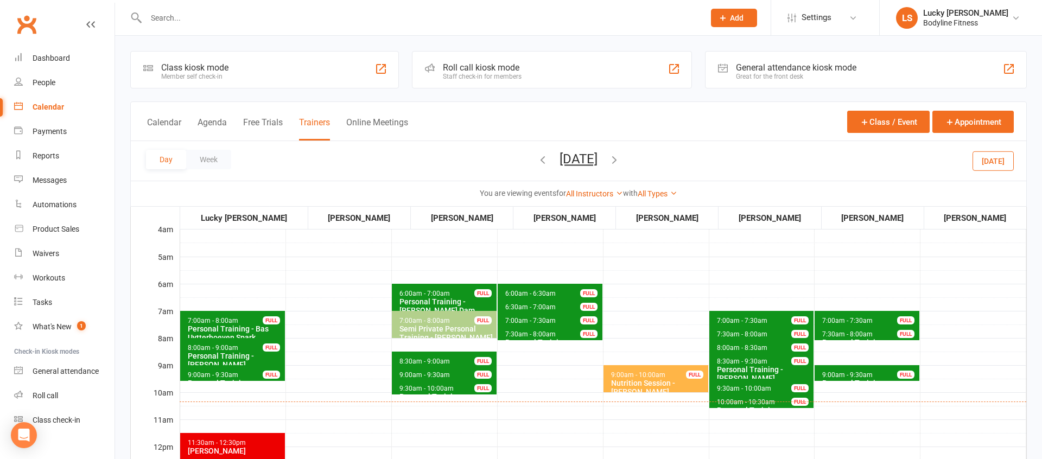
click at [737, 337] on span "7:30am - 8:00am" at bounding box center [743, 335] width 52 height 8
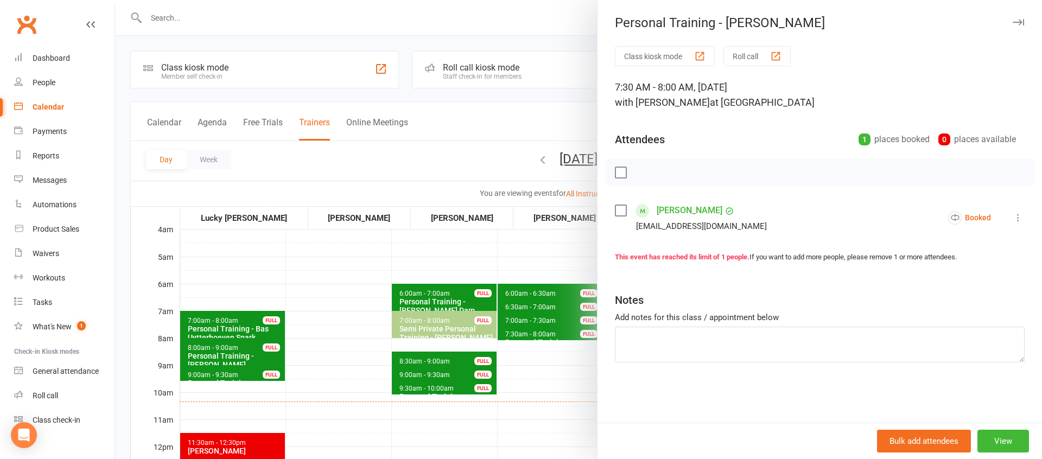
click at [565, 376] on div at bounding box center [578, 229] width 927 height 459
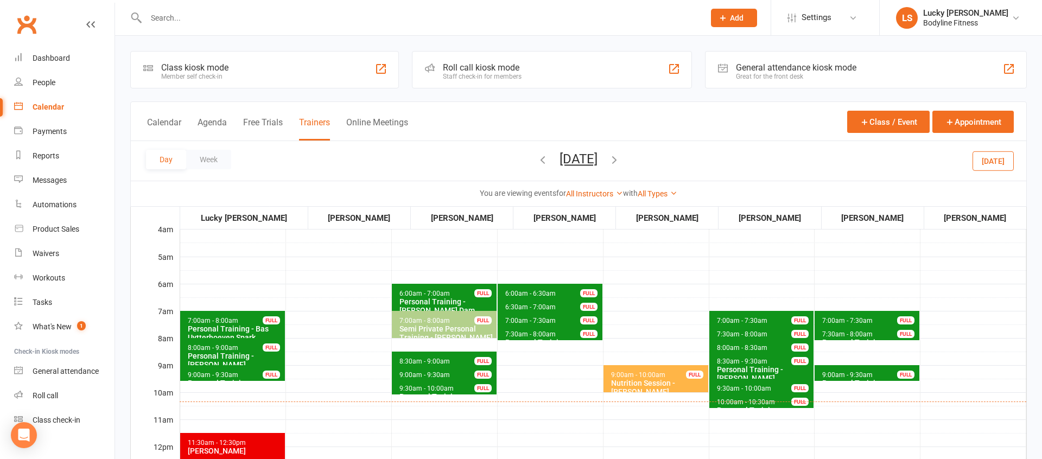
click at [721, 334] on span "7:30am - 8:00am" at bounding box center [743, 335] width 52 height 8
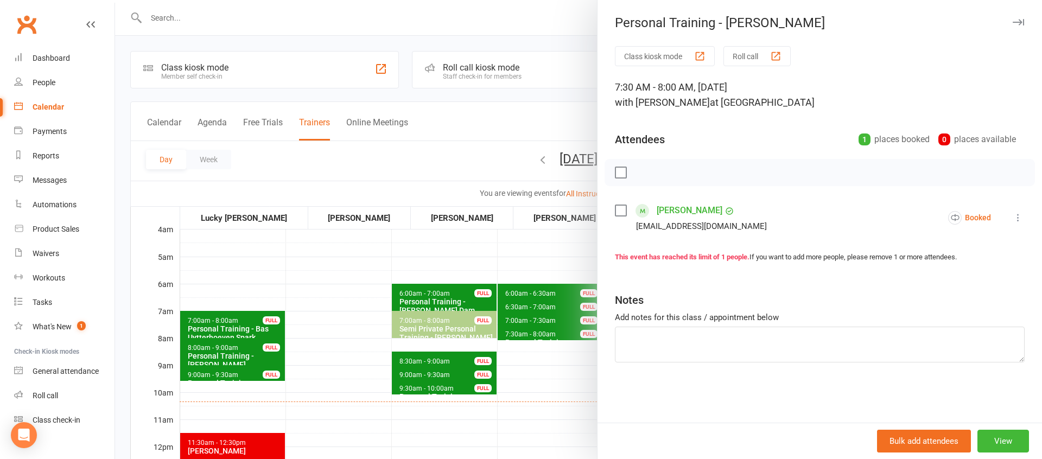
drag, startPoint x: 522, startPoint y: 361, endPoint x: 713, endPoint y: 327, distance: 193.5
click at [527, 361] on div at bounding box center [578, 229] width 927 height 459
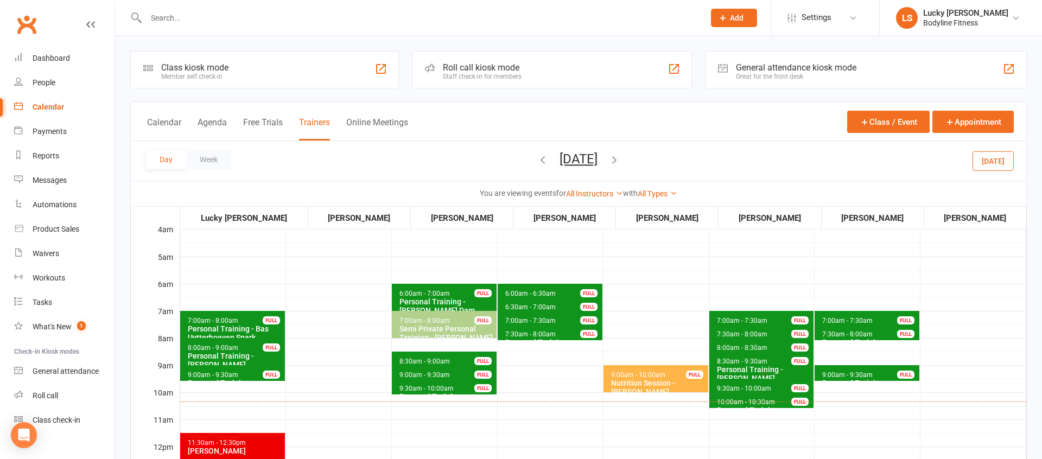
click at [736, 319] on span "7:00am - 7:30am" at bounding box center [743, 321] width 52 height 8
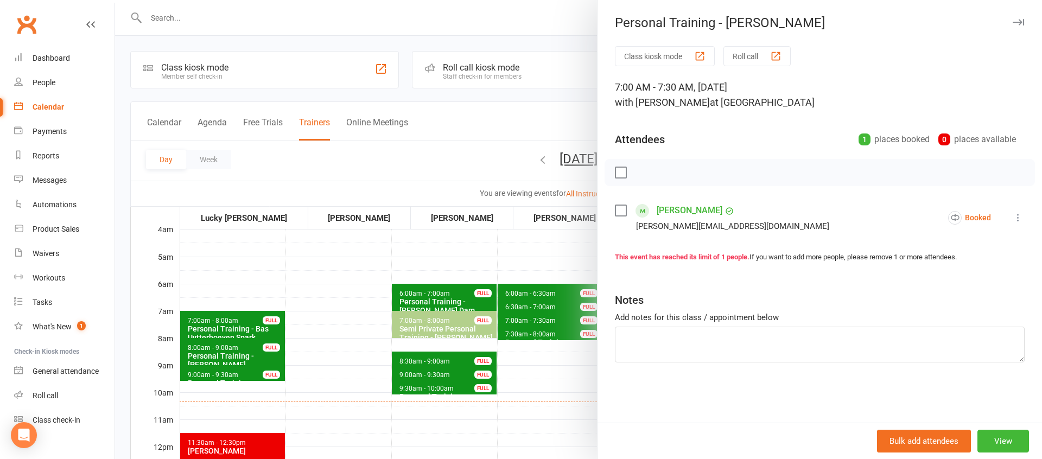
drag, startPoint x: 546, startPoint y: 382, endPoint x: 562, endPoint y: 379, distance: 16.1
click at [546, 382] on div at bounding box center [578, 229] width 927 height 459
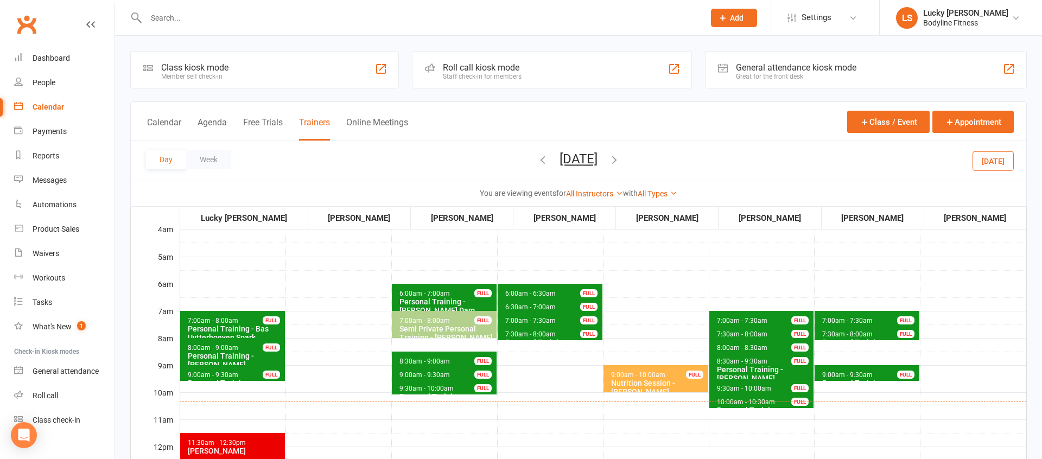
click at [737, 345] on span "8:00am - 8:30am" at bounding box center [743, 348] width 52 height 8
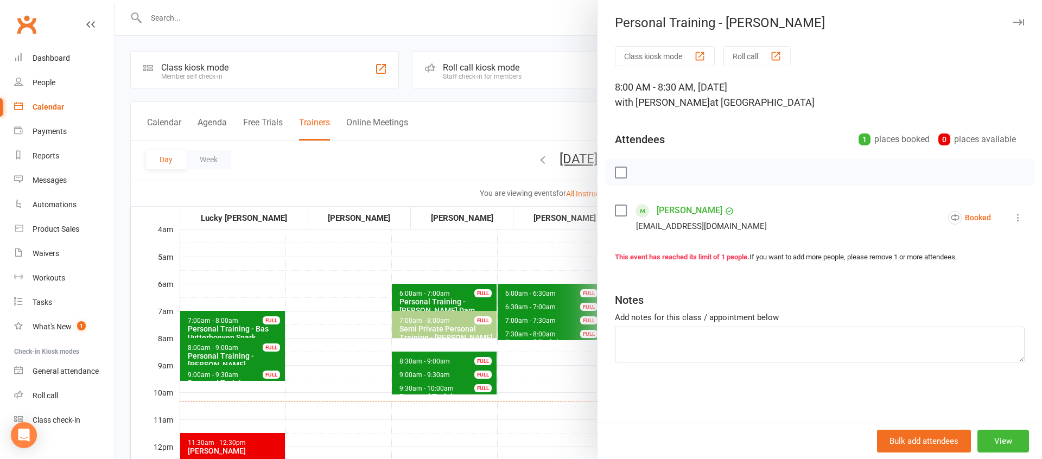
click at [586, 251] on div at bounding box center [578, 229] width 927 height 459
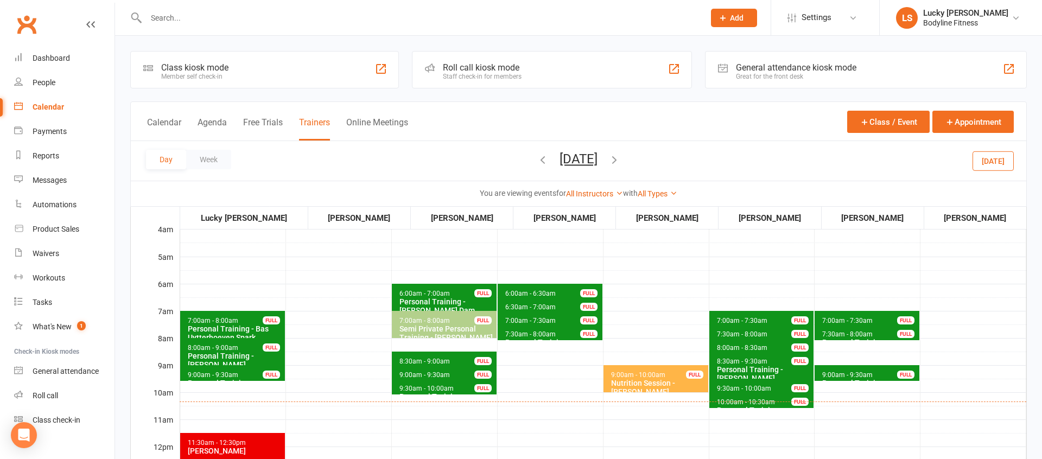
click at [583, 151] on button "[DATE]" at bounding box center [579, 158] width 38 height 15
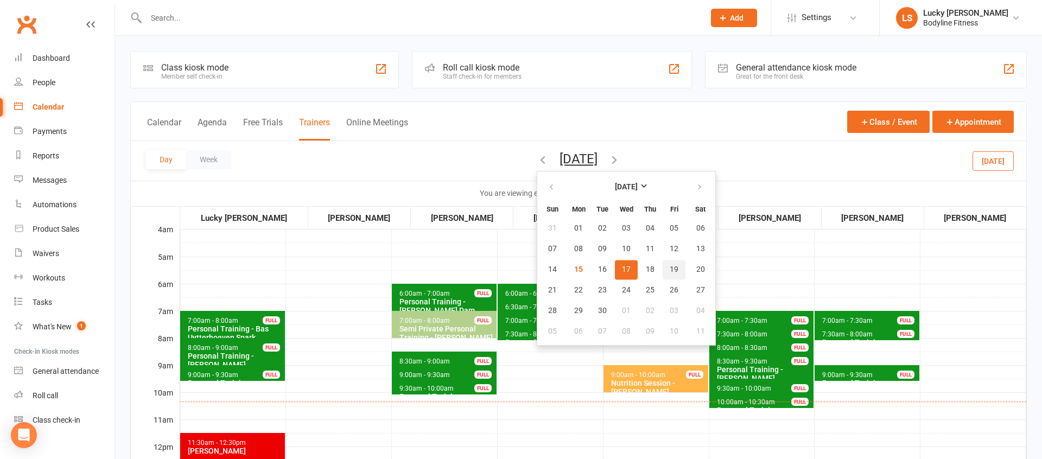
click at [670, 270] on span "19" at bounding box center [674, 270] width 9 height 9
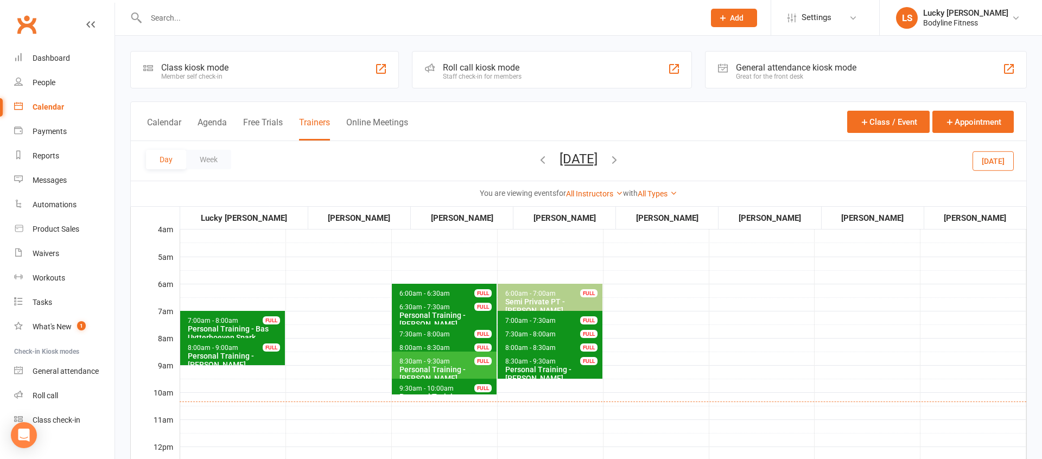
click at [404, 20] on input "text" at bounding box center [420, 17] width 554 height 15
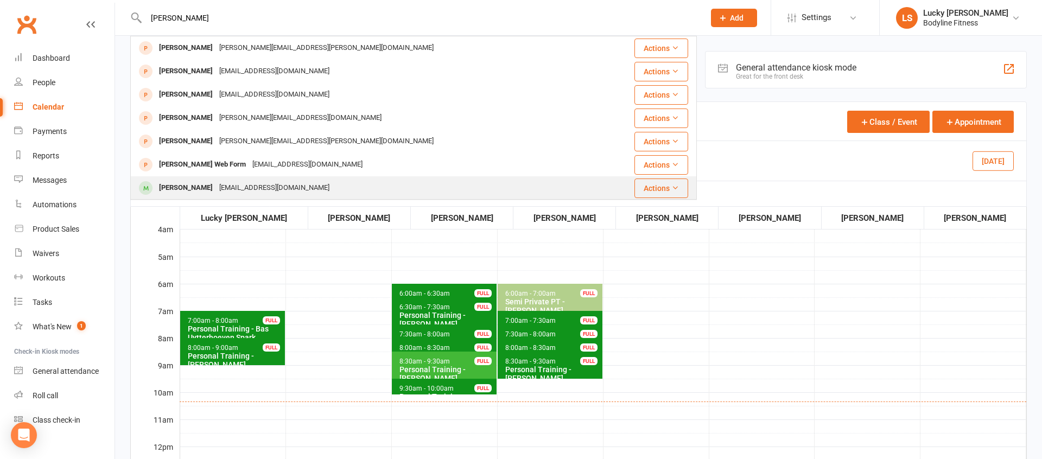
type input "[PERSON_NAME]"
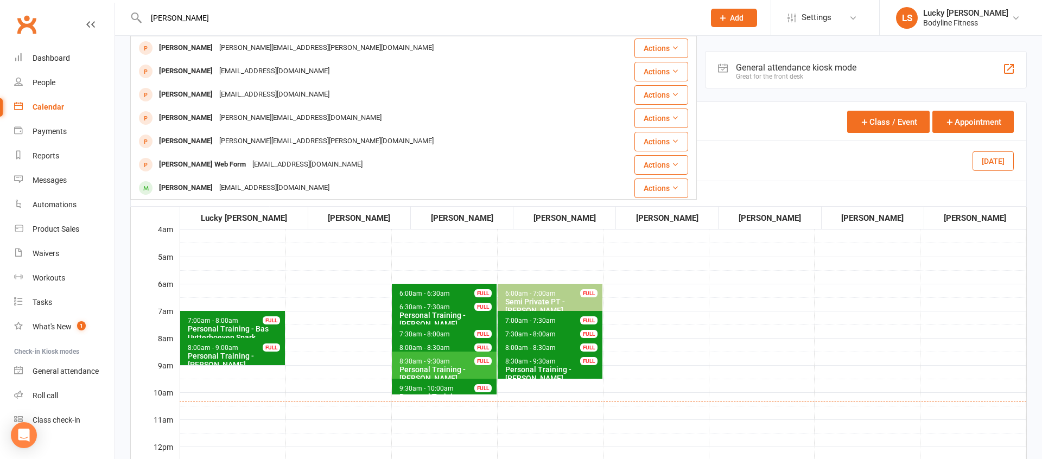
click at [178, 188] on div "[PERSON_NAME]" at bounding box center [186, 188] width 60 height 16
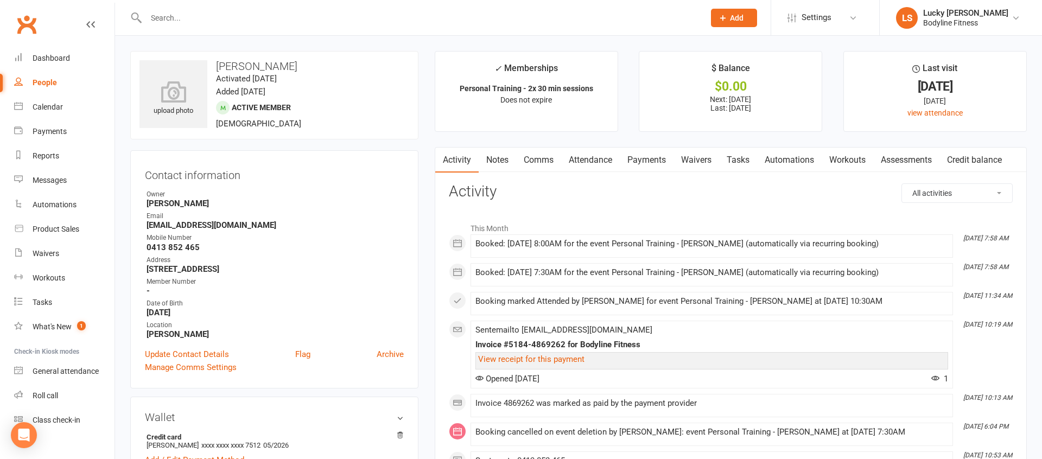
click at [667, 162] on link "Payments" at bounding box center [647, 160] width 54 height 25
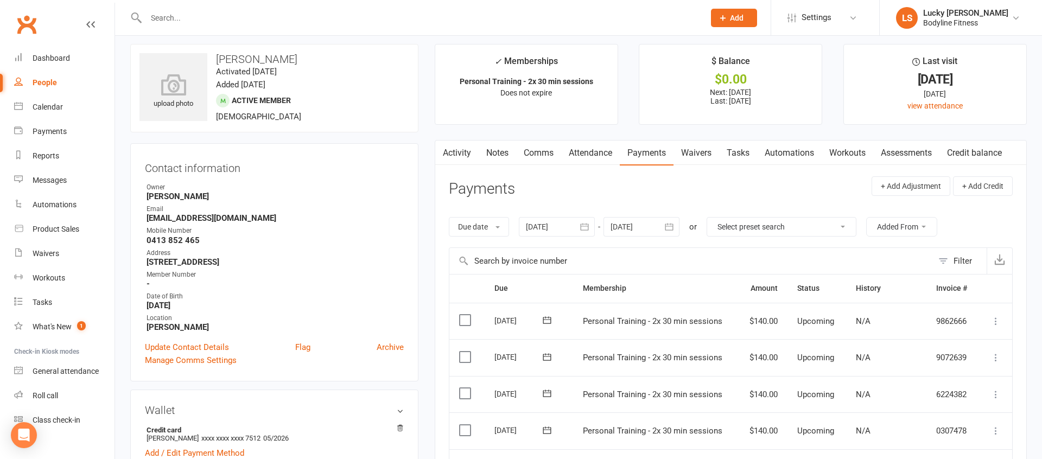
scroll to position [7, 0]
click at [53, 103] on div "Calendar" at bounding box center [48, 107] width 30 height 9
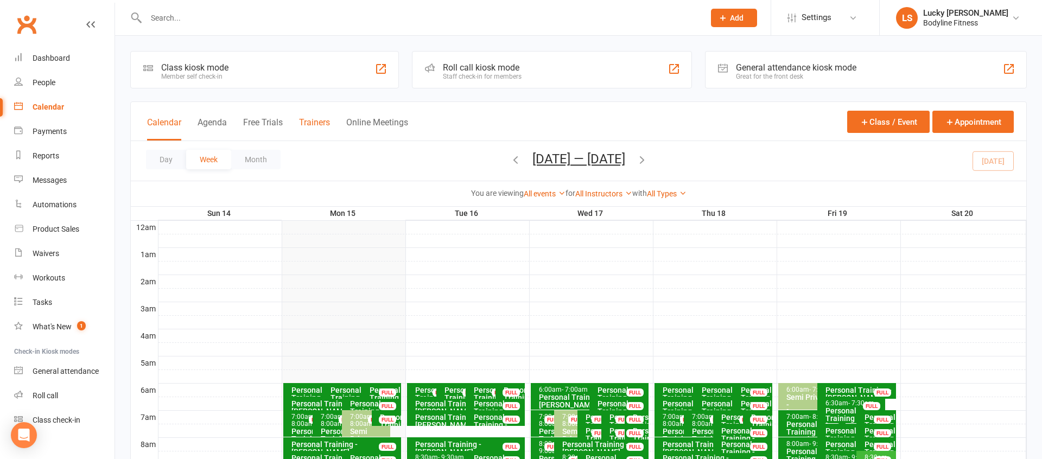
click at [317, 124] on button "Trainers" at bounding box center [314, 128] width 31 height 23
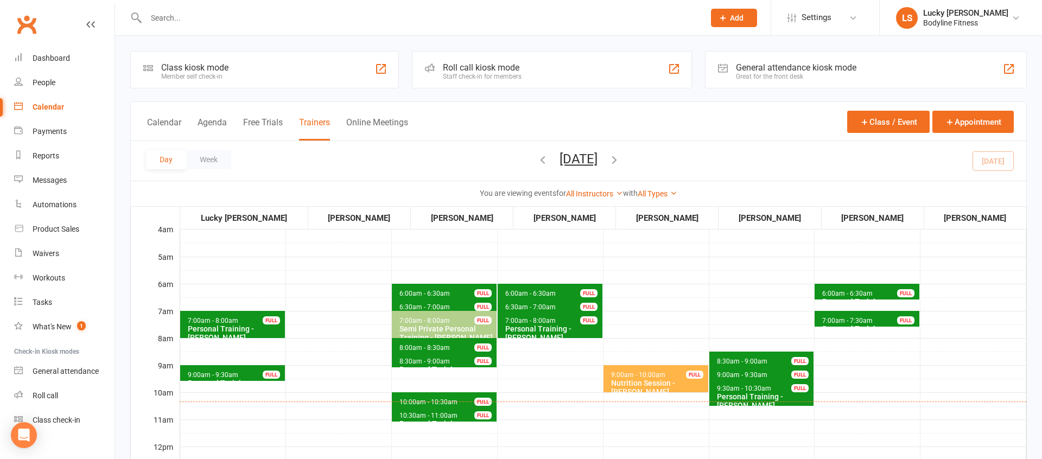
click at [598, 153] on button "[DATE]" at bounding box center [579, 158] width 38 height 15
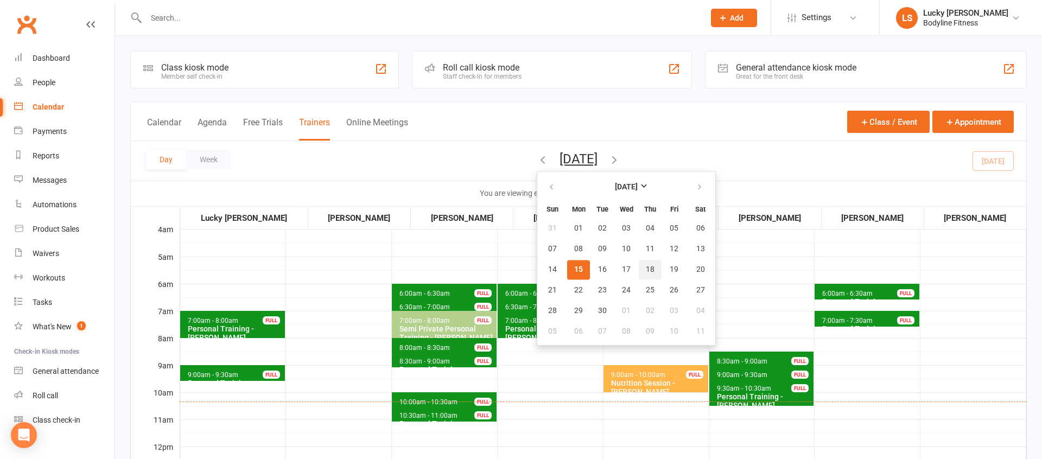
click at [646, 270] on span "18" at bounding box center [650, 270] width 9 height 9
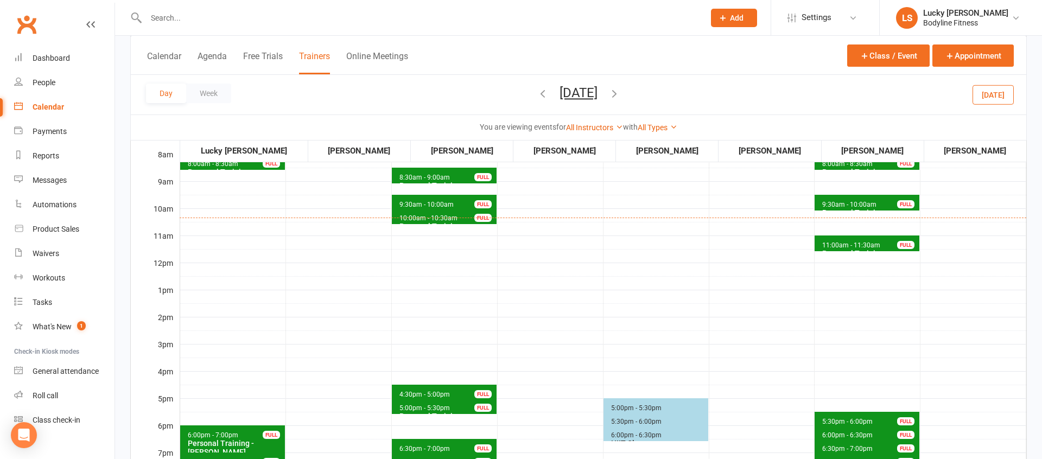
scroll to position [160, 0]
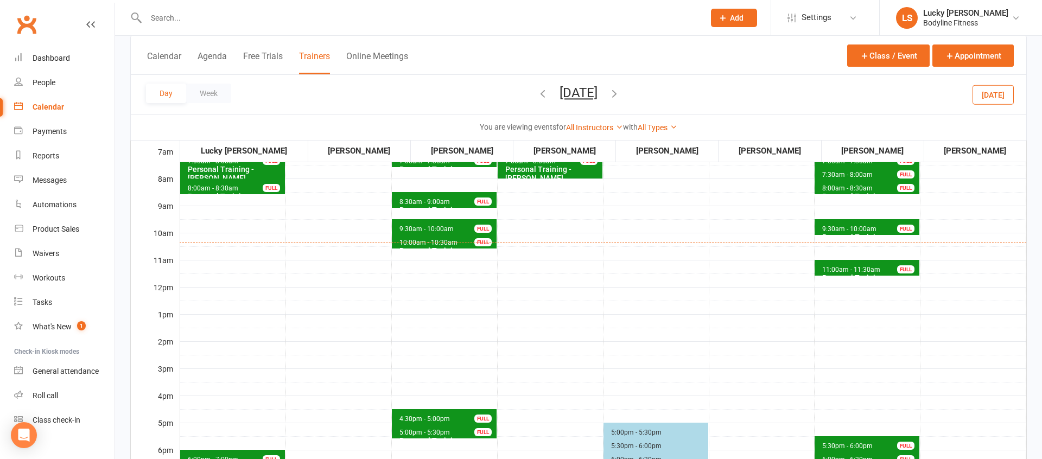
click at [621, 91] on icon "button" at bounding box center [615, 93] width 12 height 12
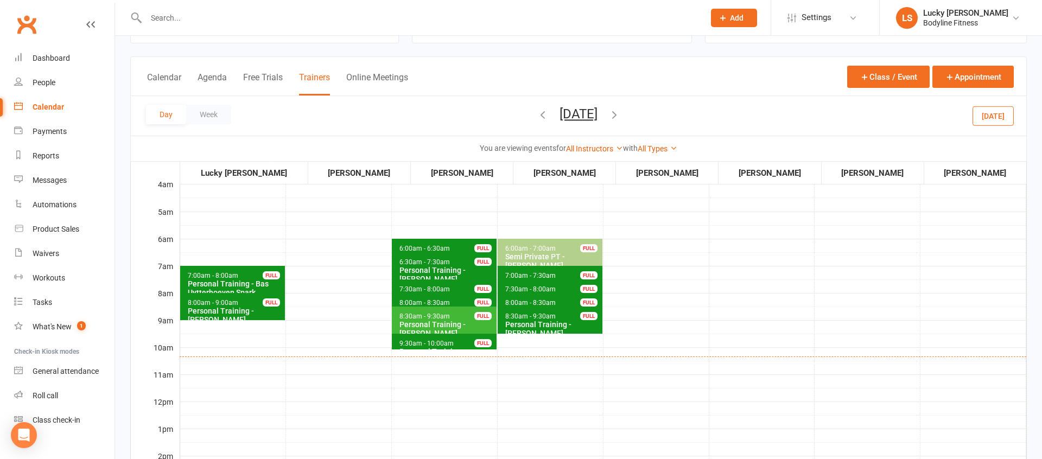
scroll to position [44, 0]
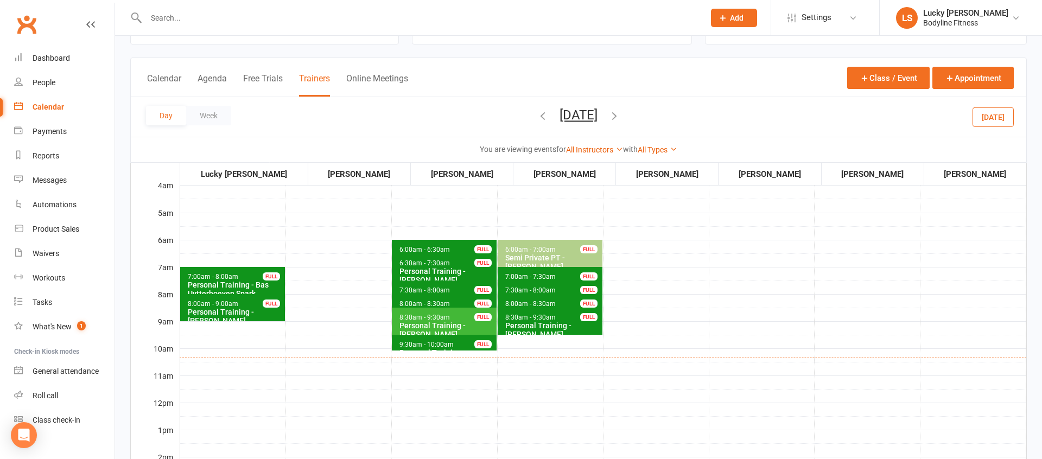
click at [598, 112] on button "[DATE]" at bounding box center [579, 115] width 38 height 15
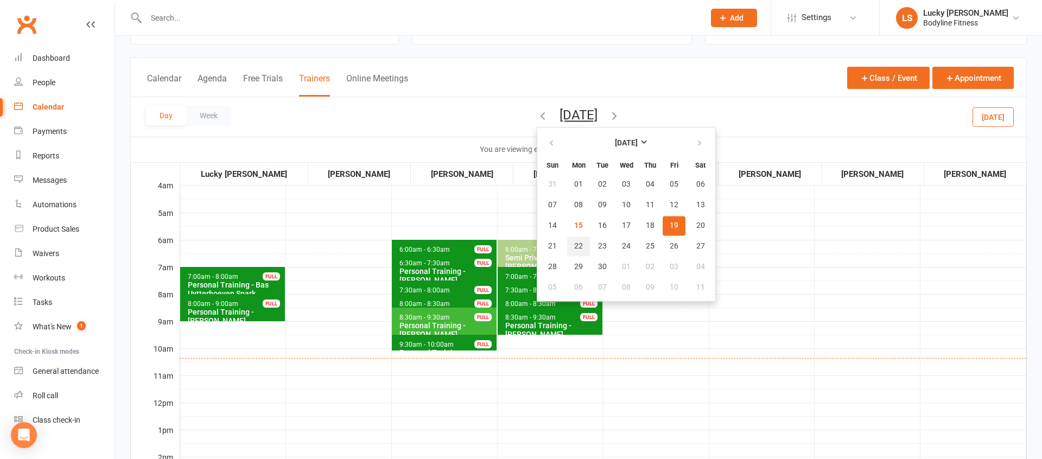
click at [567, 245] on button "22" at bounding box center [578, 247] width 23 height 20
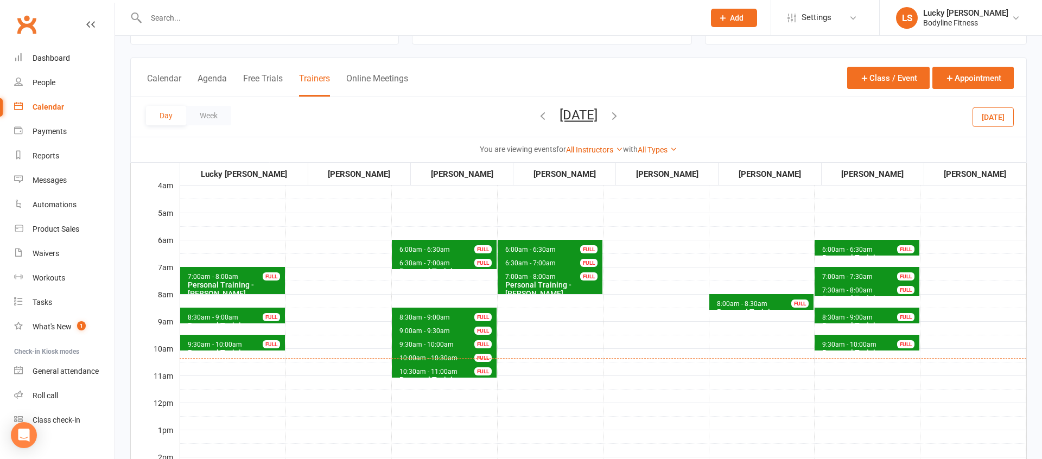
click at [750, 301] on span "8:00am - 8:30am" at bounding box center [743, 304] width 52 height 8
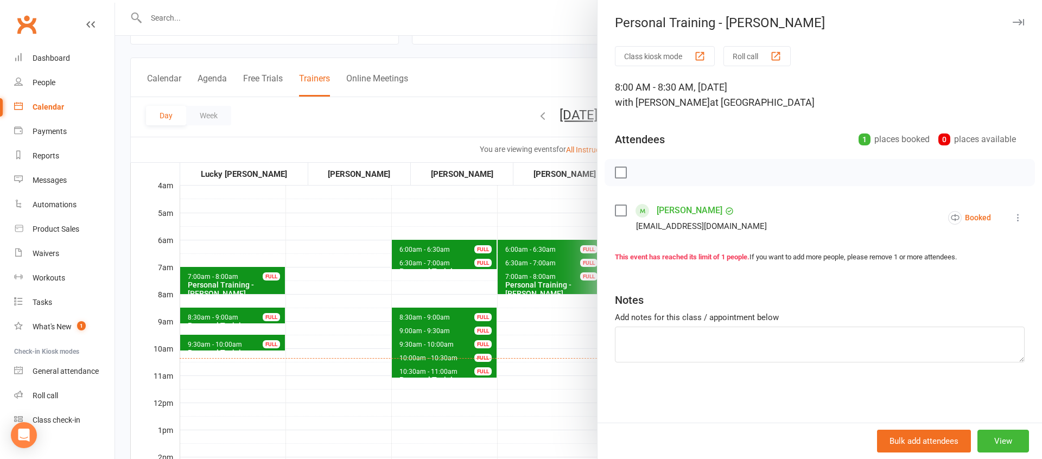
click at [550, 355] on div at bounding box center [578, 229] width 927 height 459
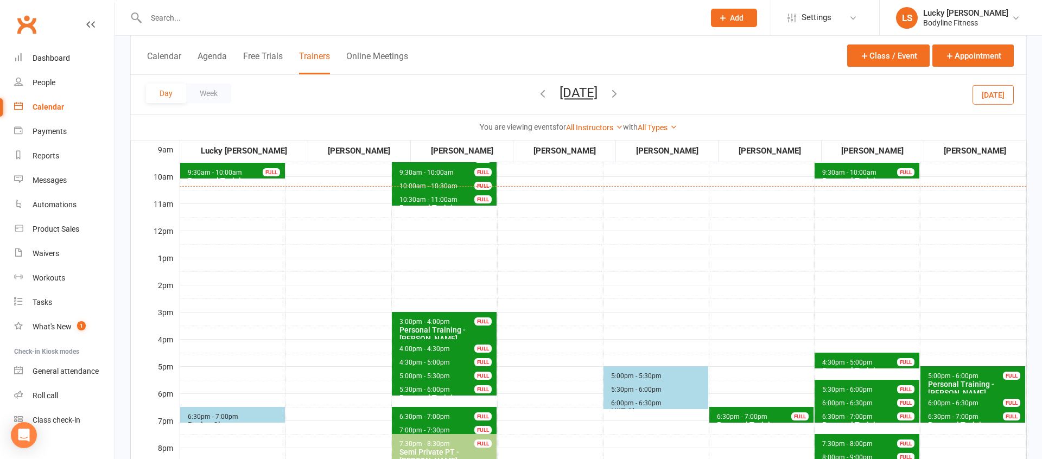
scroll to position [296, 0]
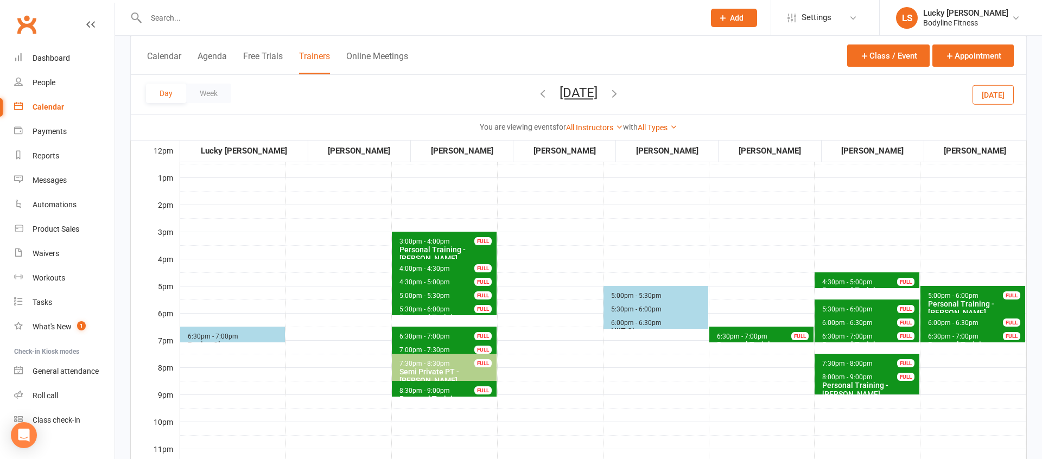
click at [741, 333] on span "6:30pm - 7:00pm" at bounding box center [743, 337] width 52 height 8
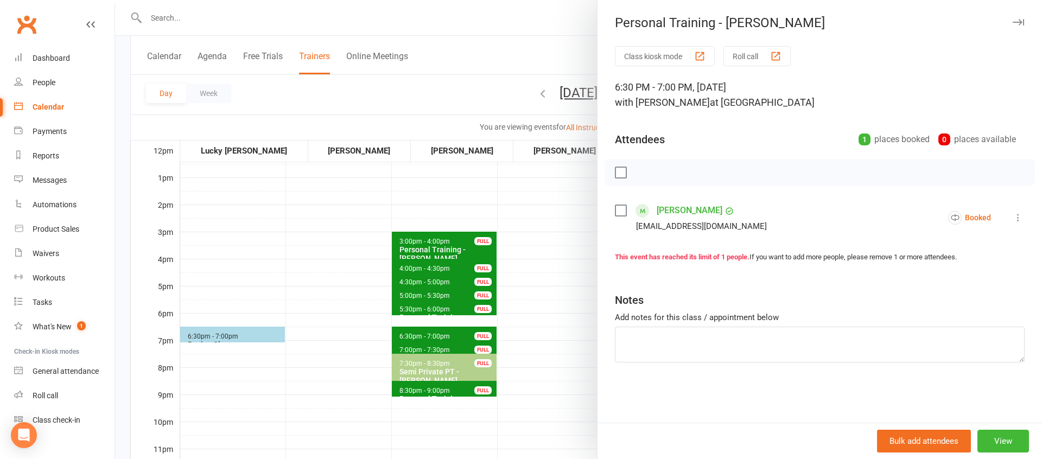
click at [529, 305] on div at bounding box center [578, 229] width 927 height 459
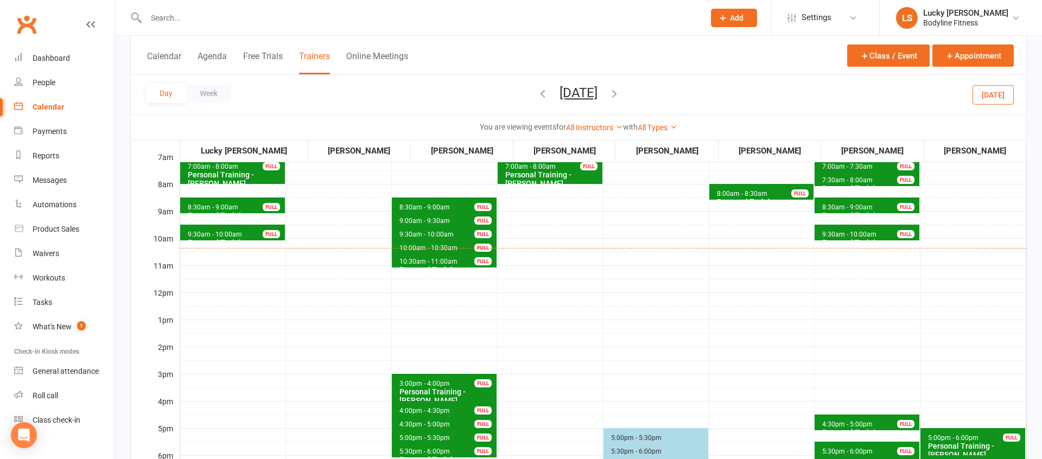
scroll to position [146, 0]
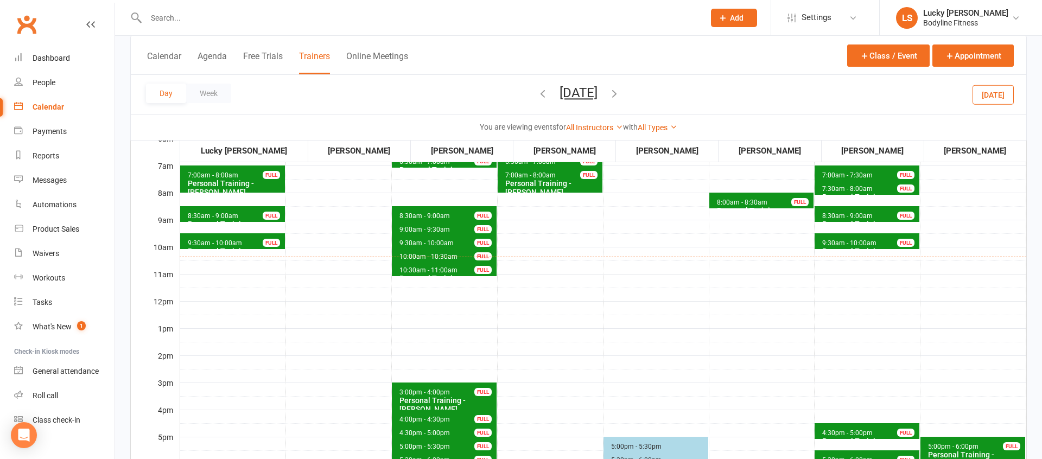
click at [621, 93] on icon "button" at bounding box center [615, 93] width 12 height 12
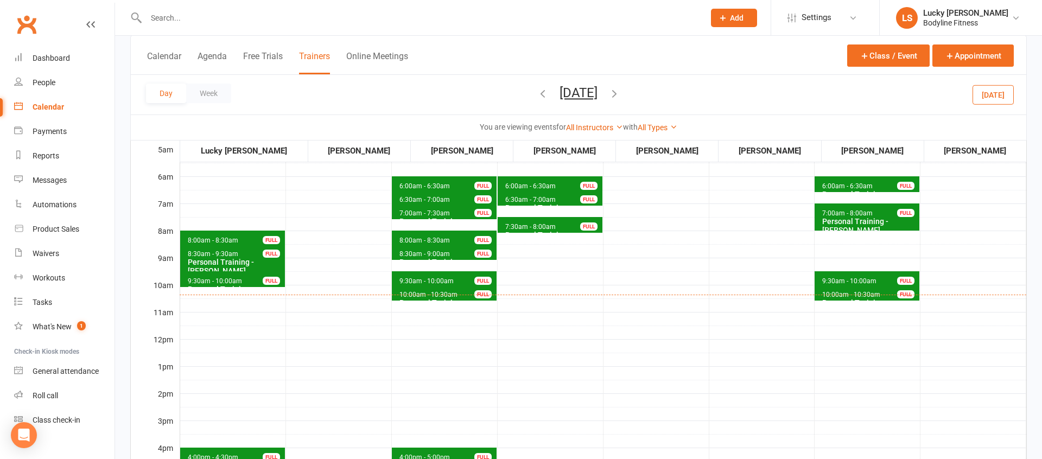
scroll to position [88, 0]
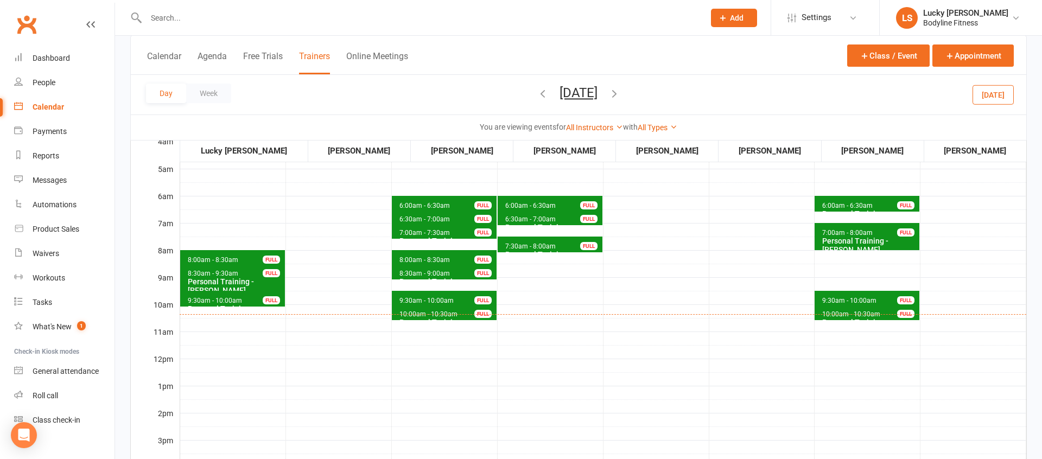
click at [621, 94] on icon "button" at bounding box center [615, 93] width 12 height 12
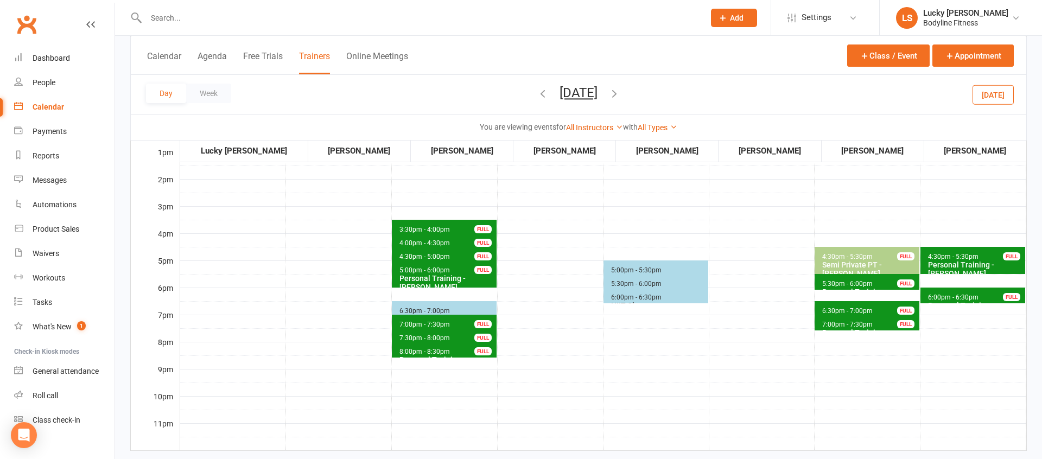
scroll to position [324, 0]
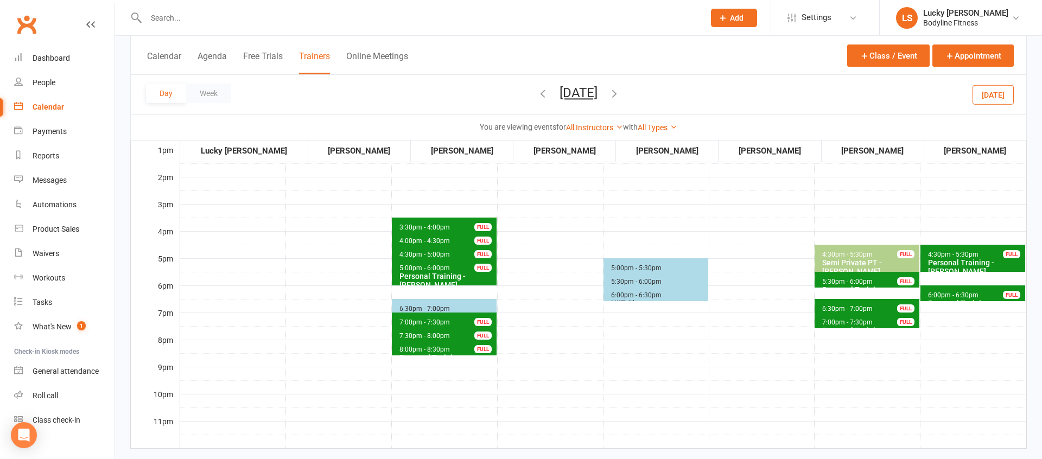
click at [621, 89] on icon "button" at bounding box center [615, 93] width 12 height 12
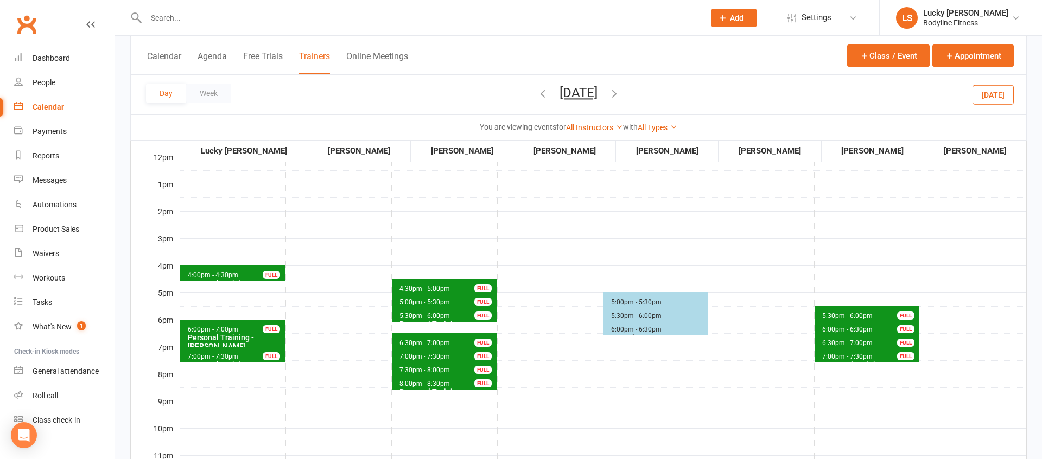
scroll to position [296, 0]
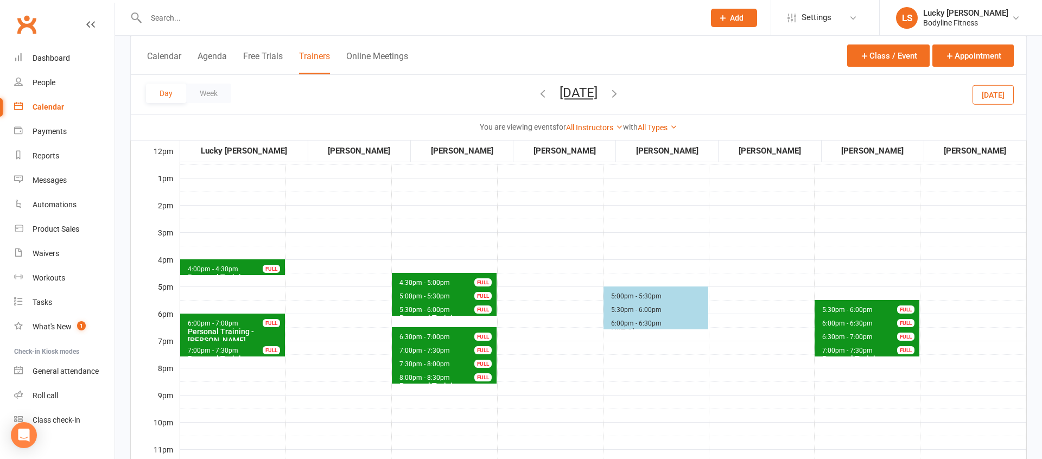
click at [621, 97] on icon "button" at bounding box center [615, 93] width 12 height 12
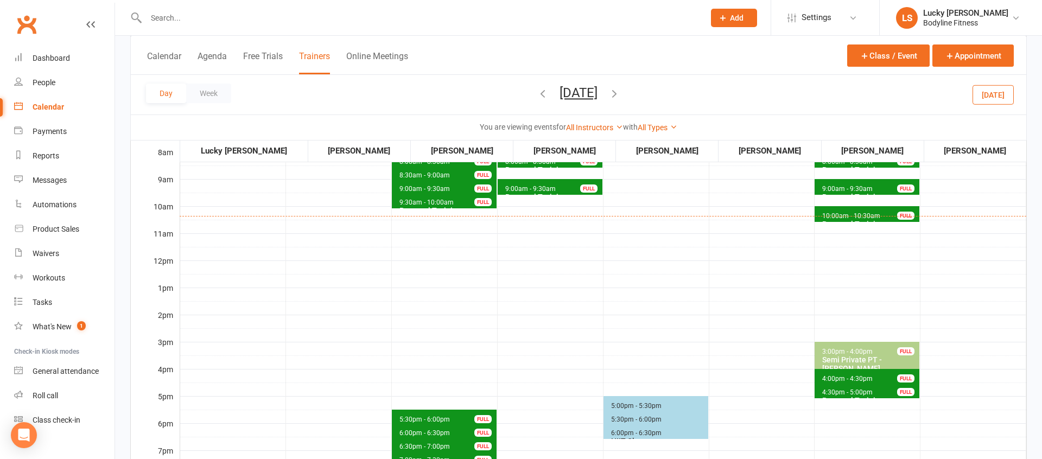
scroll to position [50, 0]
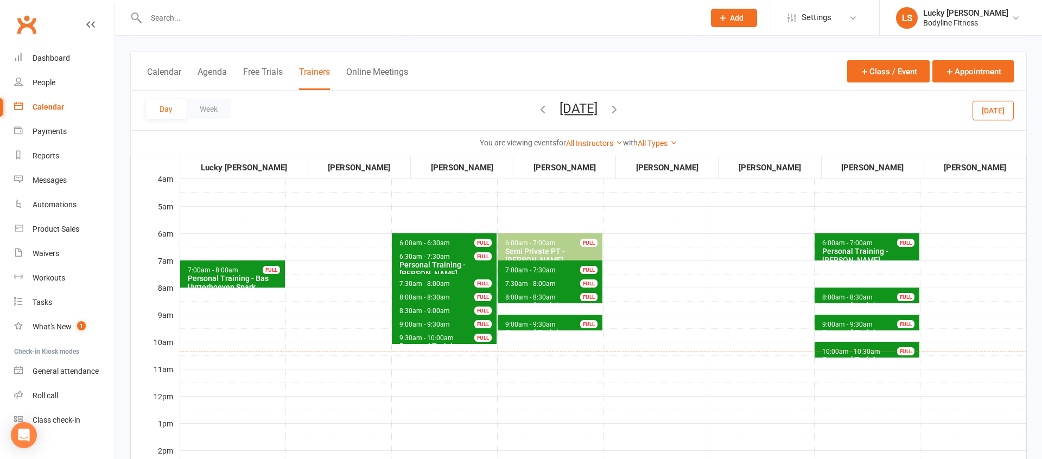
click at [848, 297] on span "8:00am - 8:30am" at bounding box center [848, 298] width 52 height 8
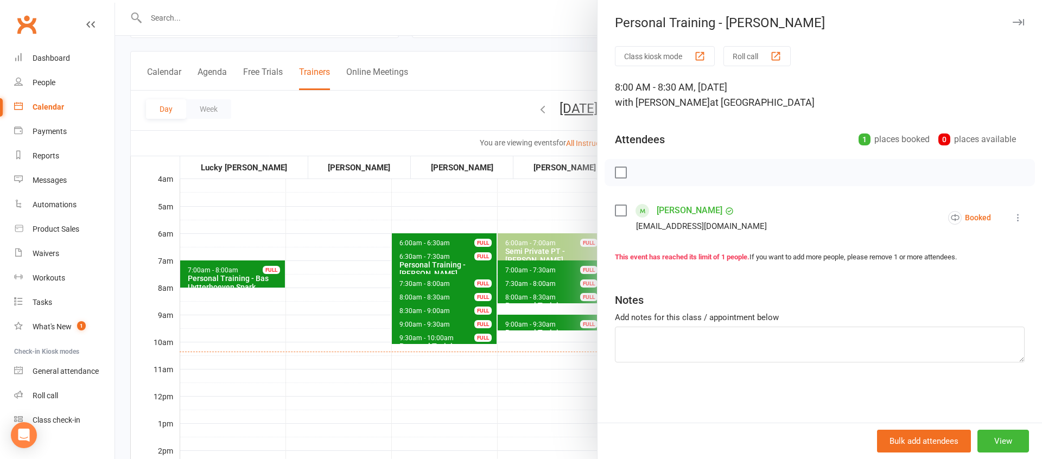
drag, startPoint x: 567, startPoint y: 371, endPoint x: 653, endPoint y: 361, distance: 86.4
click at [567, 371] on div at bounding box center [578, 229] width 927 height 459
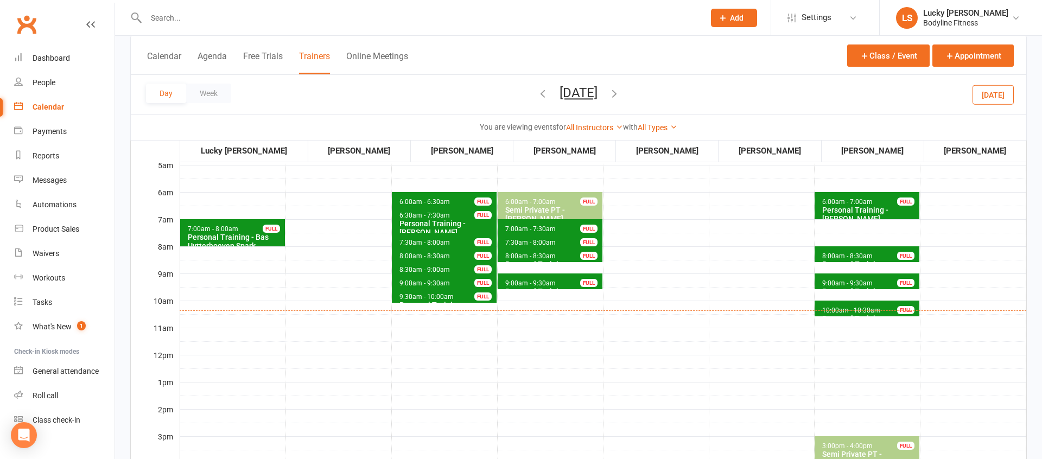
scroll to position [35, 0]
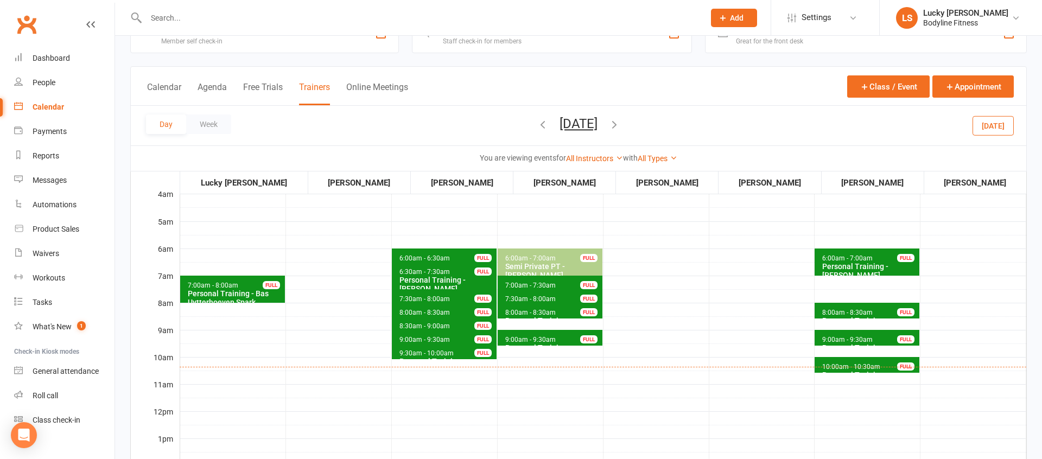
click at [598, 125] on button "[DATE]" at bounding box center [579, 123] width 38 height 15
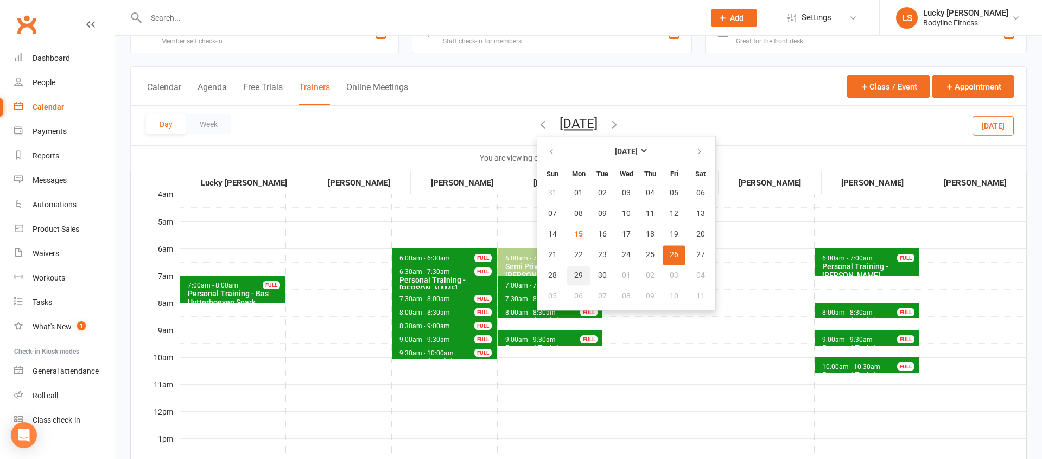
click at [574, 274] on span "29" at bounding box center [578, 275] width 9 height 9
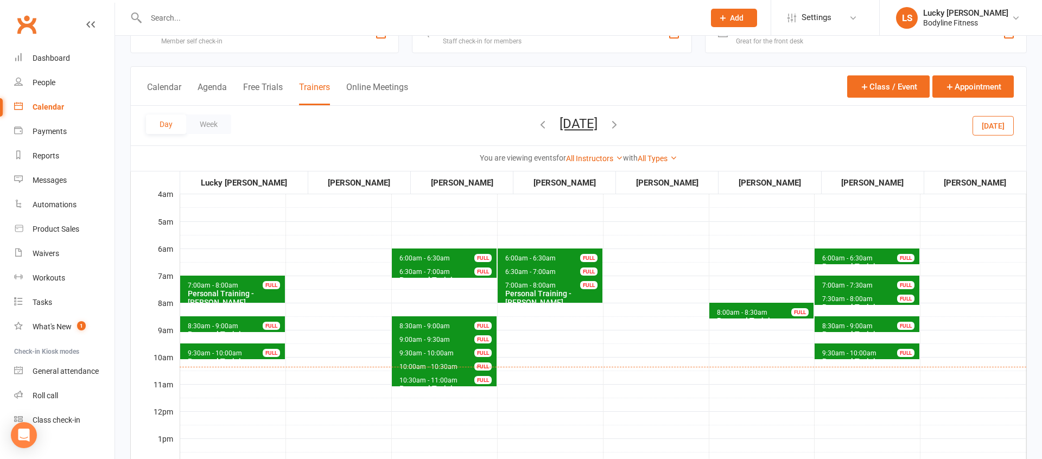
click at [738, 313] on span "8:00am - 8:30am" at bounding box center [743, 313] width 52 height 8
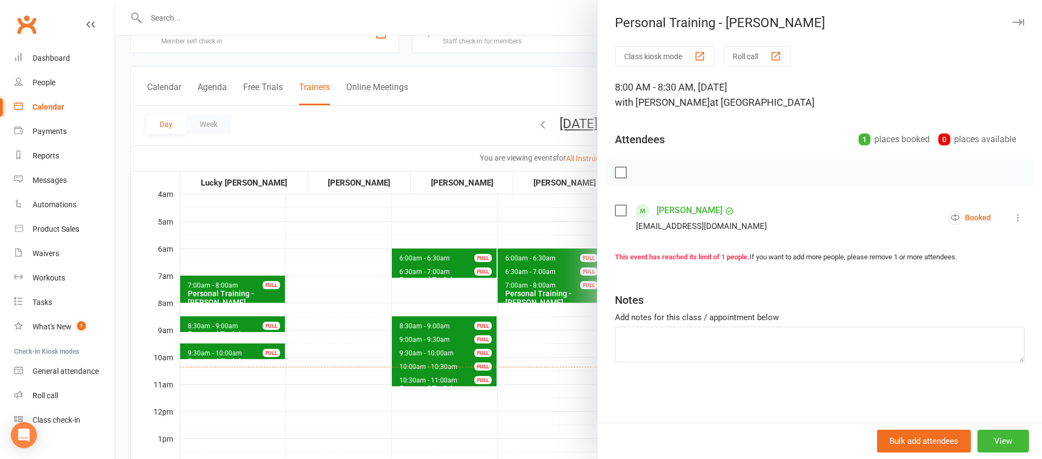
click at [560, 376] on div at bounding box center [578, 229] width 927 height 459
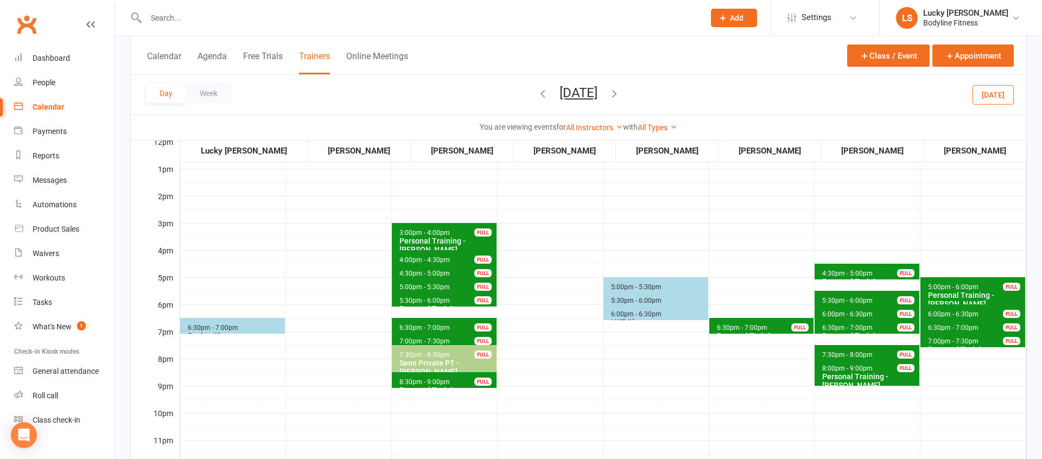
scroll to position [313, 0]
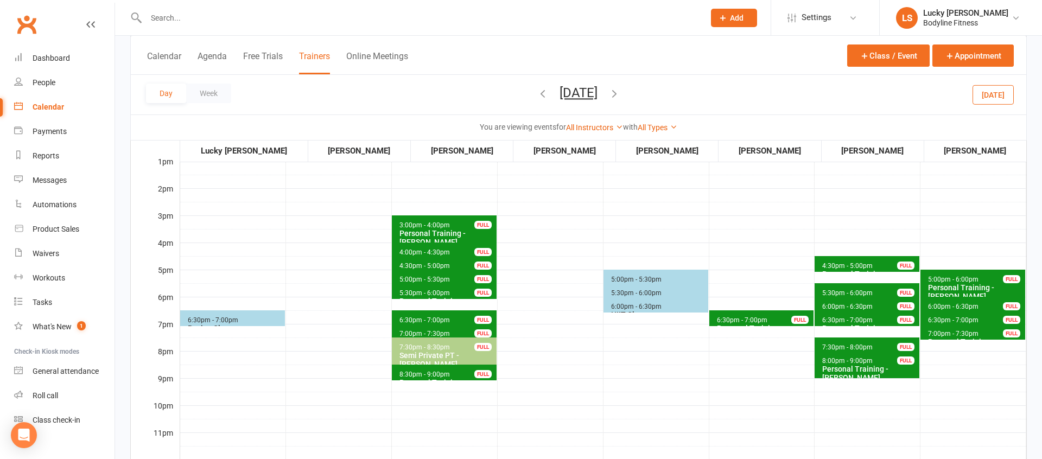
click at [621, 96] on icon "button" at bounding box center [615, 93] width 12 height 12
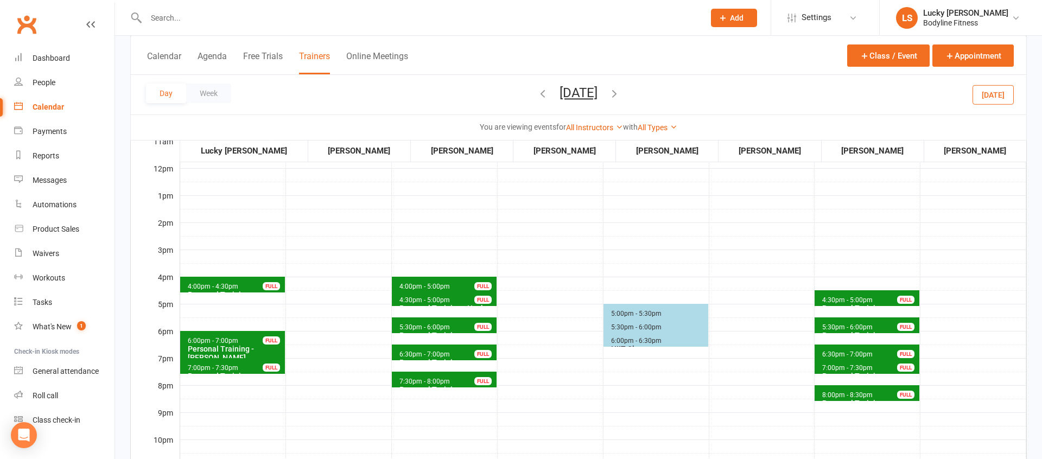
scroll to position [291, 0]
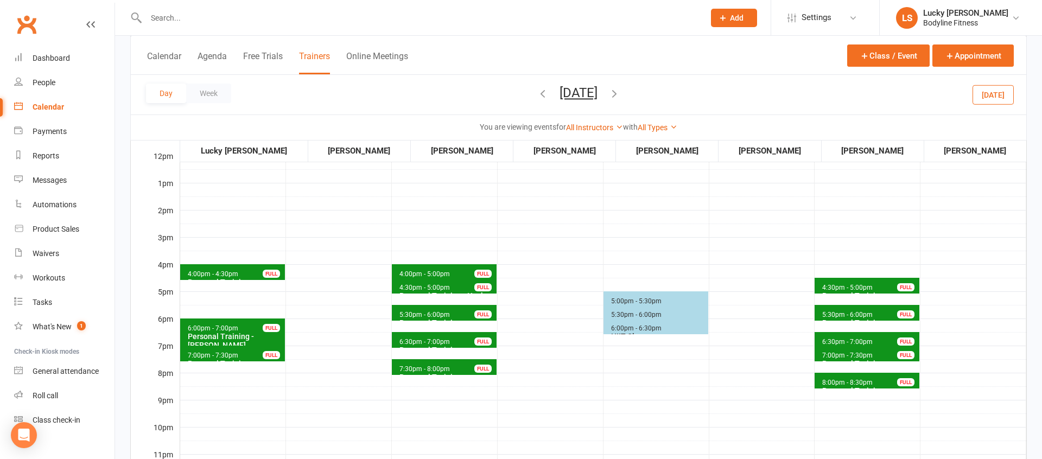
click at [621, 91] on icon "button" at bounding box center [615, 93] width 12 height 12
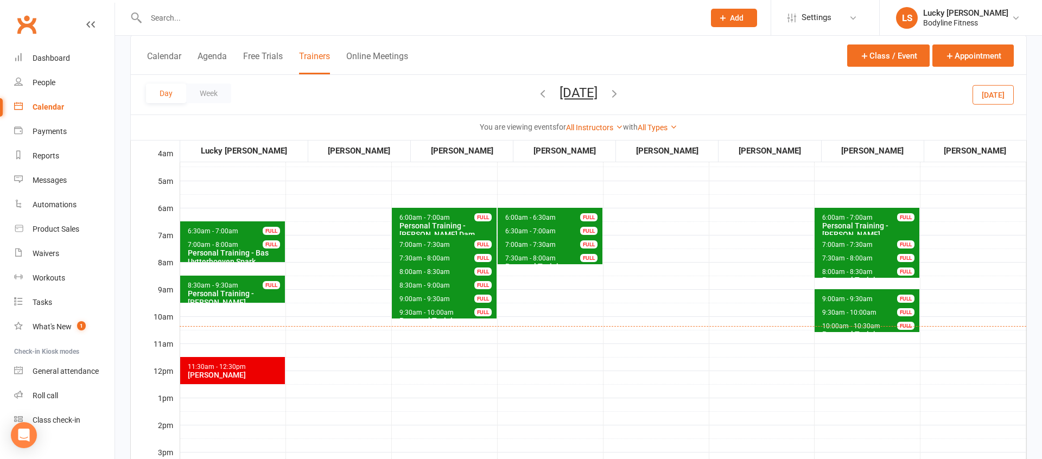
scroll to position [77, 0]
click at [621, 93] on icon "button" at bounding box center [615, 93] width 12 height 12
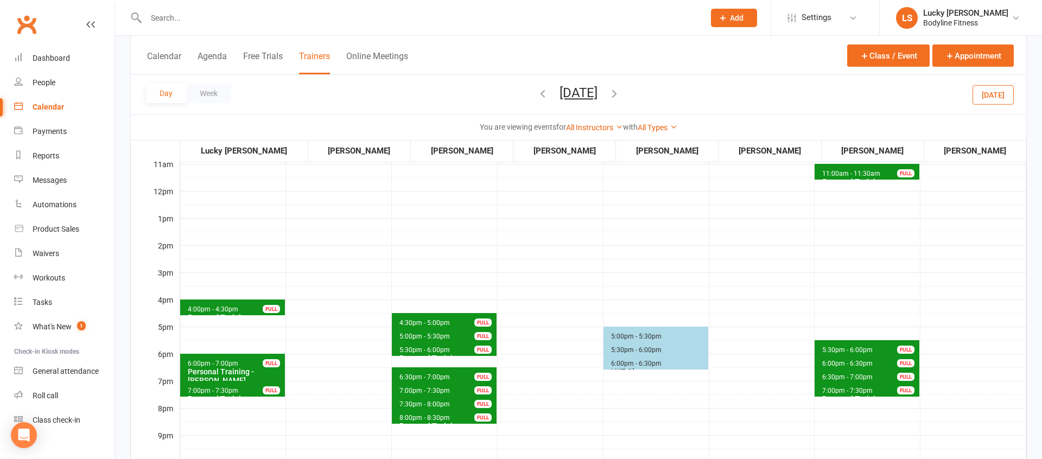
scroll to position [287, 0]
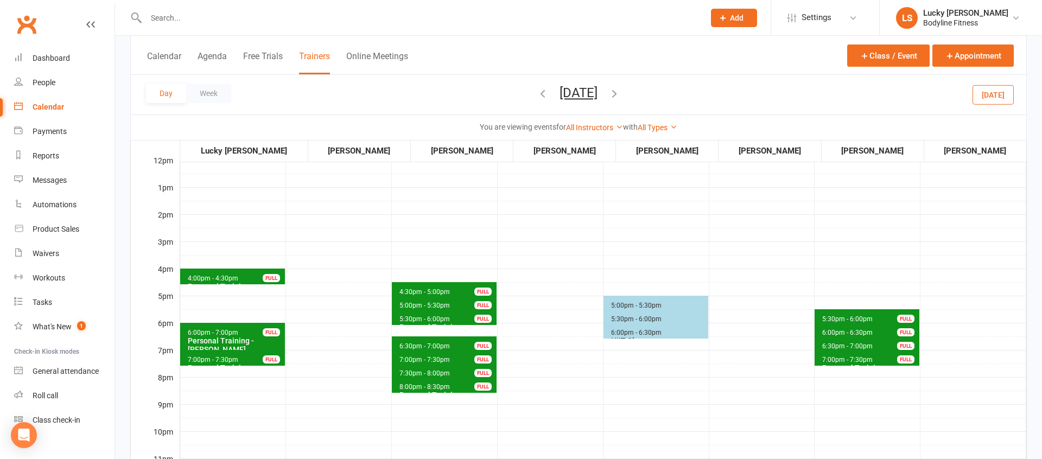
click at [621, 92] on icon "button" at bounding box center [615, 93] width 12 height 12
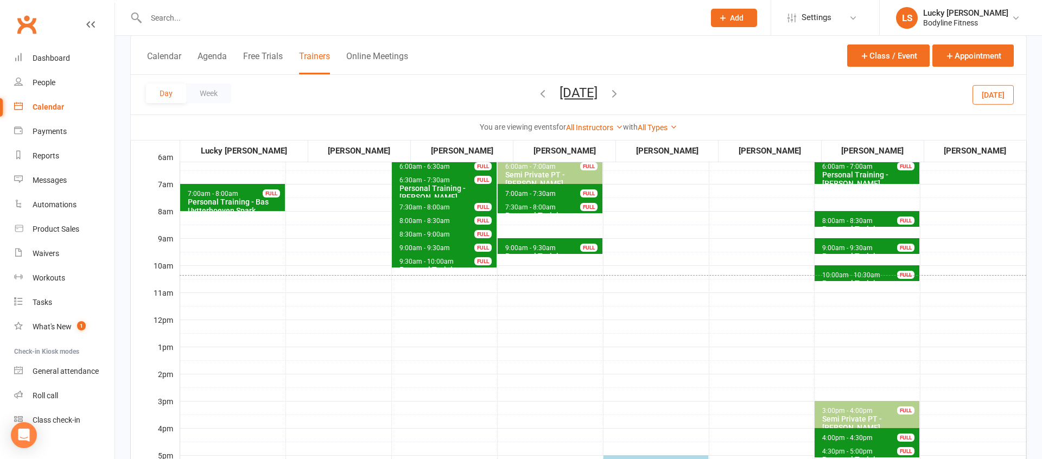
scroll to position [252, 0]
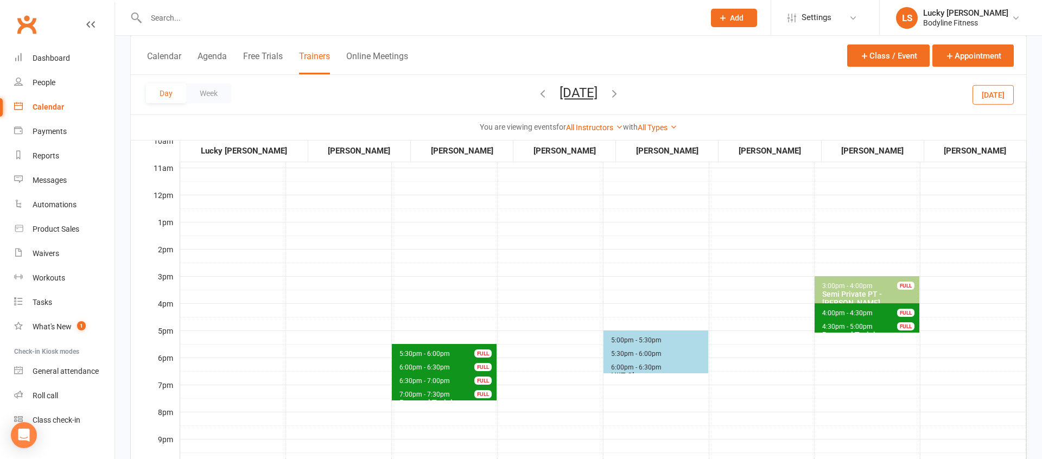
click at [598, 92] on button "[DATE]" at bounding box center [579, 92] width 38 height 15
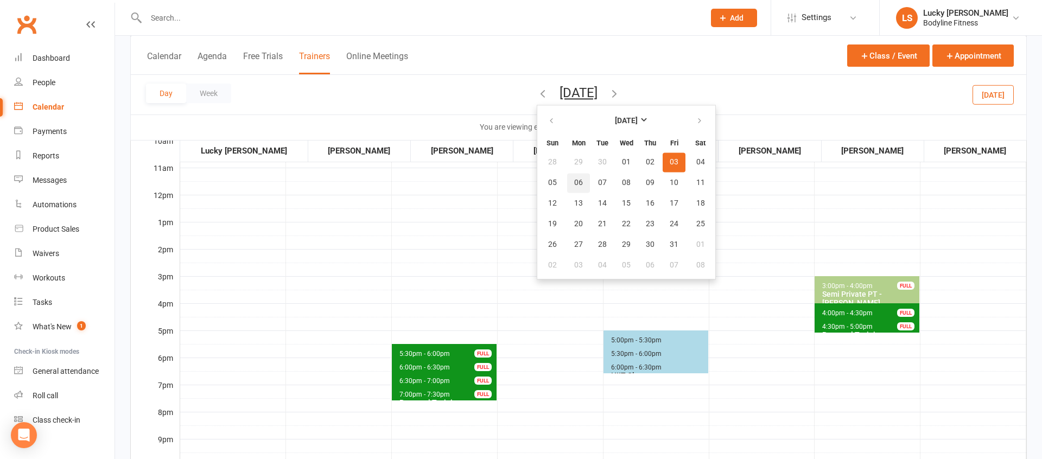
click at [574, 182] on span "06" at bounding box center [578, 183] width 9 height 9
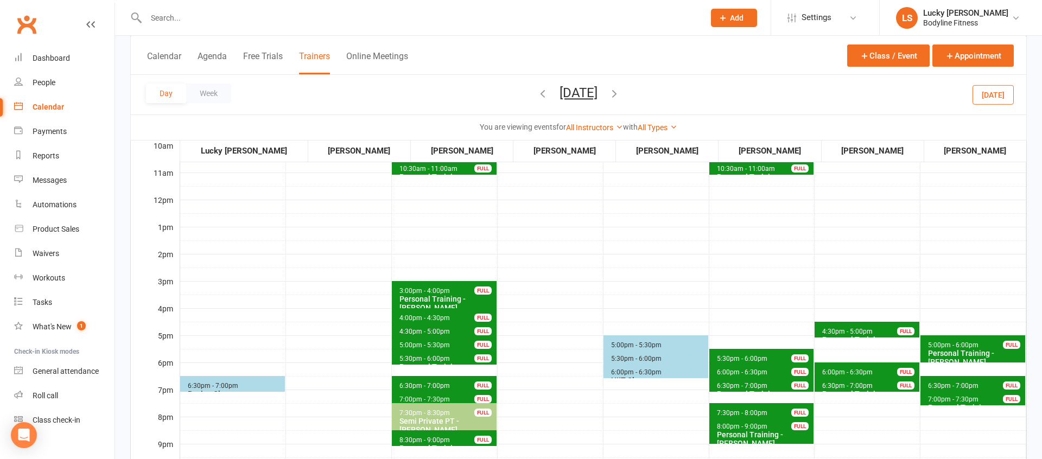
scroll to position [248, 0]
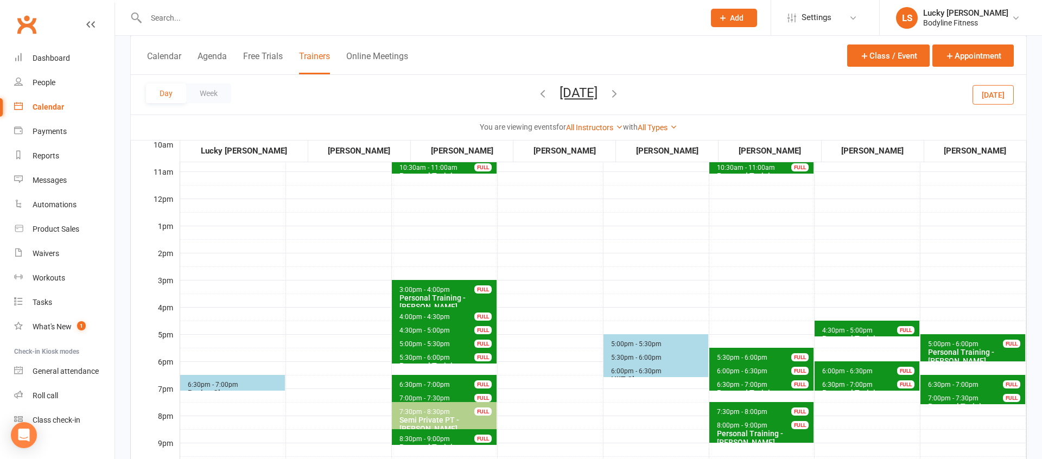
click at [178, 22] on input "text" at bounding box center [420, 17] width 554 height 15
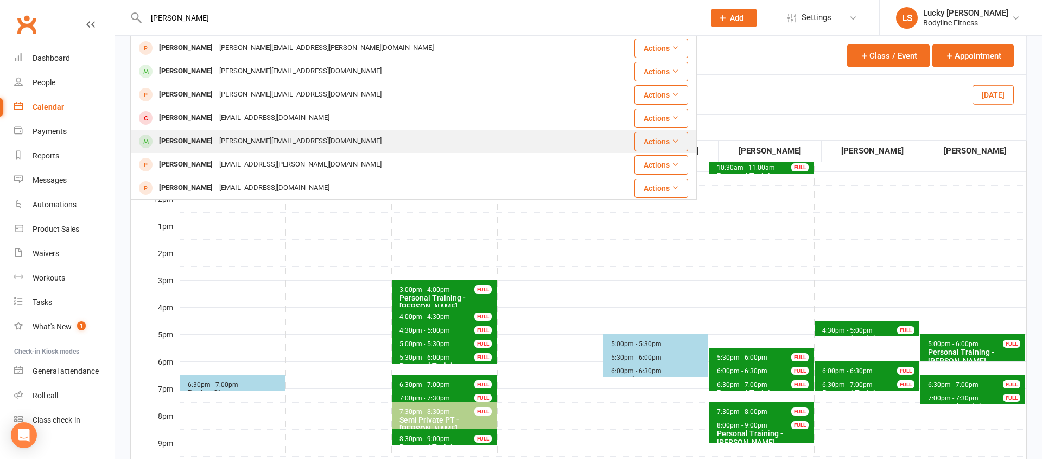
type input "[PERSON_NAME]"
click at [210, 142] on div "[PERSON_NAME]" at bounding box center [186, 142] width 60 height 16
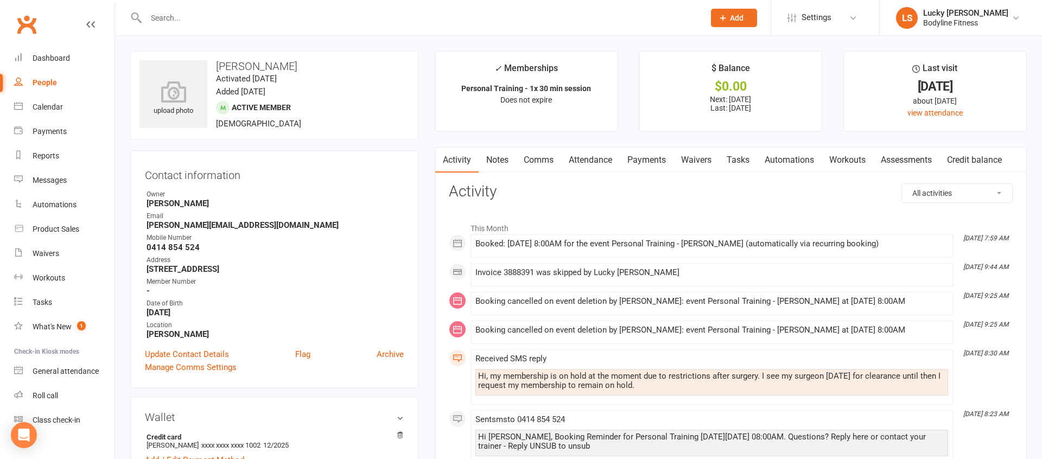
click at [651, 166] on link "Payments" at bounding box center [647, 160] width 54 height 25
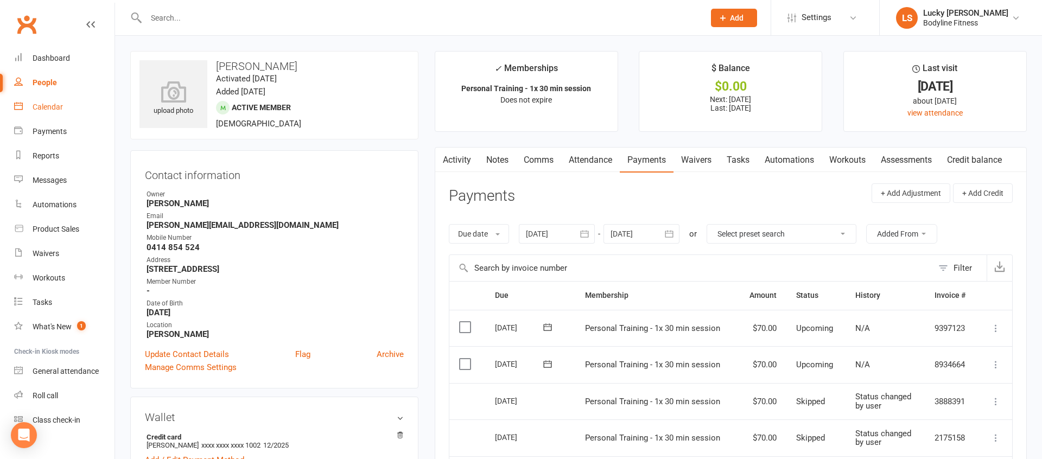
click at [45, 104] on div "Calendar" at bounding box center [48, 107] width 30 height 9
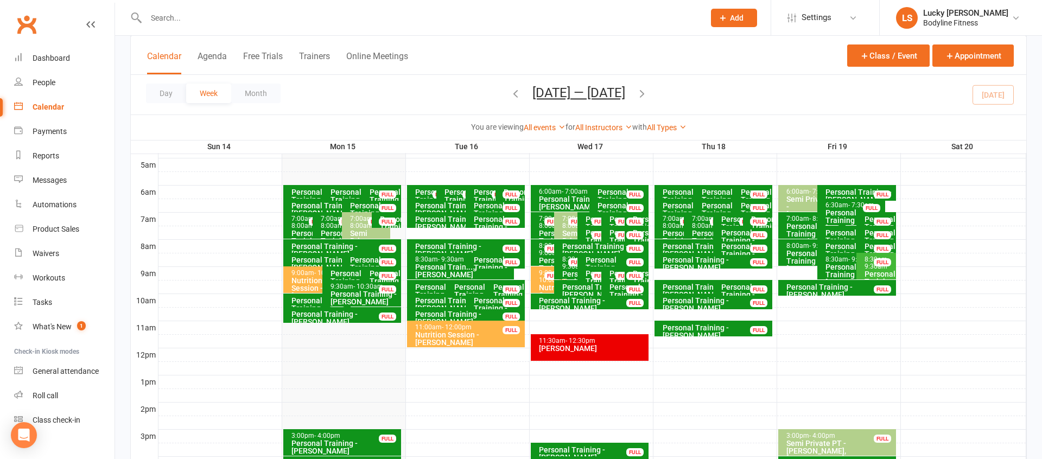
scroll to position [189, 0]
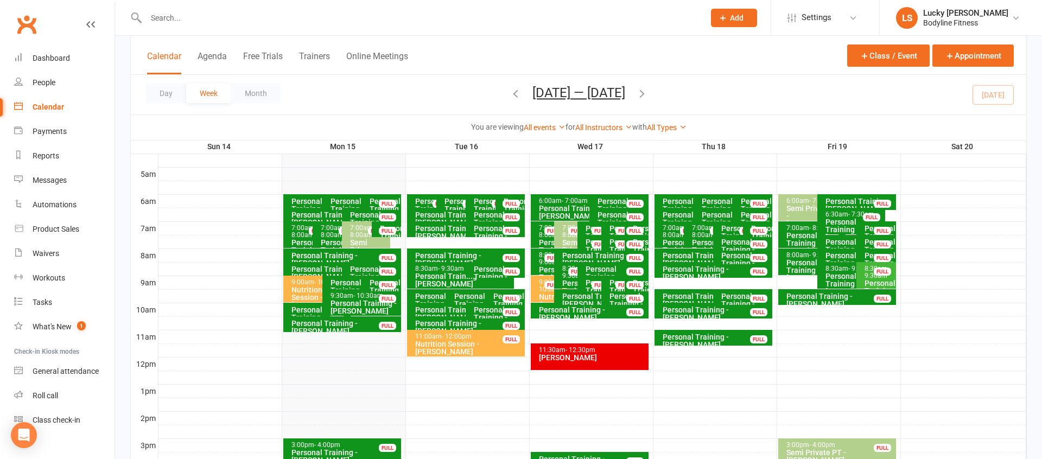
click at [202, 13] on input "text" at bounding box center [420, 17] width 554 height 15
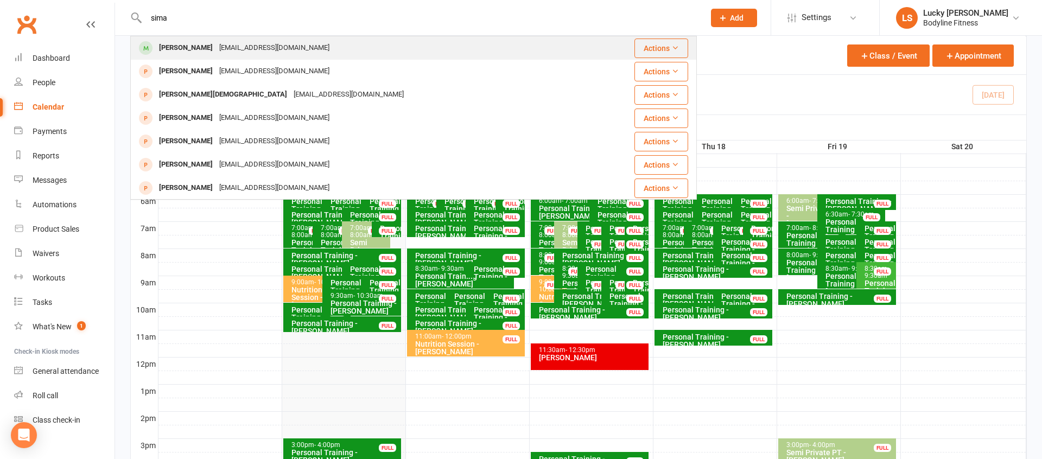
type input "sima"
click at [187, 41] on div "[PERSON_NAME]" at bounding box center [186, 48] width 60 height 16
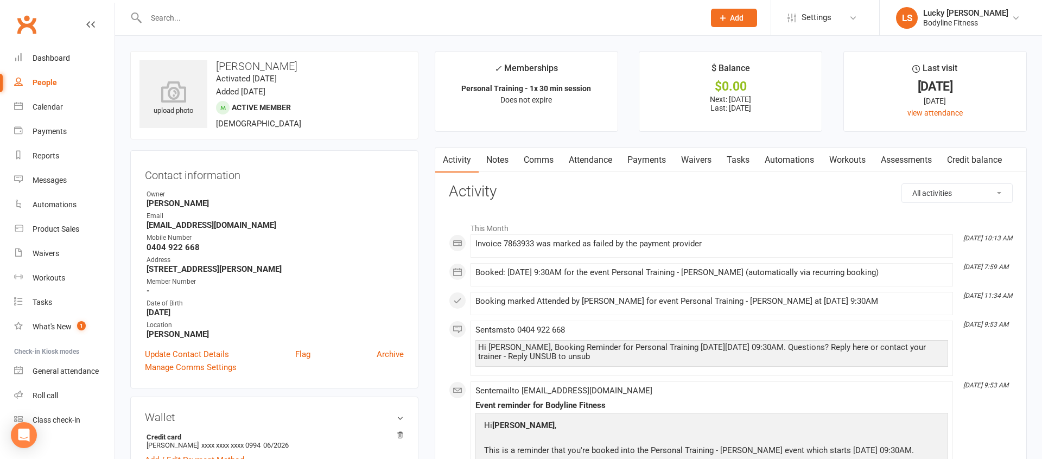
click at [642, 155] on link "Payments" at bounding box center [647, 160] width 54 height 25
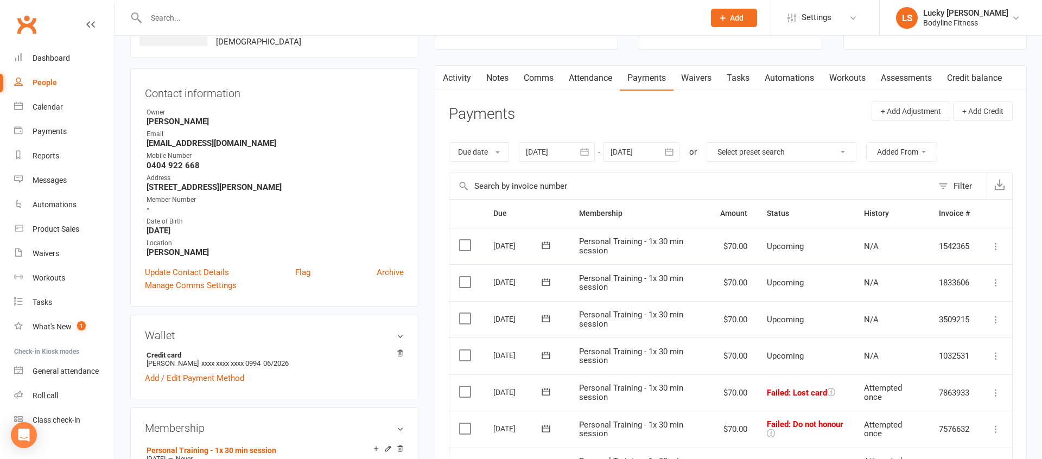
scroll to position [81, 0]
click at [52, 56] on div "Dashboard" at bounding box center [51, 58] width 37 height 9
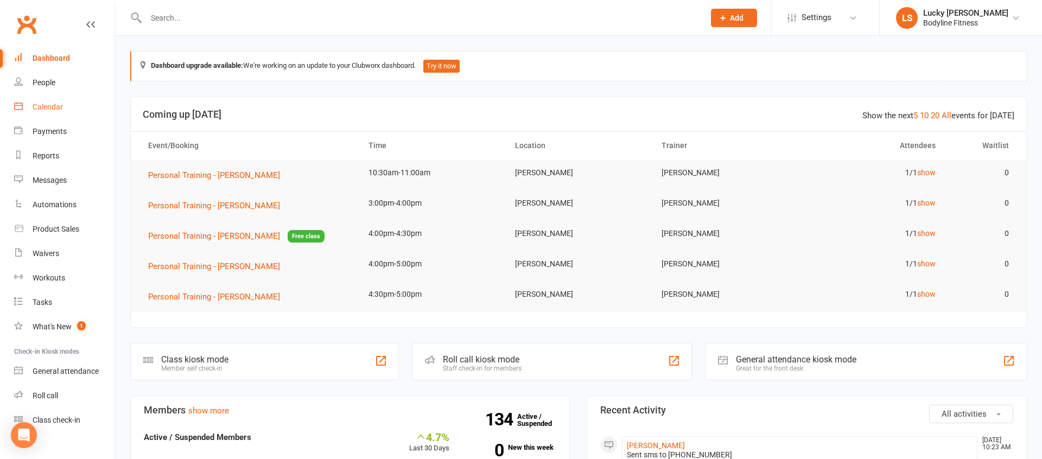
drag, startPoint x: 50, startPoint y: 104, endPoint x: 56, endPoint y: 103, distance: 6.0
click at [50, 104] on div "Calendar" at bounding box center [48, 107] width 30 height 9
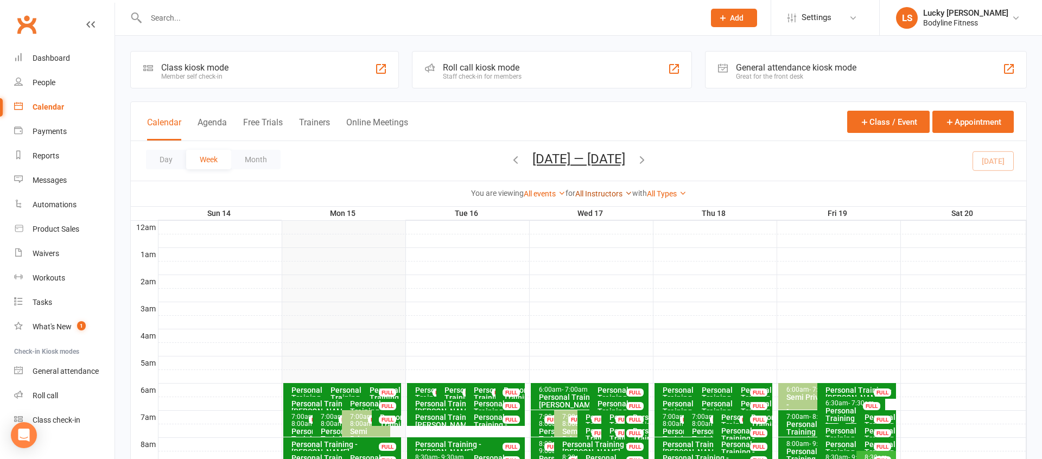
click at [586, 192] on link "All Instructors" at bounding box center [604, 193] width 57 height 9
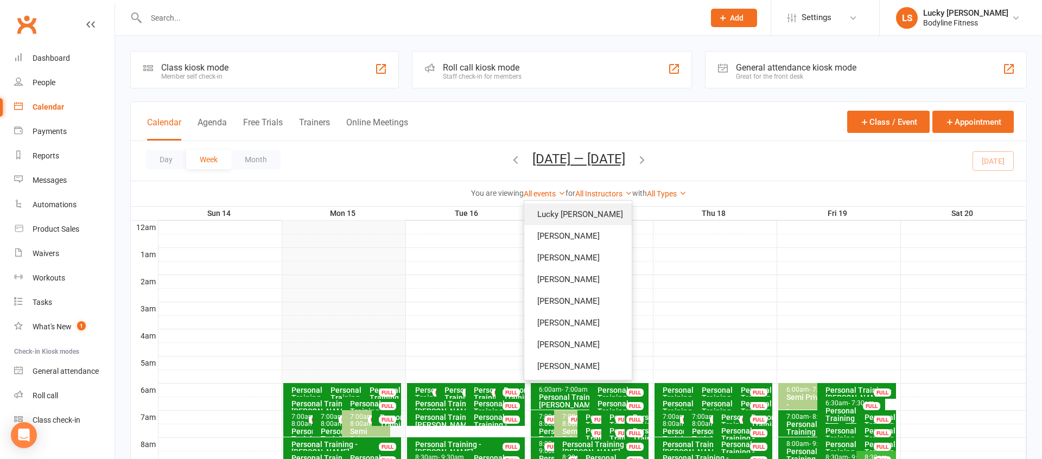
click at [587, 212] on link "Lucky [PERSON_NAME]" at bounding box center [579, 215] width 108 height 22
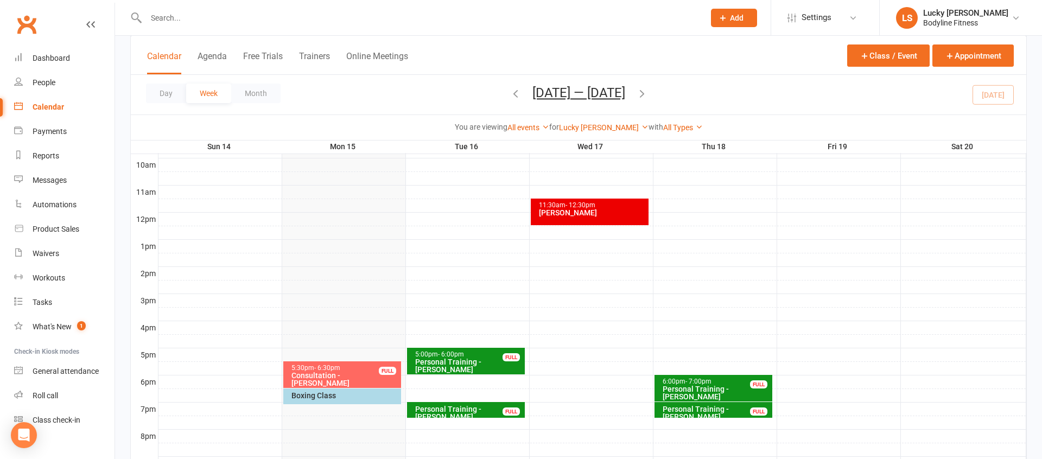
scroll to position [336, 0]
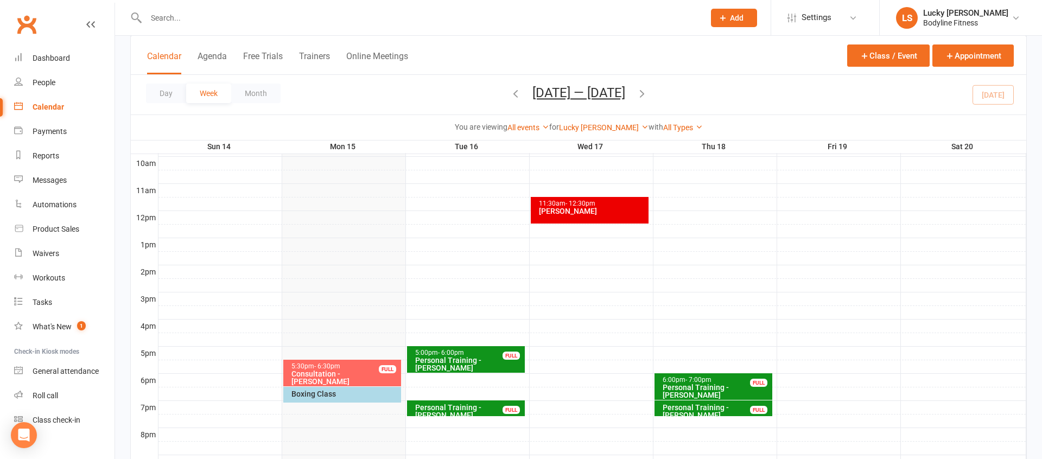
click at [514, 98] on icon "button" at bounding box center [516, 93] width 12 height 12
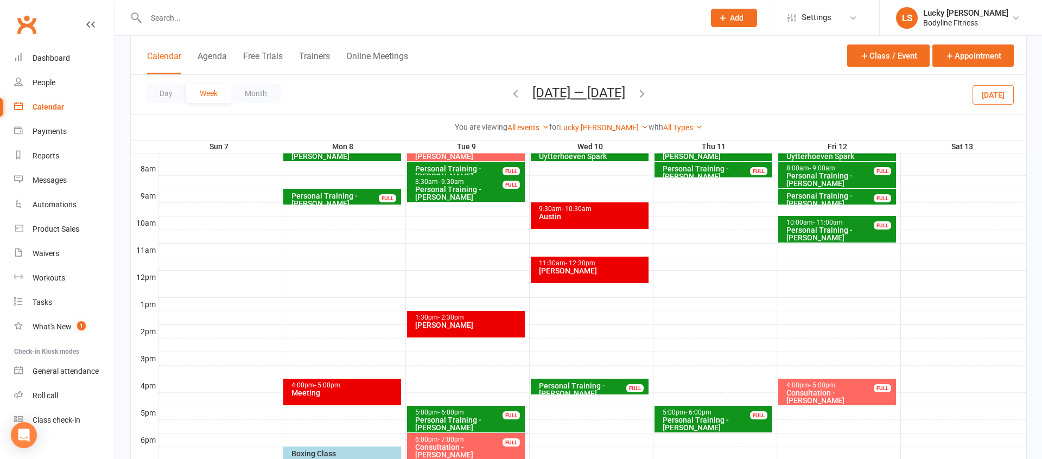
scroll to position [235, 0]
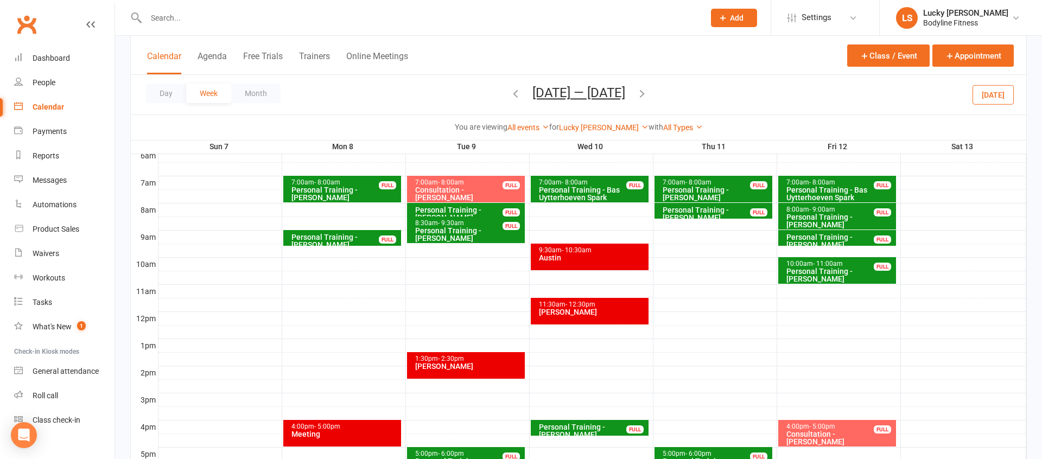
click at [515, 95] on icon "button" at bounding box center [516, 93] width 12 height 12
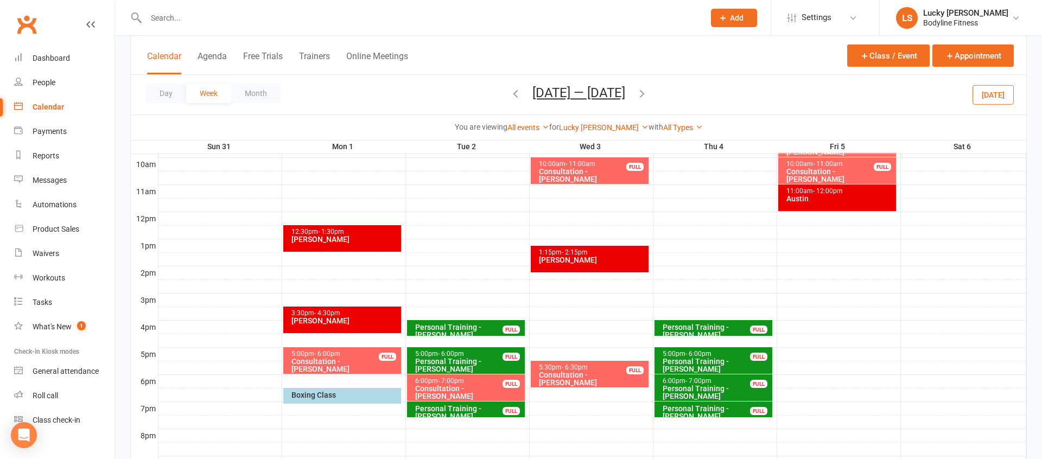
scroll to position [355, 0]
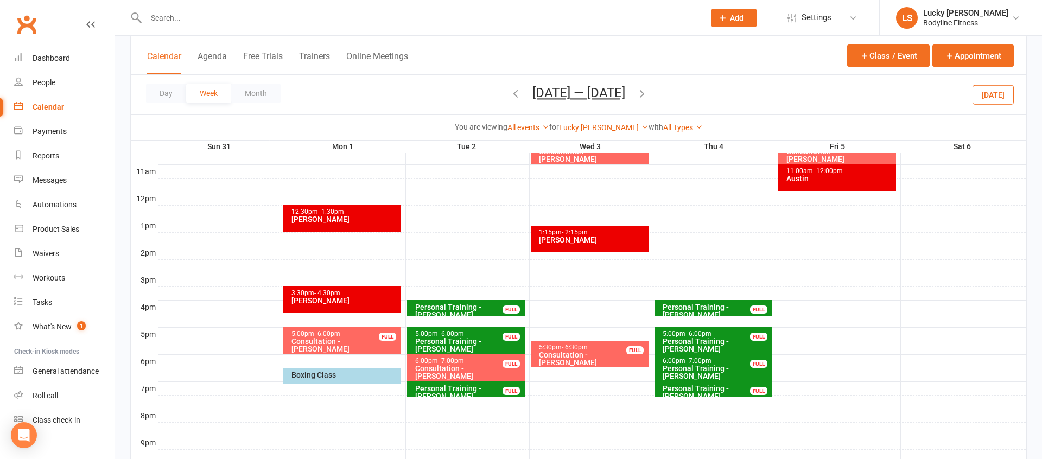
click at [648, 97] on icon "button" at bounding box center [642, 93] width 12 height 12
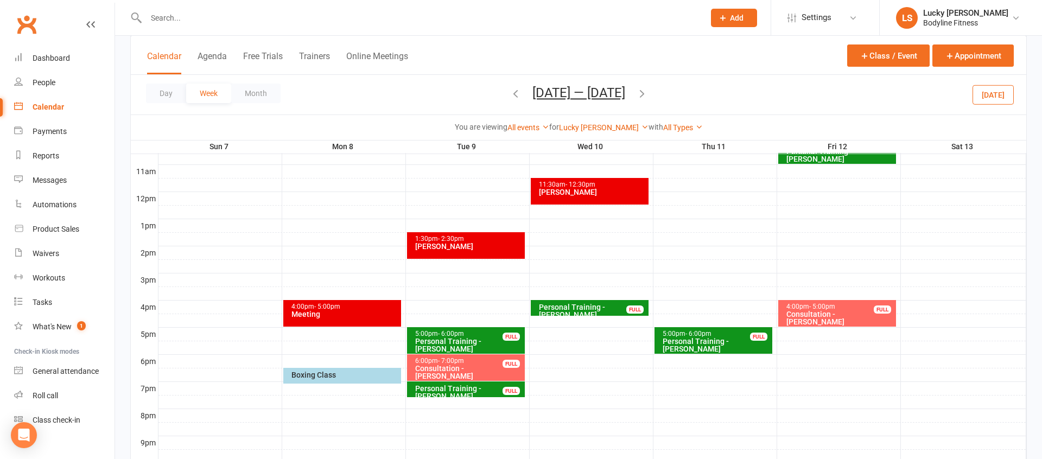
click at [647, 93] on icon "button" at bounding box center [642, 93] width 12 height 12
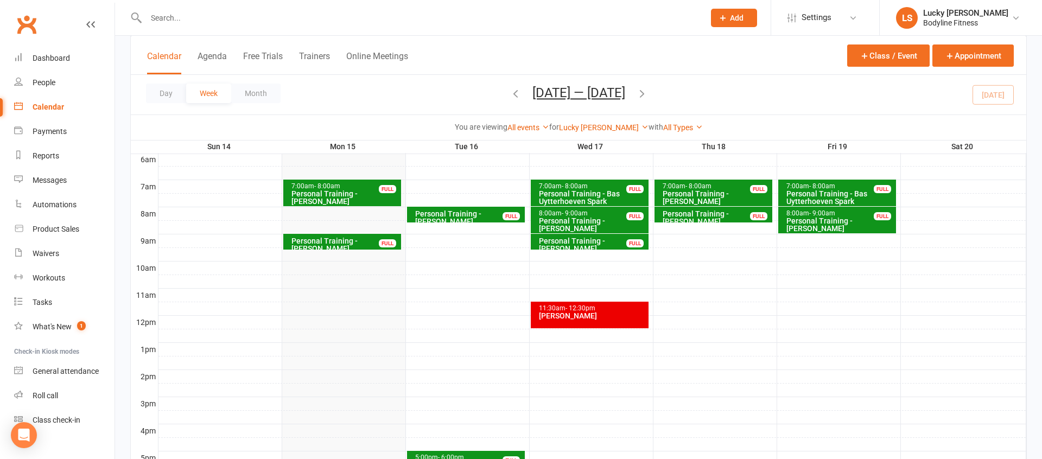
scroll to position [224, 0]
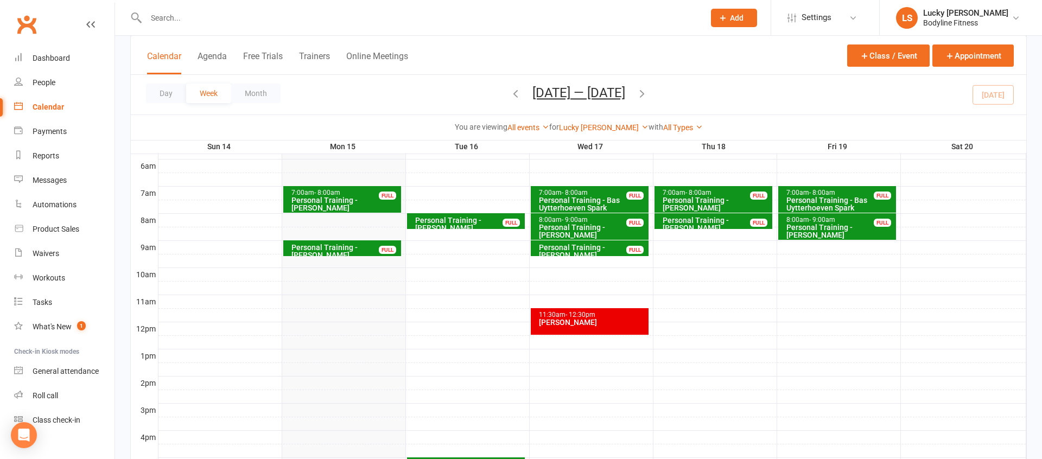
click at [561, 346] on div at bounding box center [593, 342] width 868 height 13
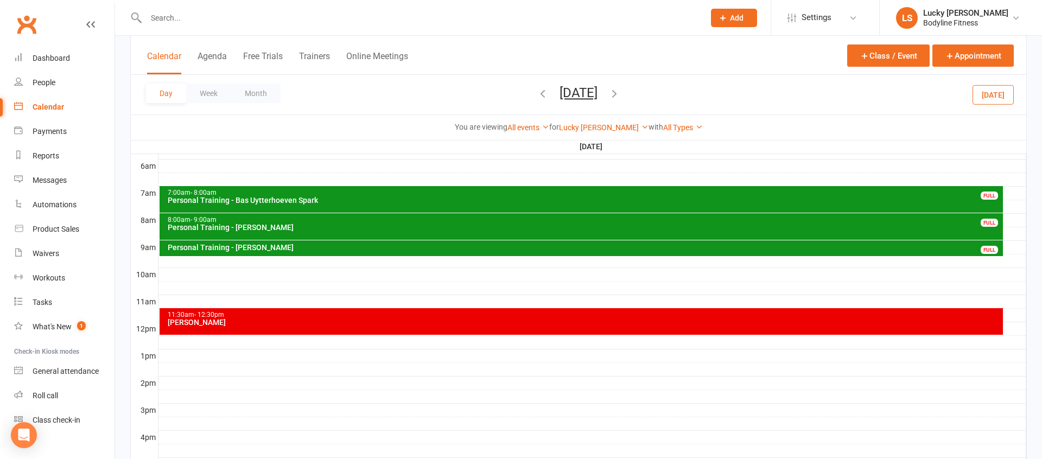
click at [193, 344] on div at bounding box center [593, 342] width 868 height 13
click at [193, 334] on button "Add Event" at bounding box center [186, 332] width 36 height 13
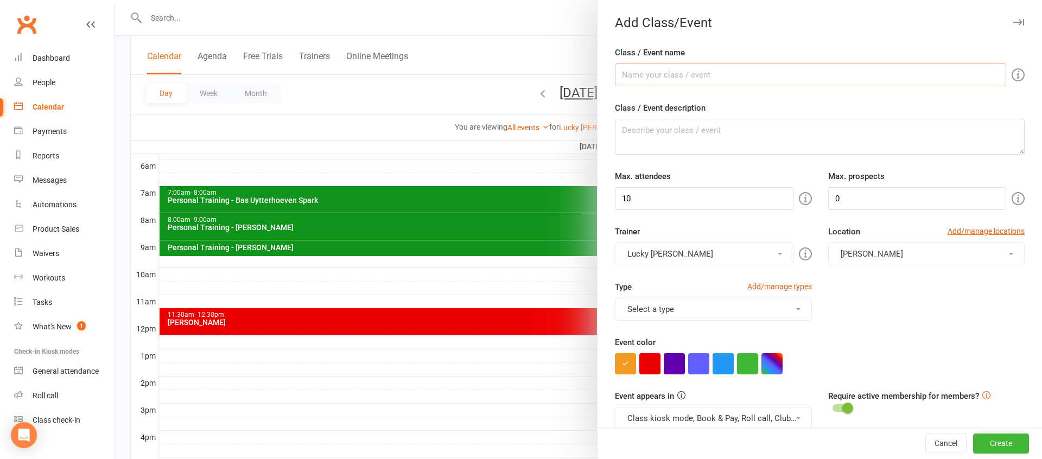
click at [662, 69] on input "Class / Event name" at bounding box center [810, 75] width 391 height 23
type input "[PERSON_NAME]"
click at [646, 206] on input "10" at bounding box center [704, 198] width 178 height 23
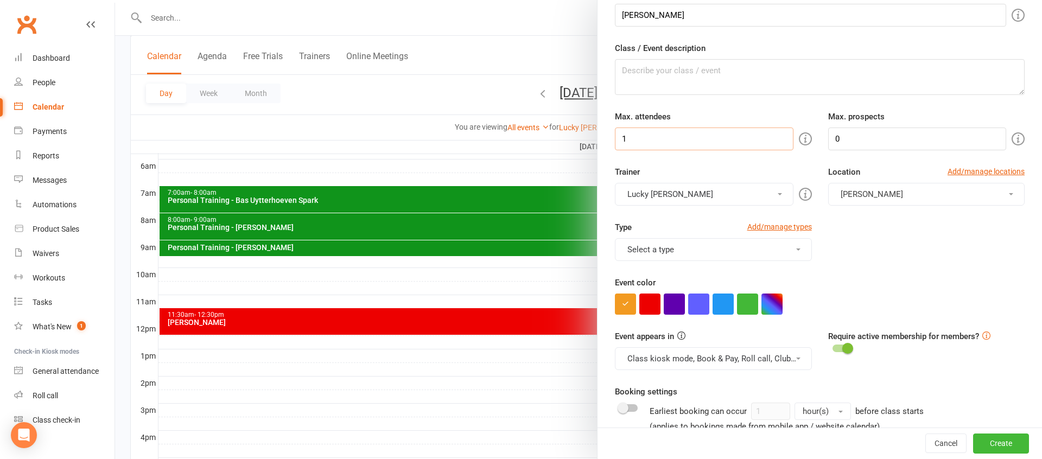
scroll to position [134, 0]
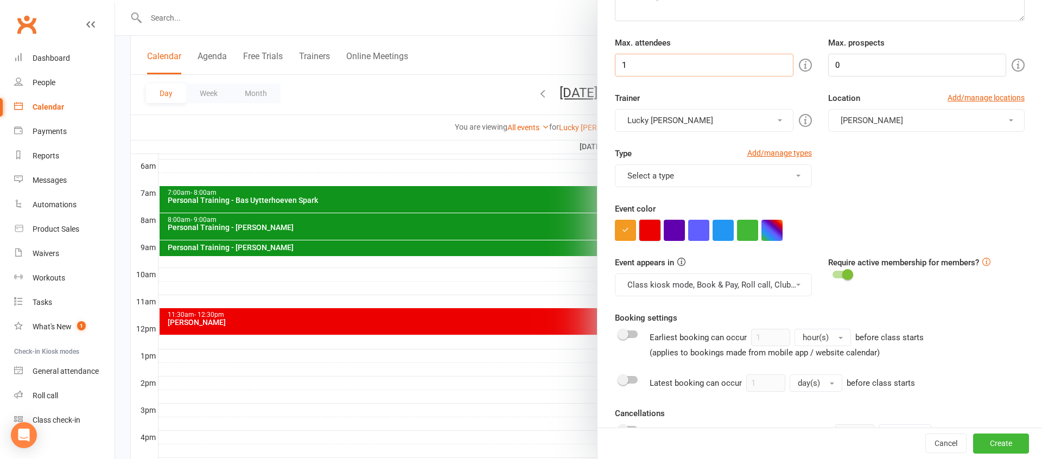
type input "1"
click at [658, 230] on button "button" at bounding box center [650, 230] width 21 height 21
click at [659, 272] on div "Event appears in Class kiosk mode, Book & Pay, Roll call, Clubworx website cale…" at bounding box center [713, 276] width 213 height 40
click at [662, 294] on button "Class kiosk mode, Book & Pay, Roll call, Clubworx website calendar and Mobile a…" at bounding box center [713, 285] width 197 height 23
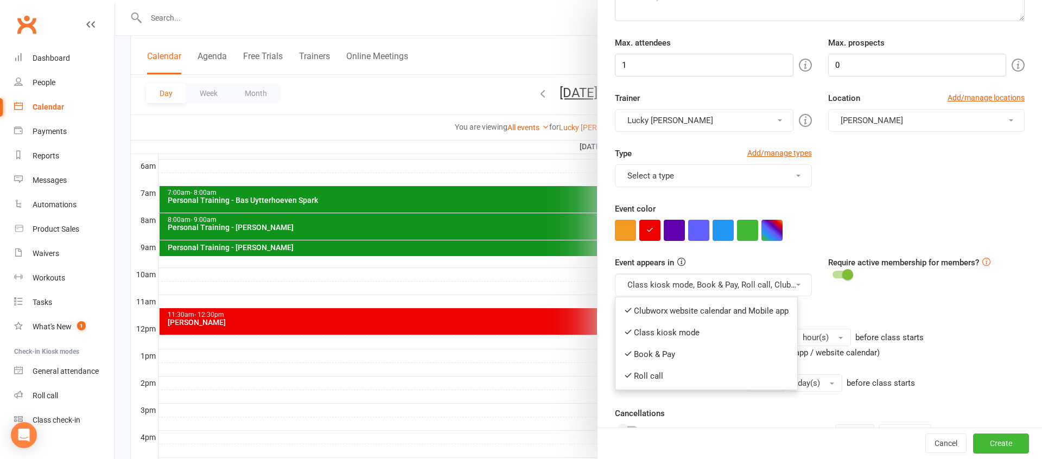
click at [666, 308] on link "Clubworx website calendar and Mobile app" at bounding box center [707, 311] width 182 height 22
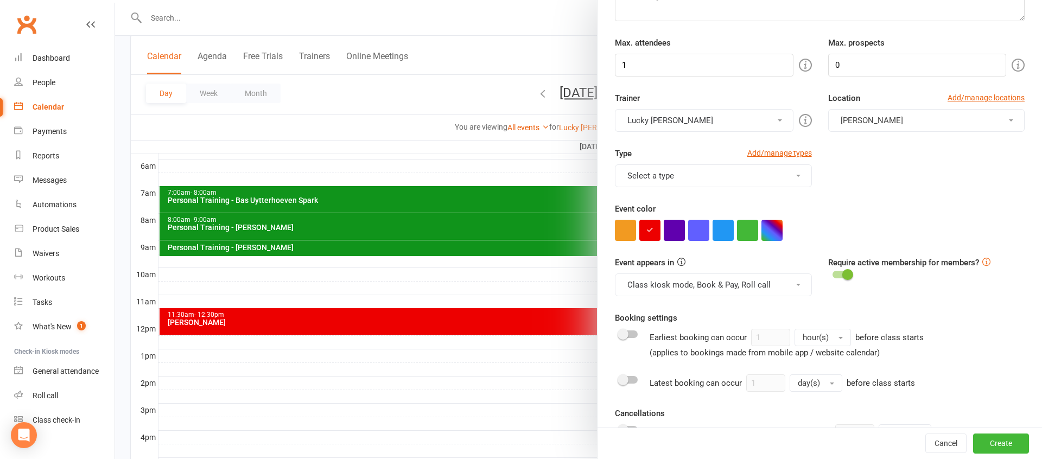
drag, startPoint x: 665, startPoint y: 288, endPoint x: 668, endPoint y: 321, distance: 33.8
click at [665, 288] on button "Class kiosk mode, Book & Pay, Roll call" at bounding box center [713, 285] width 197 height 23
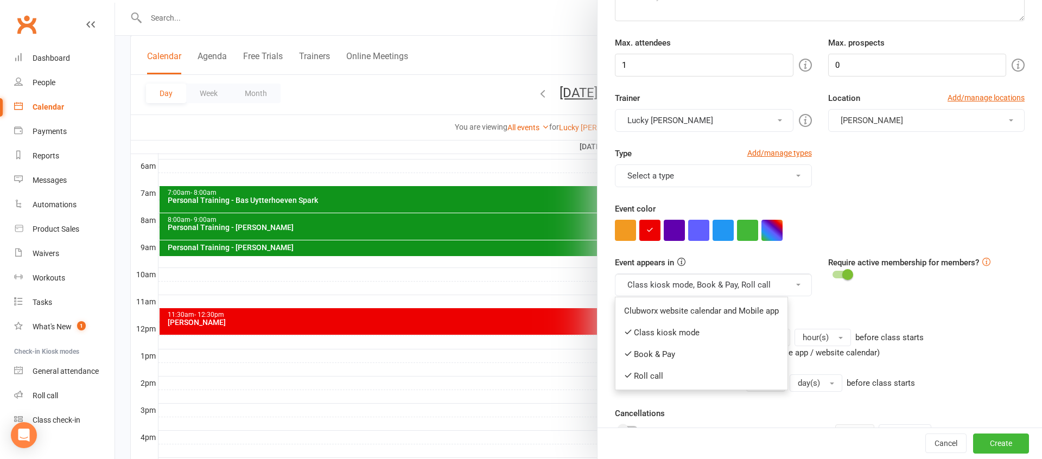
click at [667, 333] on link "Class kiosk mode" at bounding box center [702, 333] width 172 height 22
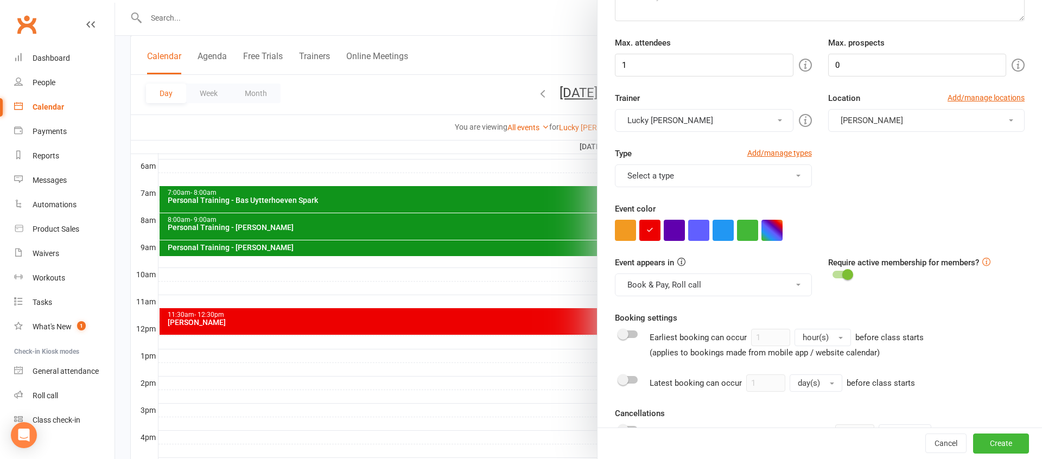
click at [657, 291] on button "Book & Pay, Roll call" at bounding box center [713, 285] width 197 height 23
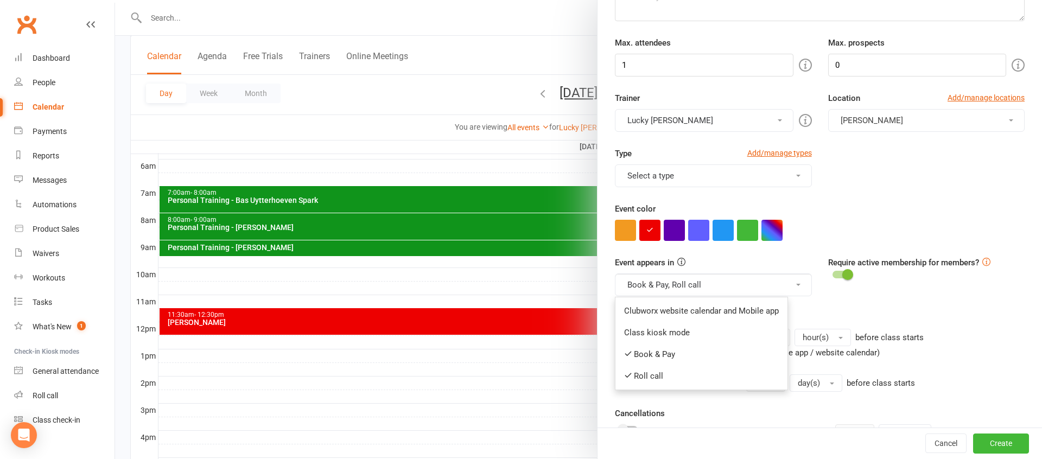
drag, startPoint x: 665, startPoint y: 353, endPoint x: 658, endPoint y: 307, distance: 47.1
click at [665, 353] on link "Book & Pay" at bounding box center [702, 355] width 172 height 22
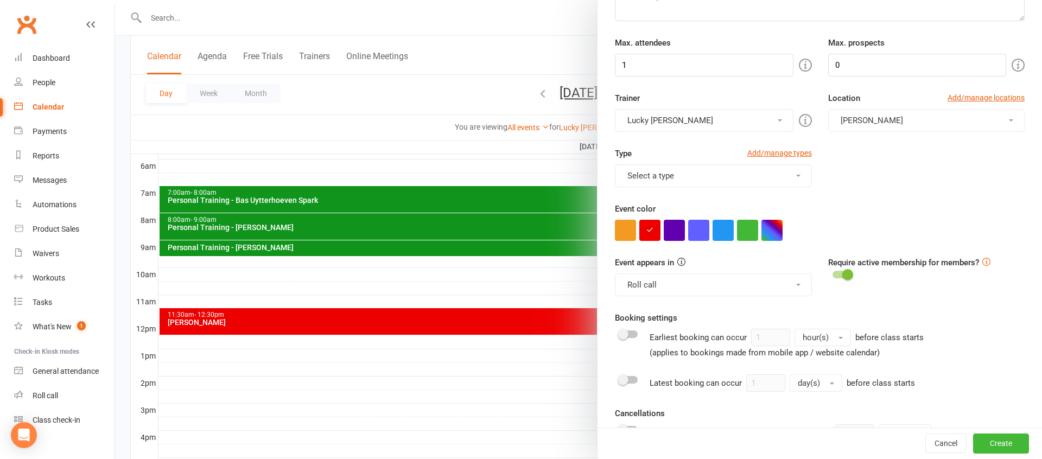
drag, startPoint x: 649, startPoint y: 283, endPoint x: 653, endPoint y: 318, distance: 34.4
click at [649, 283] on button "Roll call" at bounding box center [713, 285] width 197 height 23
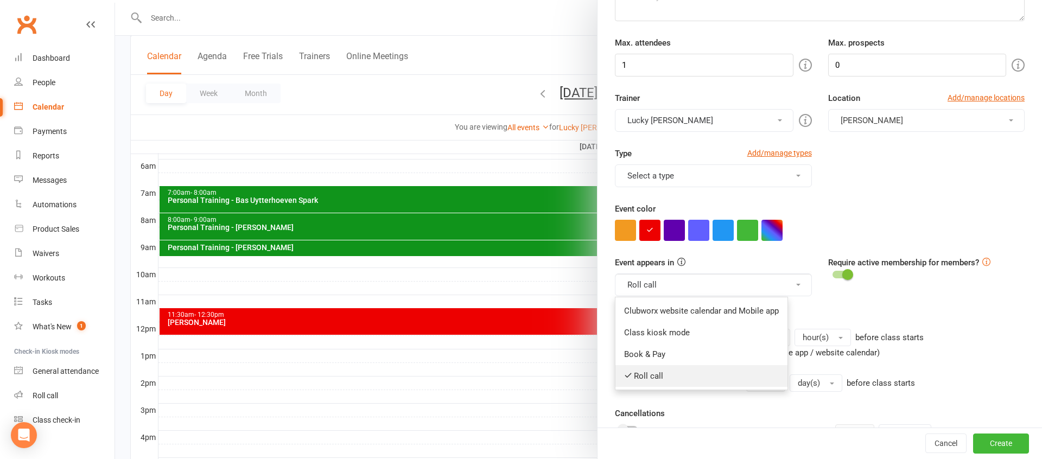
click at [642, 378] on link "Roll call" at bounding box center [702, 376] width 172 height 22
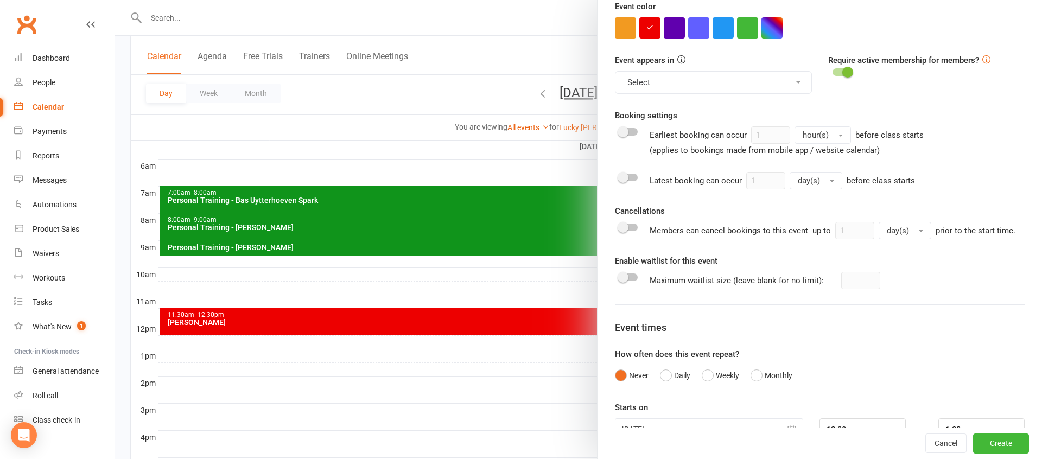
scroll to position [367, 0]
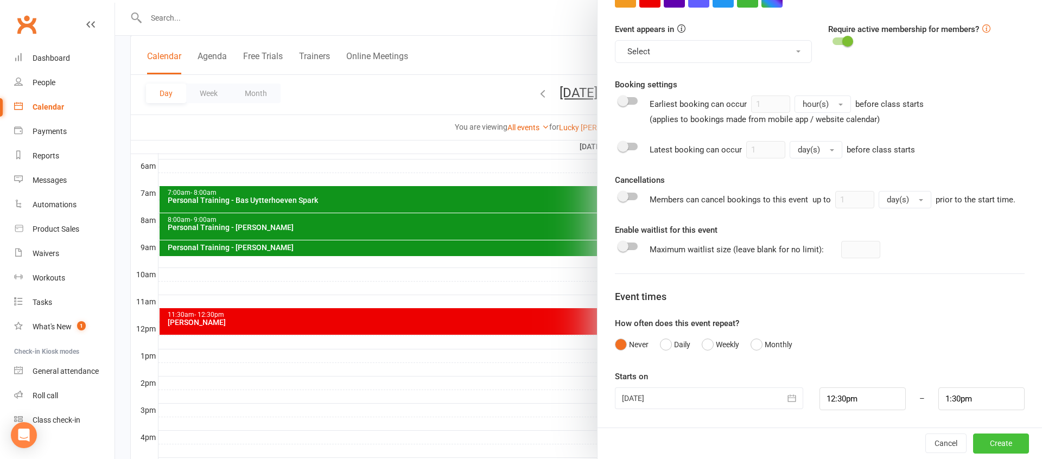
click at [1007, 446] on button "Create" at bounding box center [1002, 444] width 56 height 20
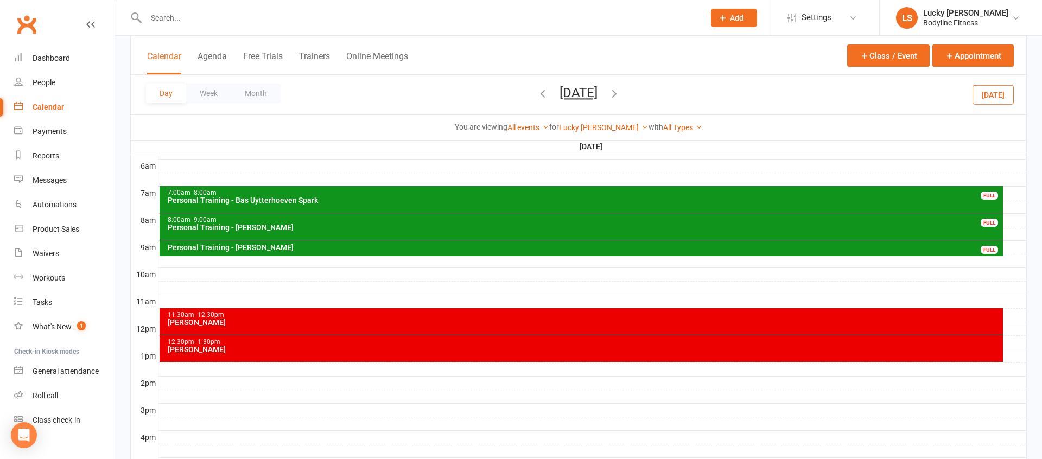
click at [598, 98] on button "[DATE]" at bounding box center [579, 92] width 38 height 15
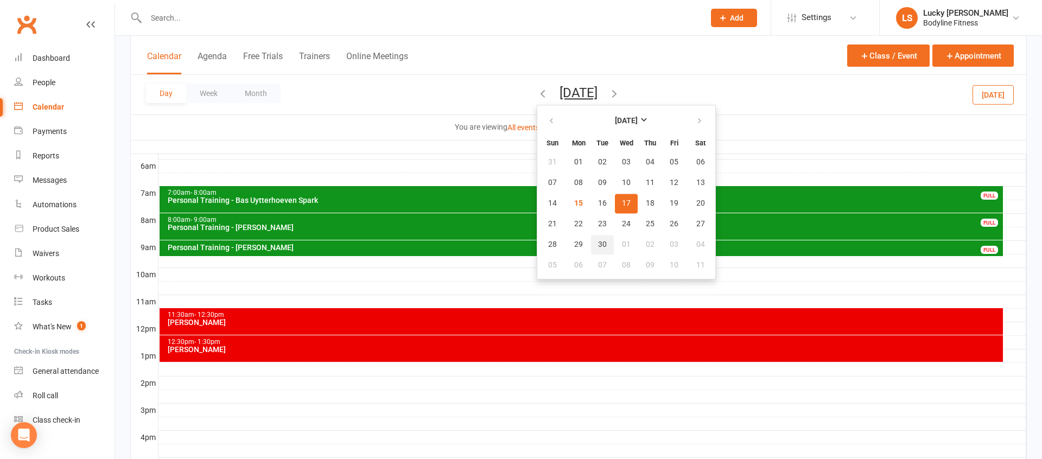
click at [598, 247] on span "30" at bounding box center [602, 245] width 9 height 9
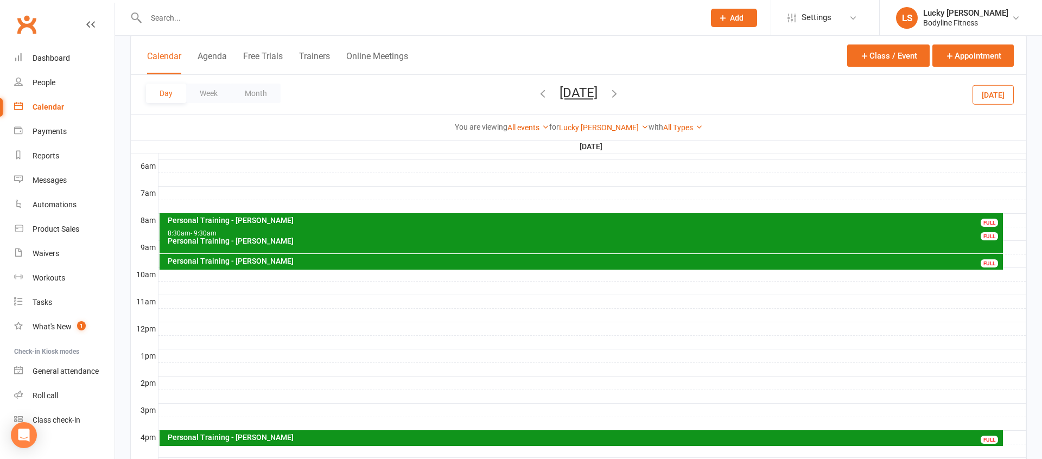
click at [170, 353] on div at bounding box center [593, 356] width 868 height 13
click at [167, 339] on button "Add Event" at bounding box center [162, 341] width 36 height 13
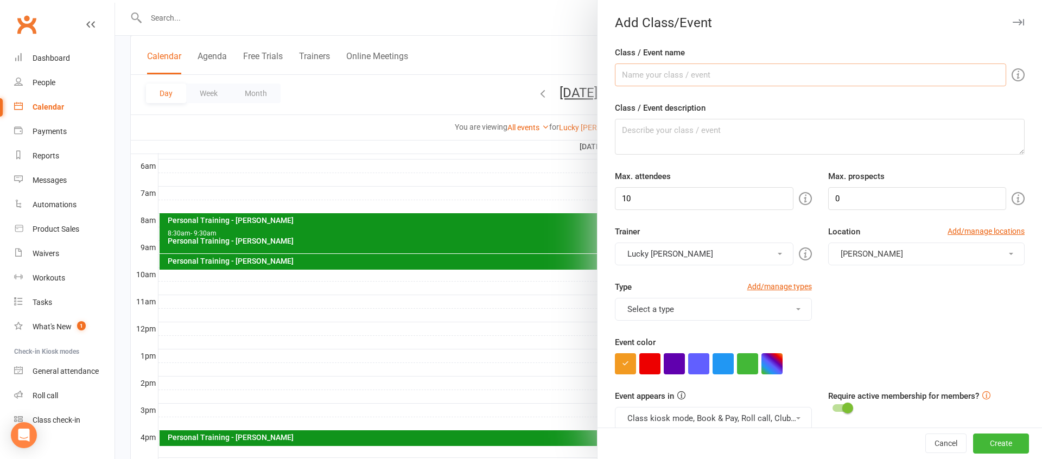
click at [679, 73] on input "Class / Event name" at bounding box center [810, 75] width 391 height 23
type input "[PERSON_NAME]"
click at [642, 207] on input "10" at bounding box center [704, 198] width 178 height 23
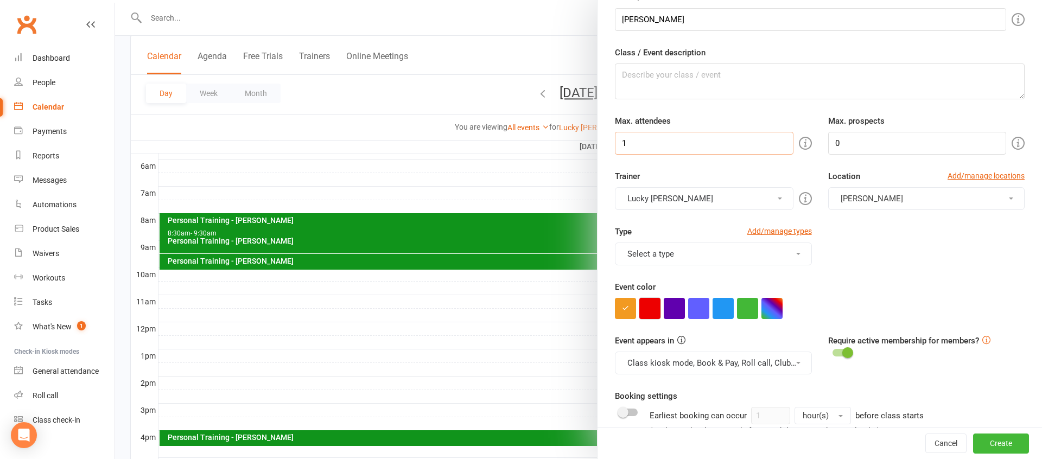
type input "1"
click at [655, 300] on button "button" at bounding box center [650, 308] width 21 height 21
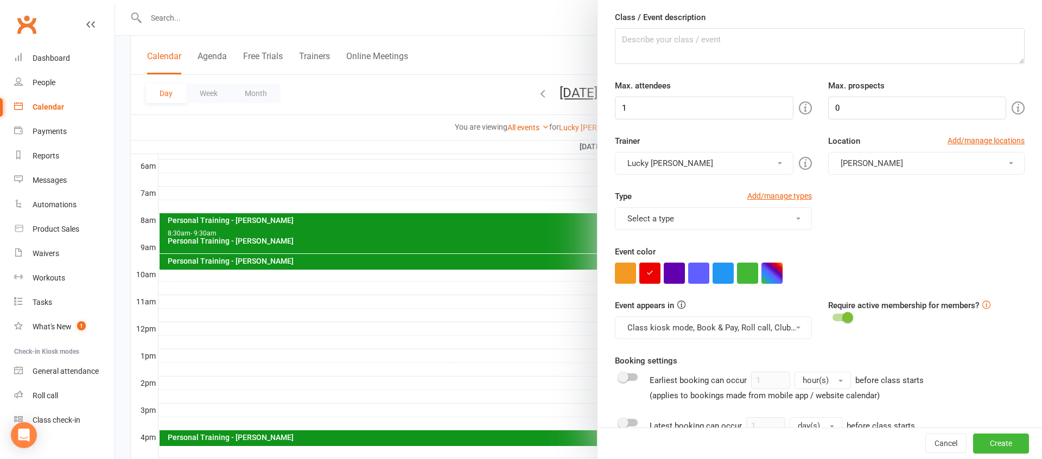
scroll to position [108, 0]
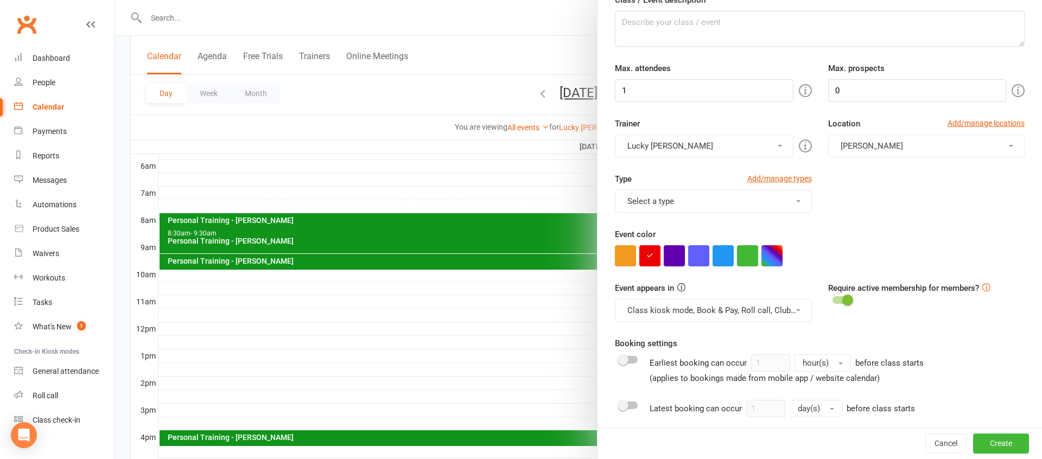
click at [669, 311] on button "Class kiosk mode, Book & Pay, Roll call, Clubworx website calendar and Mobile a…" at bounding box center [713, 310] width 197 height 23
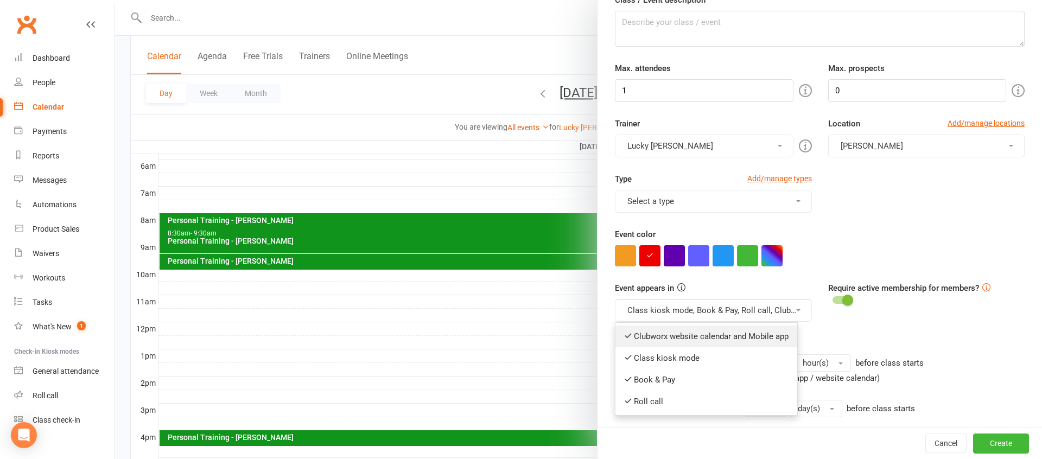
click at [669, 336] on link "Clubworx website calendar and Mobile app" at bounding box center [707, 337] width 182 height 22
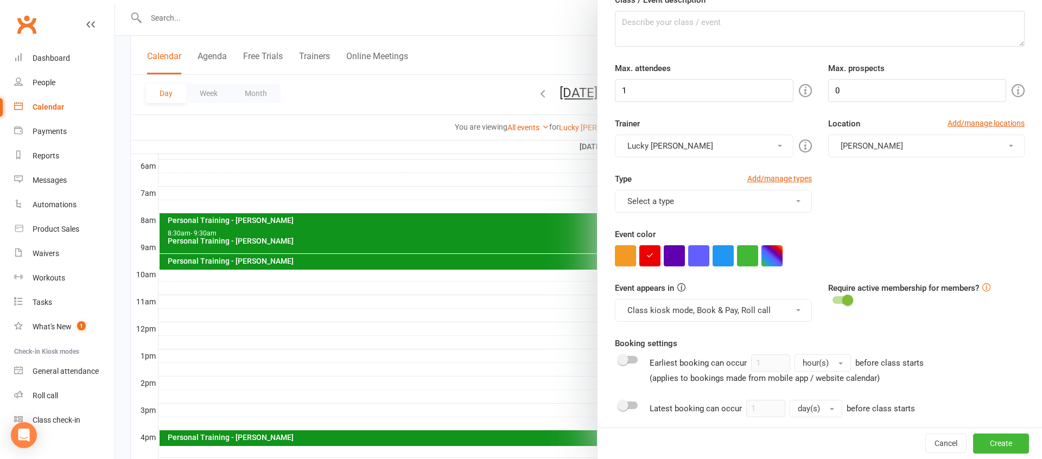
click at [666, 313] on button "Class kiosk mode, Book & Pay, Roll call" at bounding box center [713, 310] width 197 height 23
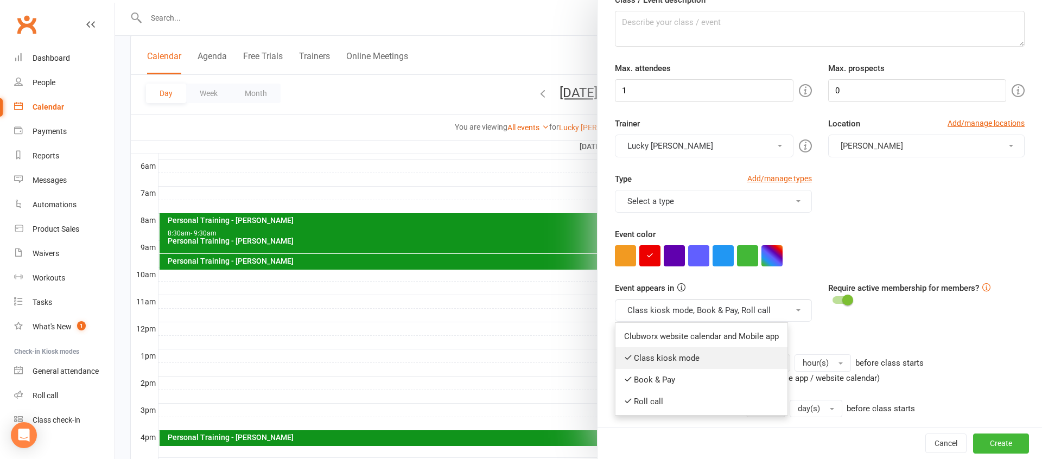
drag, startPoint x: 666, startPoint y: 349, endPoint x: 666, endPoint y: 328, distance: 20.1
click at [666, 349] on link "Class kiosk mode" at bounding box center [702, 358] width 172 height 22
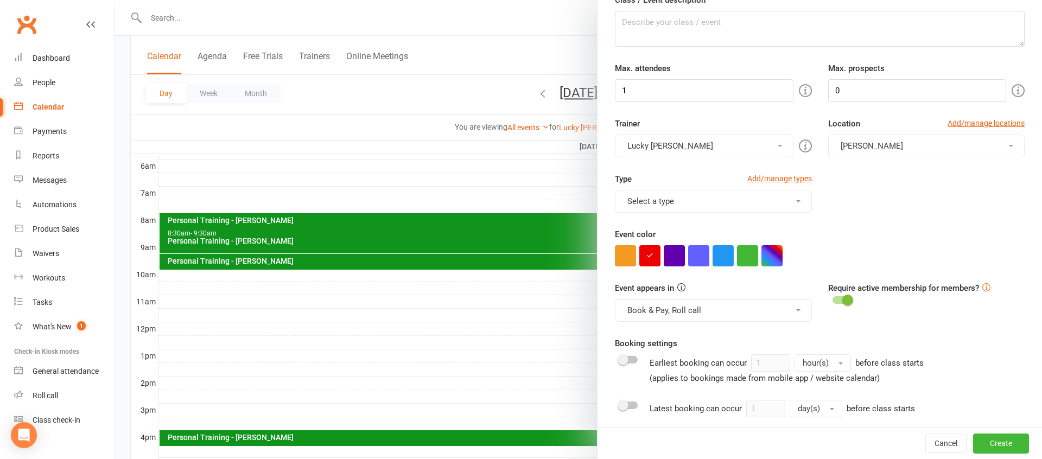
drag, startPoint x: 662, startPoint y: 315, endPoint x: 667, endPoint y: 341, distance: 26.1
click at [662, 315] on button "Book & Pay, Roll call" at bounding box center [713, 310] width 197 height 23
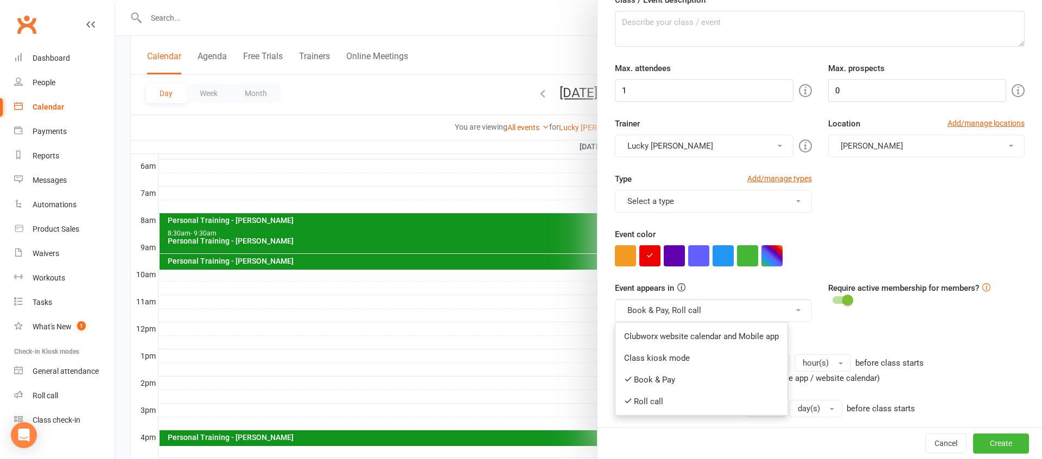
drag, startPoint x: 667, startPoint y: 376, endPoint x: 670, endPoint y: 370, distance: 6.1
click at [667, 376] on link "Book & Pay" at bounding box center [702, 380] width 172 height 22
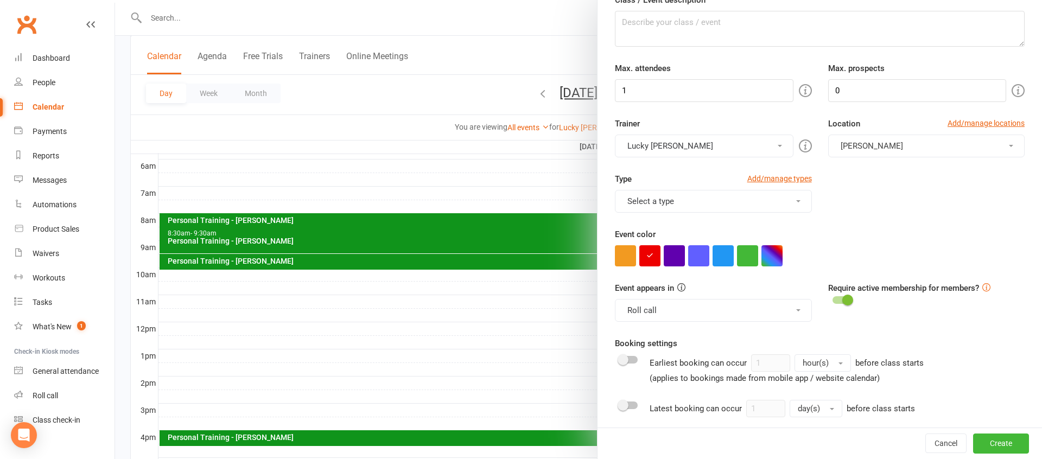
click at [663, 304] on button "Roll call" at bounding box center [713, 310] width 197 height 23
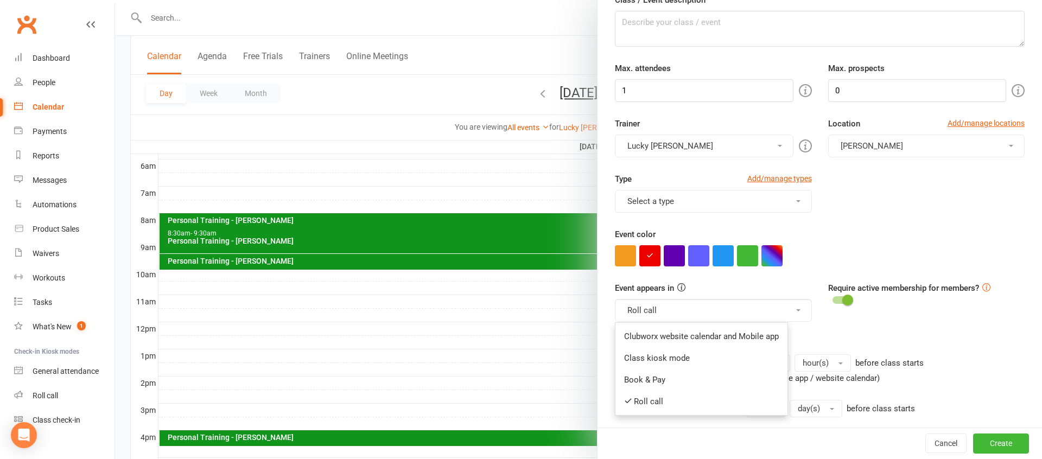
click at [657, 400] on link "Roll call" at bounding box center [702, 402] width 172 height 22
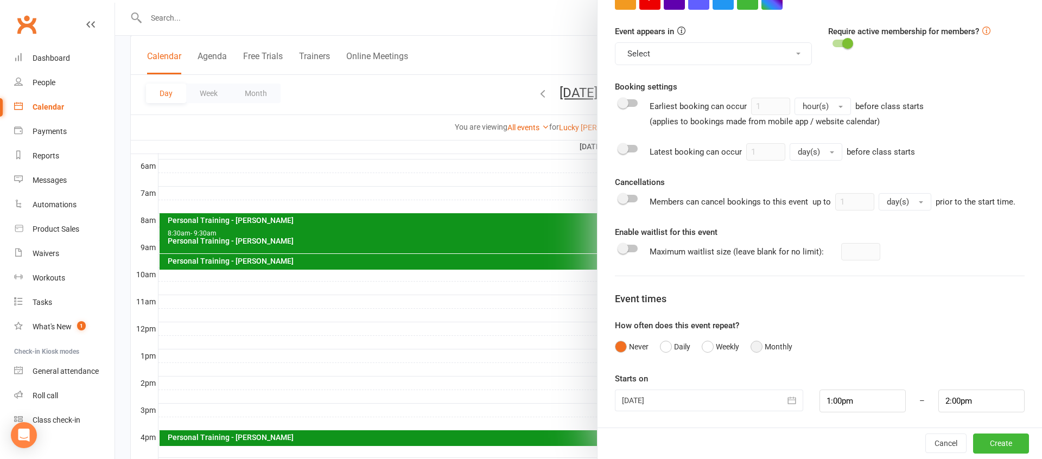
scroll to position [367, 0]
click at [1002, 446] on button "Create" at bounding box center [1002, 444] width 56 height 20
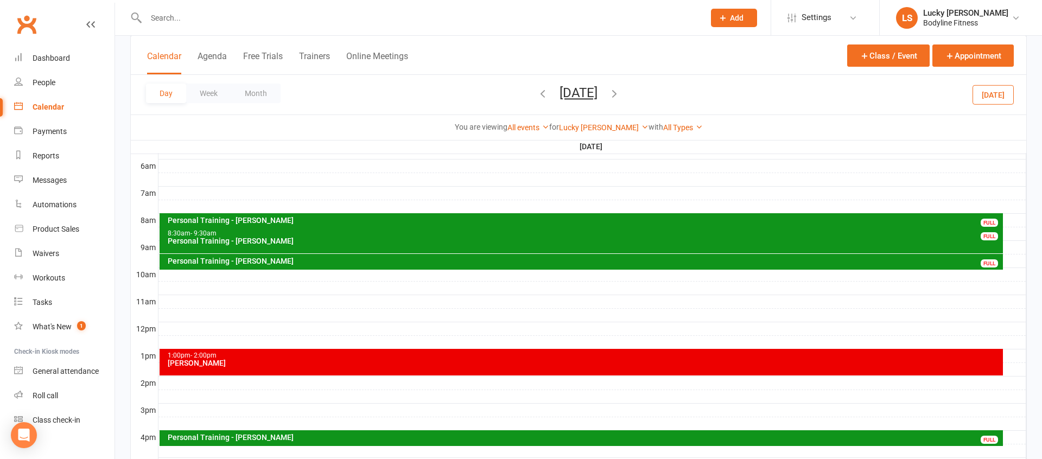
click at [990, 98] on button "[DATE]" at bounding box center [993, 95] width 41 height 20
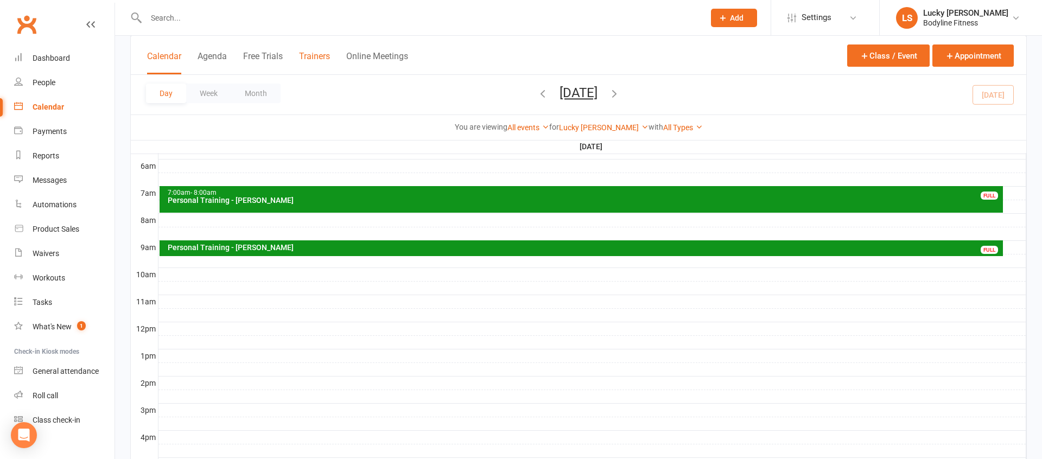
click at [314, 58] on button "Trainers" at bounding box center [314, 62] width 31 height 23
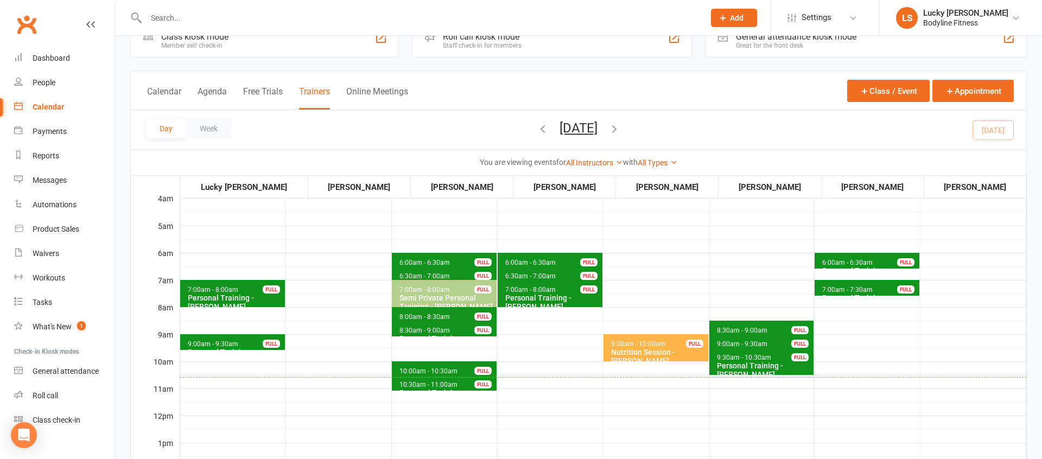
scroll to position [43, 0]
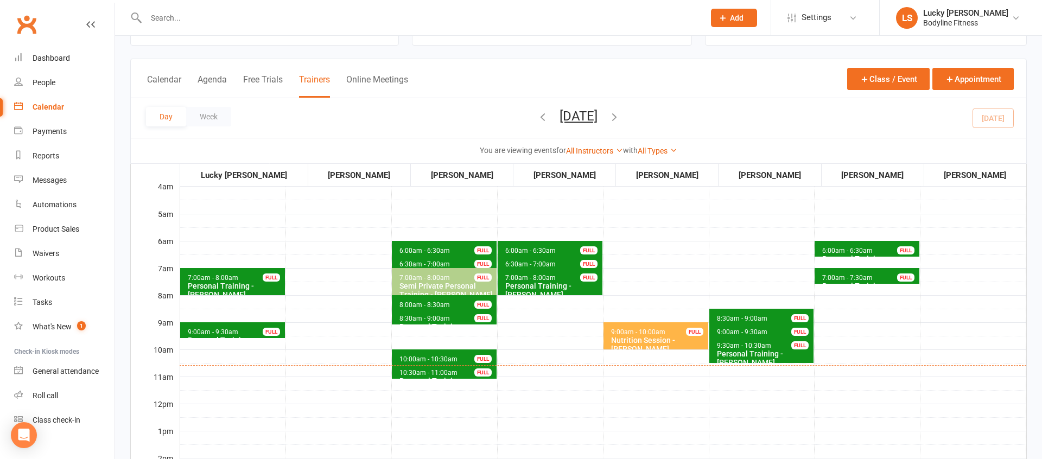
click at [829, 252] on span "6:00am - 6:30am" at bounding box center [848, 251] width 52 height 8
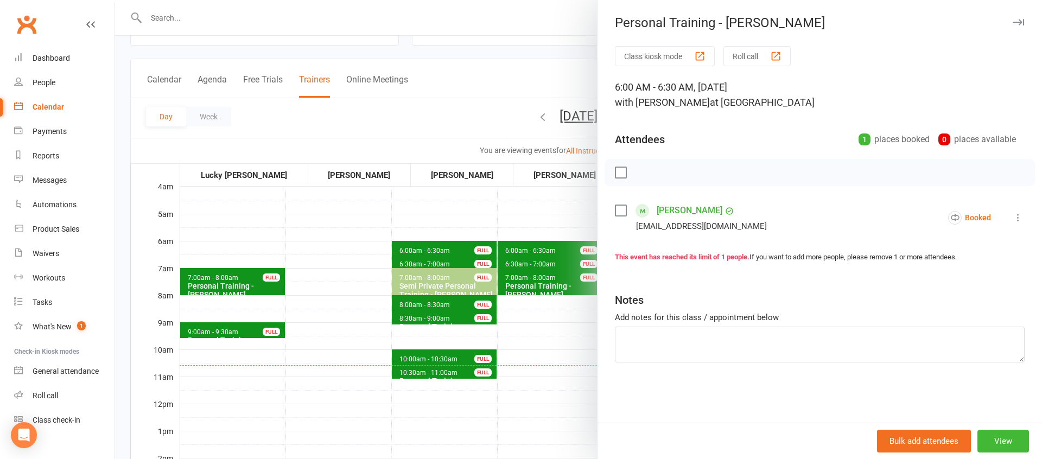
click at [540, 322] on div at bounding box center [578, 229] width 927 height 459
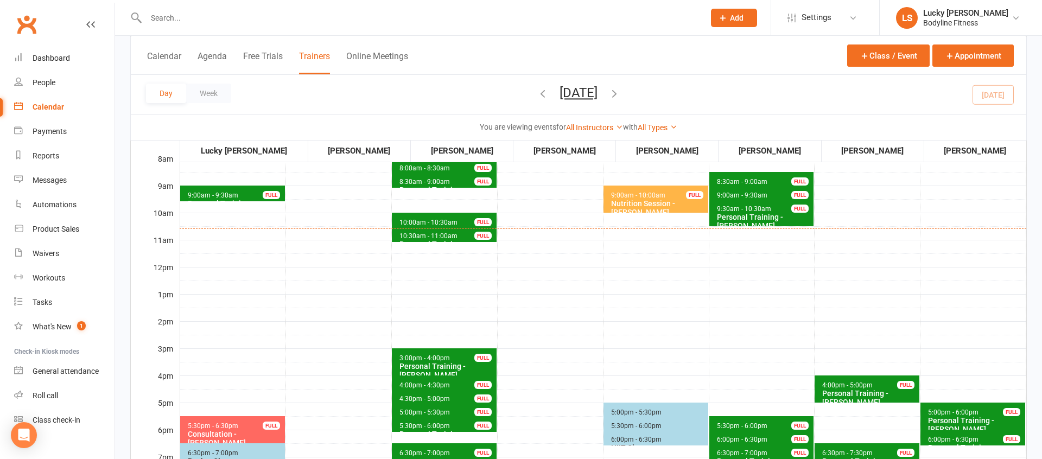
scroll to position [247, 0]
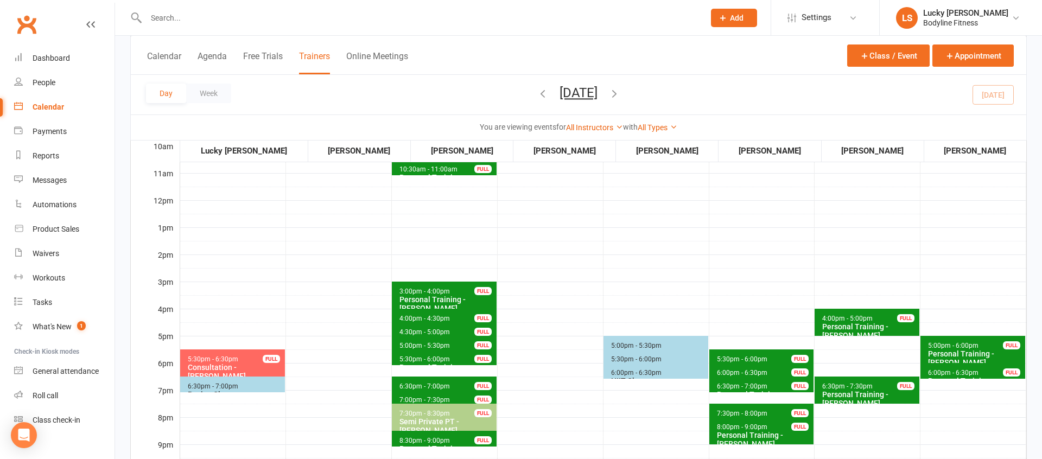
click at [460, 425] on div "Semi Private PT - [PERSON_NAME]" at bounding box center [447, 426] width 96 height 17
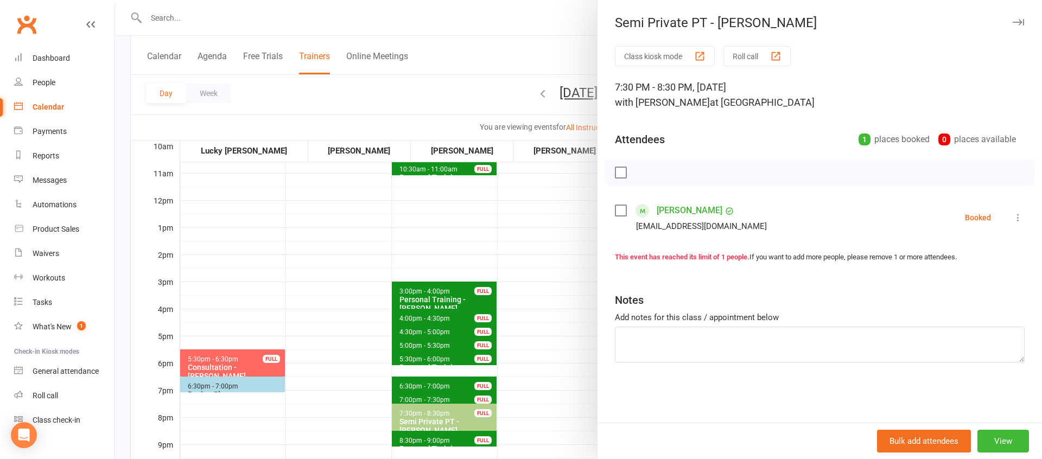
click at [695, 213] on link "[PERSON_NAME]" at bounding box center [690, 210] width 66 height 17
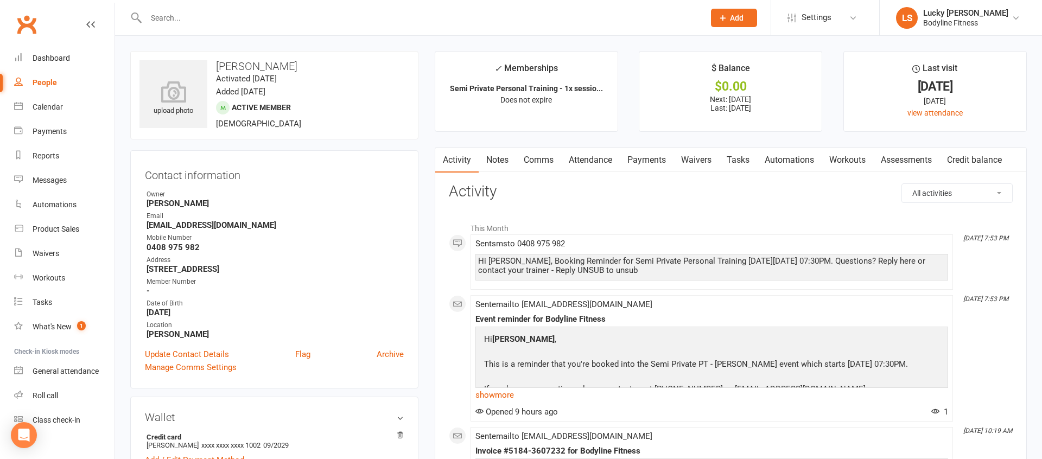
click at [643, 154] on link "Payments" at bounding box center [647, 160] width 54 height 25
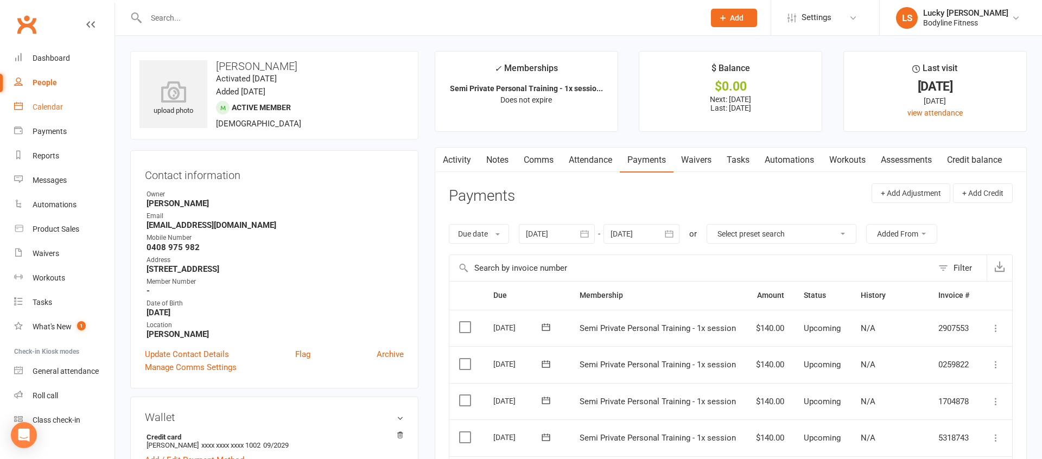
click at [51, 106] on div "Calendar" at bounding box center [48, 107] width 30 height 9
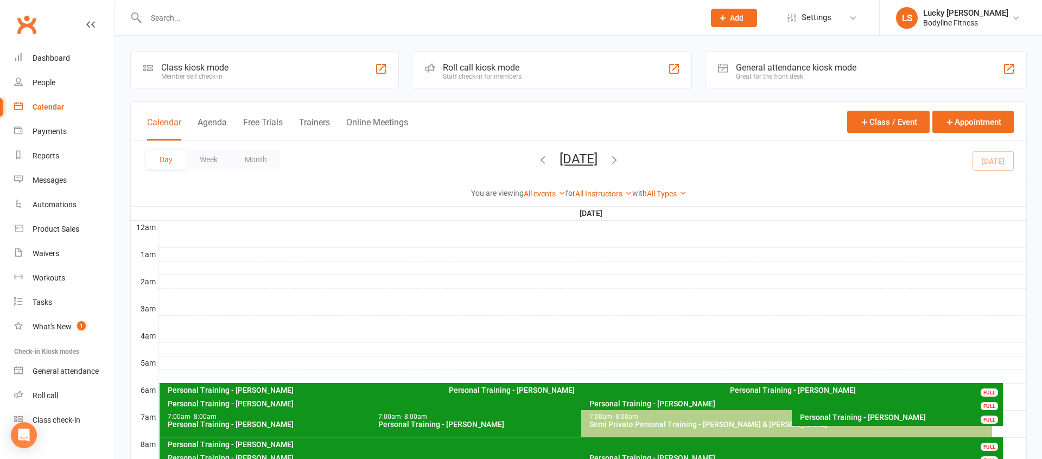
click at [331, 17] on input "text" at bounding box center [420, 17] width 554 height 15
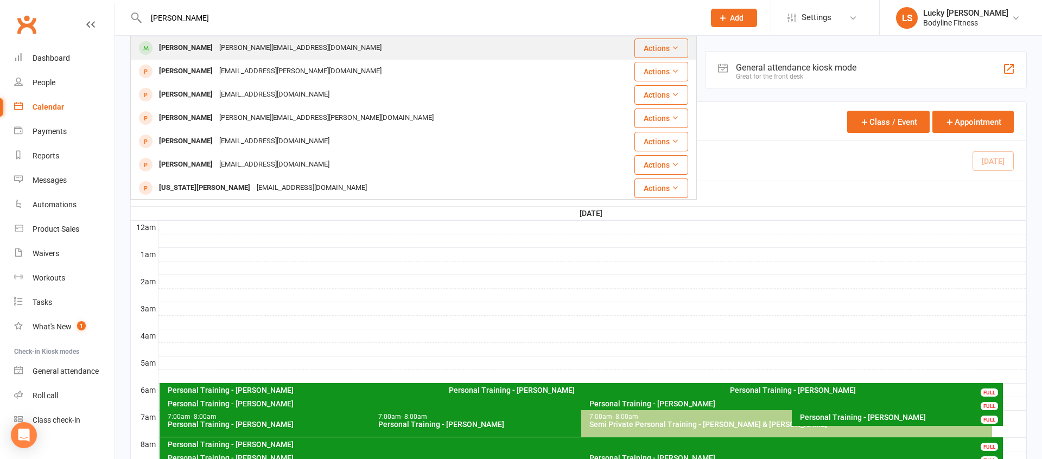
type input "[PERSON_NAME]"
click at [185, 46] on div "[PERSON_NAME]" at bounding box center [186, 48] width 60 height 16
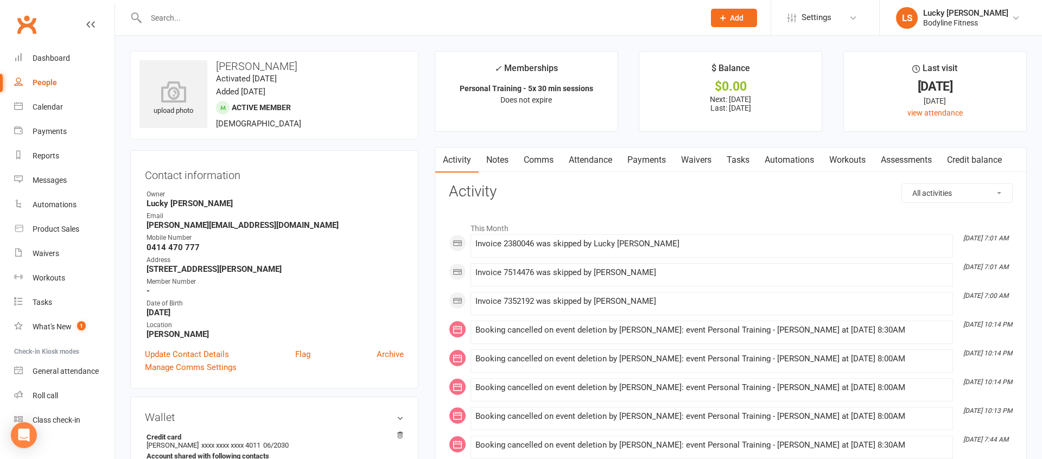
click at [648, 155] on link "Payments" at bounding box center [647, 160] width 54 height 25
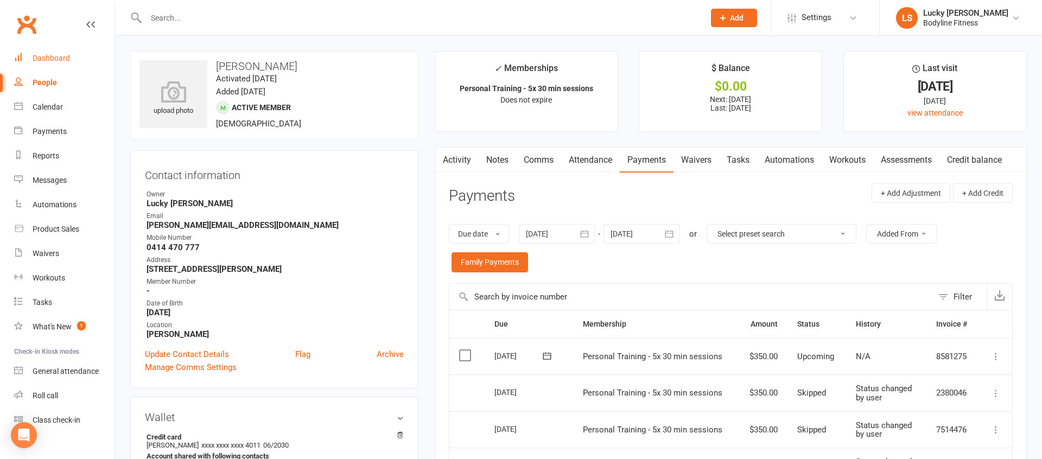
click at [47, 55] on div "Dashboard" at bounding box center [51, 58] width 37 height 9
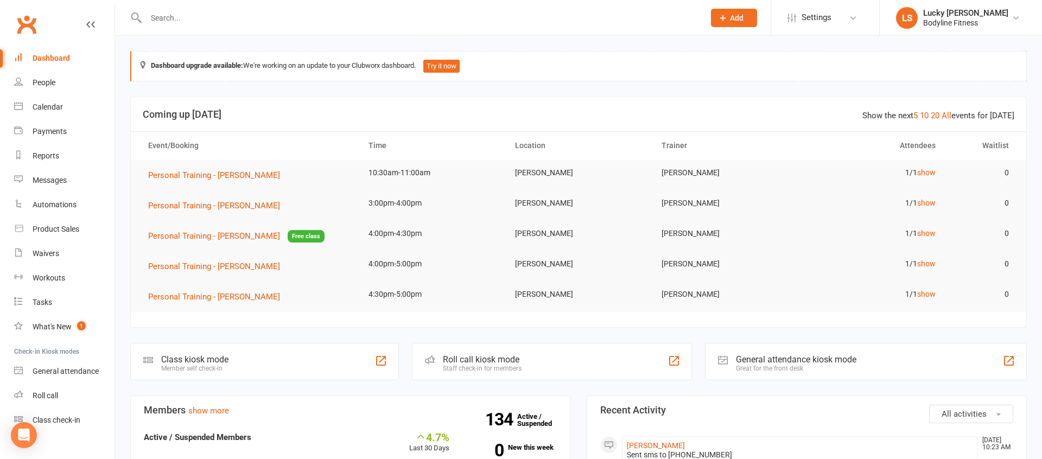
click at [945, 18] on div "Bodyline Fitness" at bounding box center [966, 23] width 85 height 10
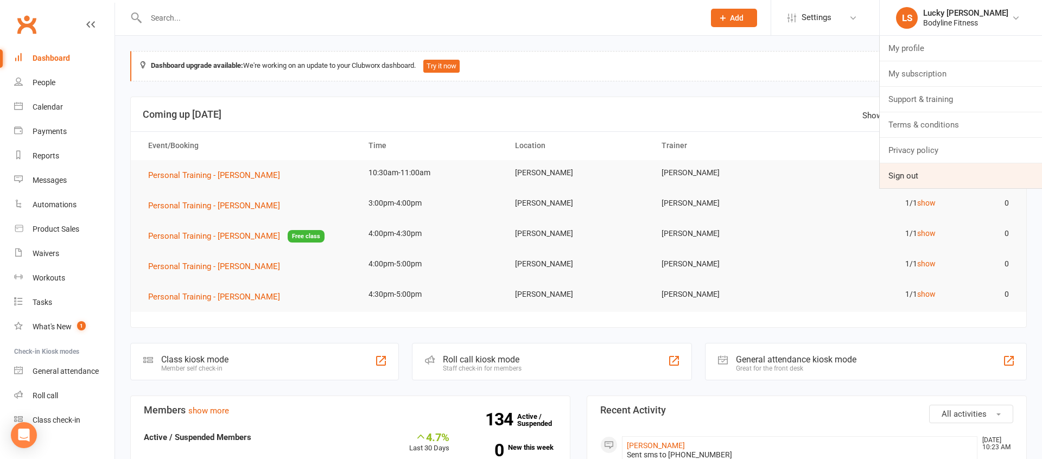
click at [911, 171] on link "Sign out" at bounding box center [961, 175] width 162 height 25
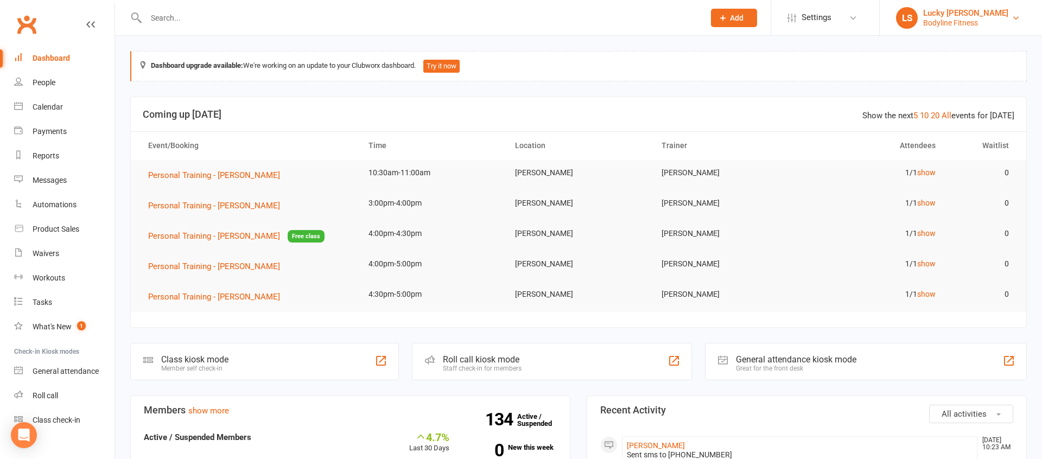
click at [975, 26] on div "Bodyline Fitness" at bounding box center [966, 23] width 85 height 10
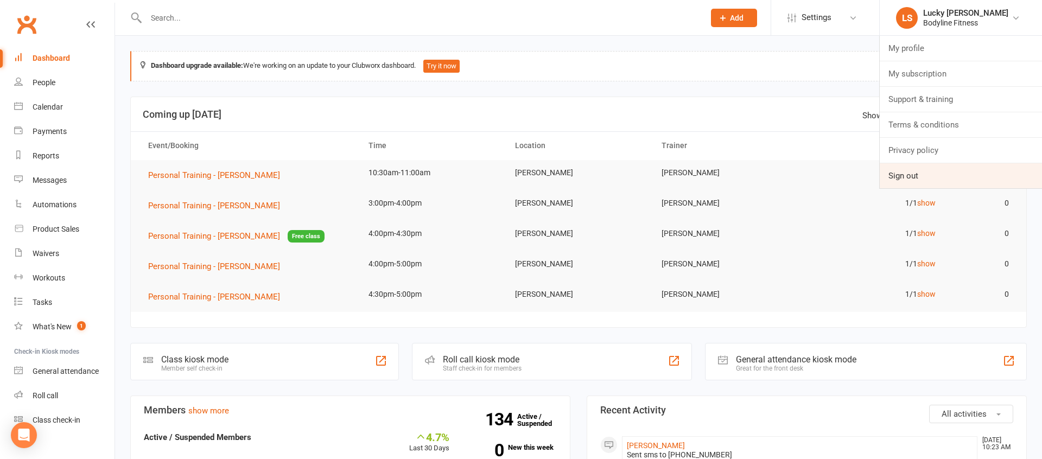
click at [910, 181] on link "Sign out" at bounding box center [961, 175] width 162 height 25
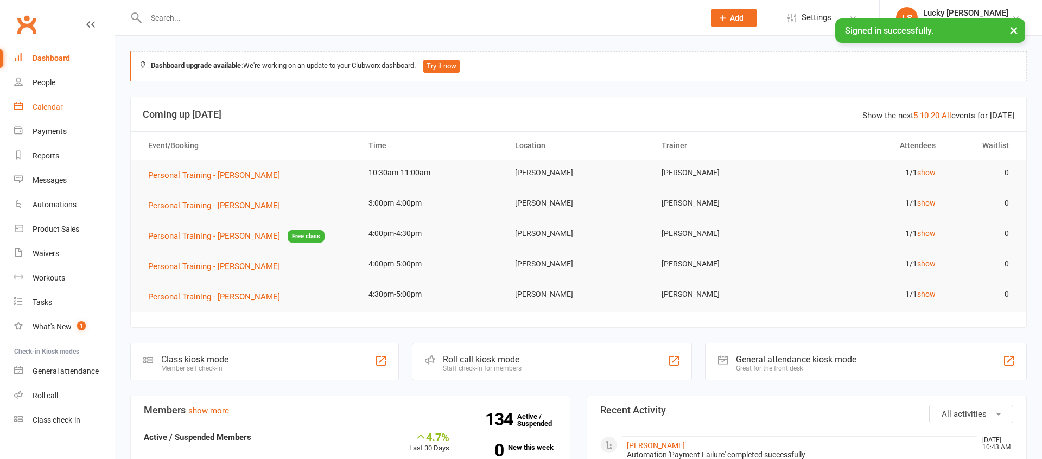
click at [47, 106] on div "Calendar" at bounding box center [48, 107] width 30 height 9
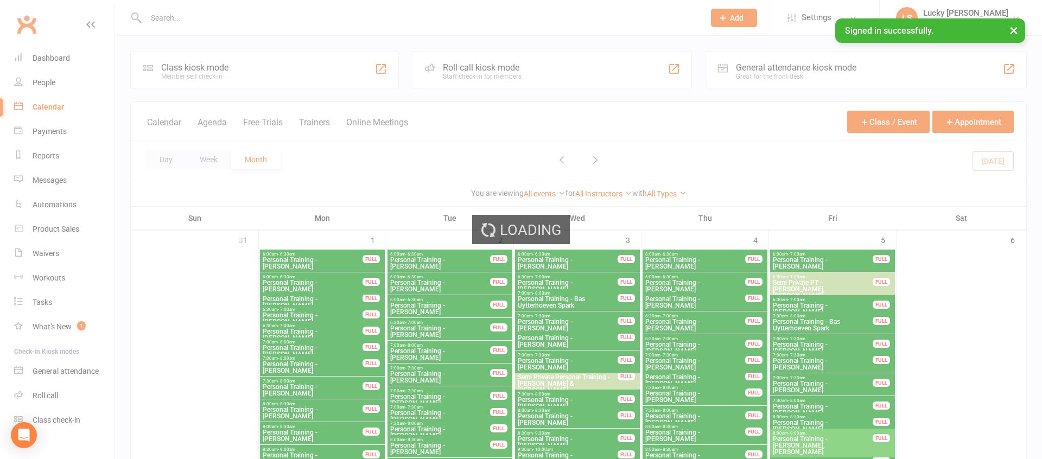
click at [211, 161] on div "Loading" at bounding box center [521, 229] width 1042 height 459
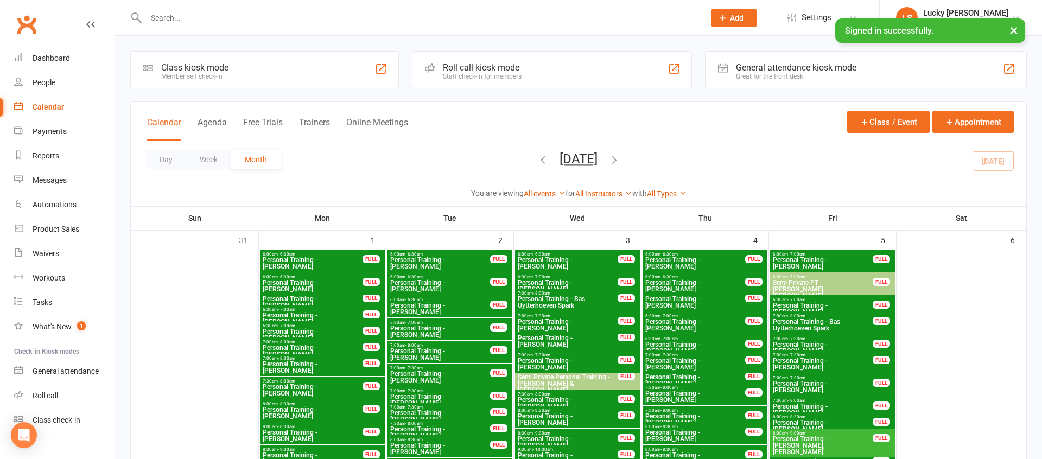
click at [211, 161] on button "Week" at bounding box center [208, 160] width 45 height 20
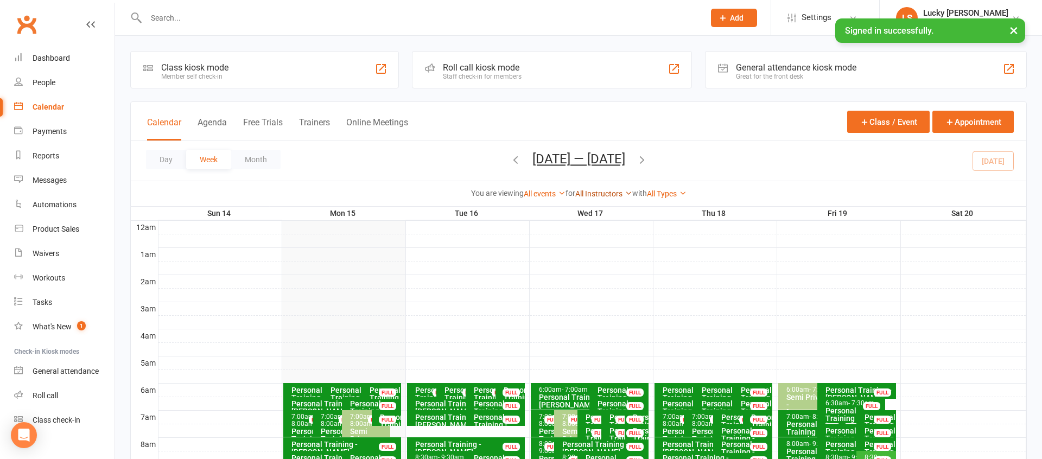
click at [599, 196] on link "All Instructors" at bounding box center [604, 193] width 57 height 9
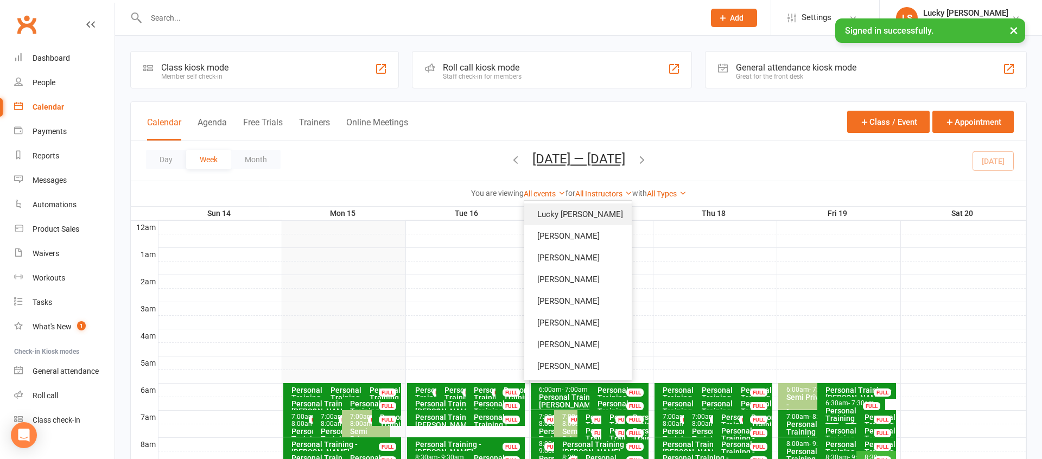
click at [598, 210] on link "Lucky [PERSON_NAME]" at bounding box center [579, 215] width 108 height 22
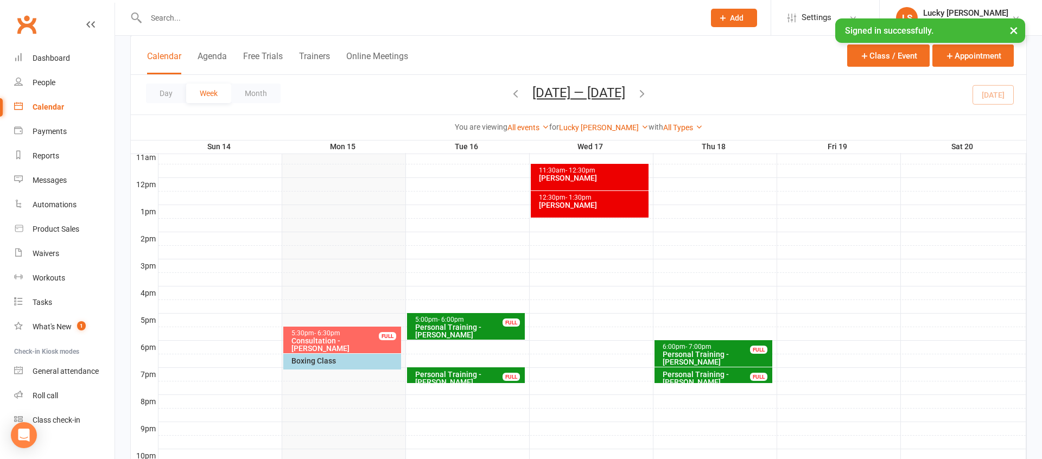
scroll to position [387, 0]
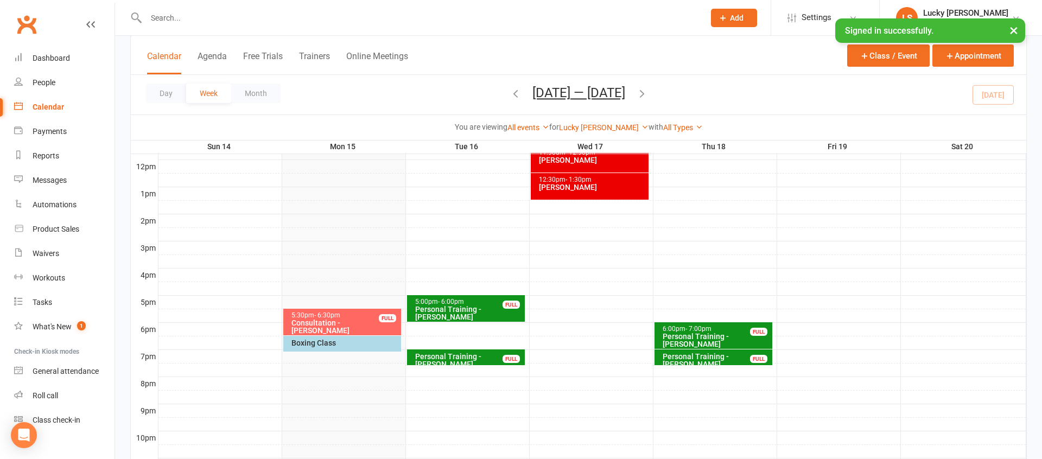
click at [1018, 28] on button "×" at bounding box center [1014, 29] width 20 height 23
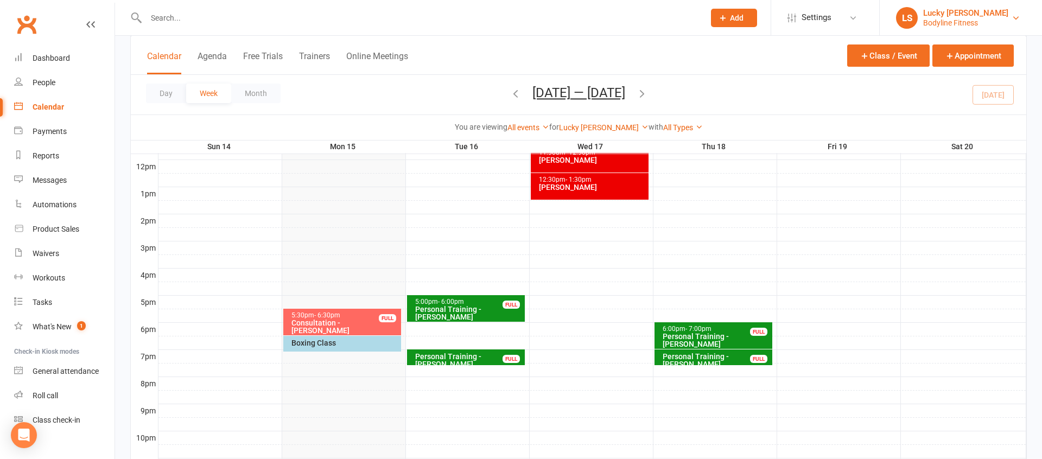
click at [994, 21] on link "LS Lucky Scalone Bodyline Fitness" at bounding box center [961, 18] width 130 height 22
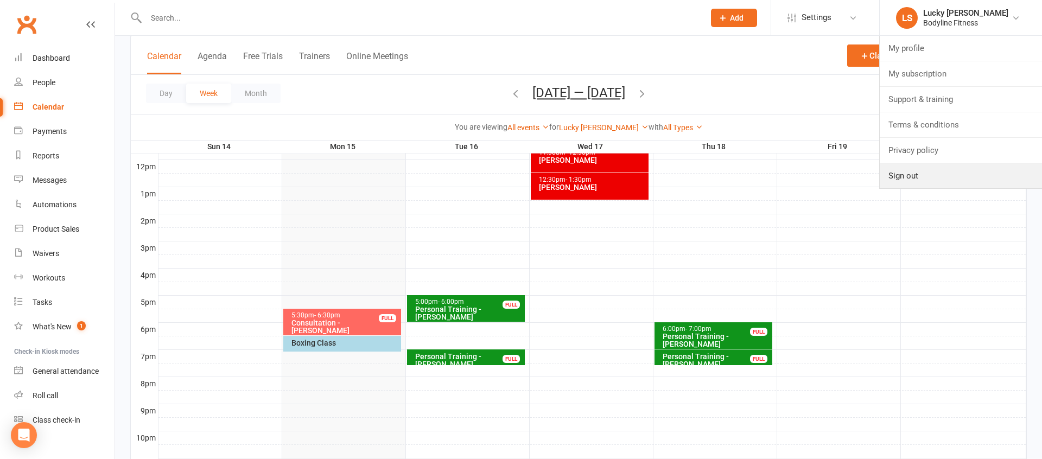
click at [901, 174] on link "Sign out" at bounding box center [961, 175] width 162 height 25
